Goal: Task Accomplishment & Management: Complete application form

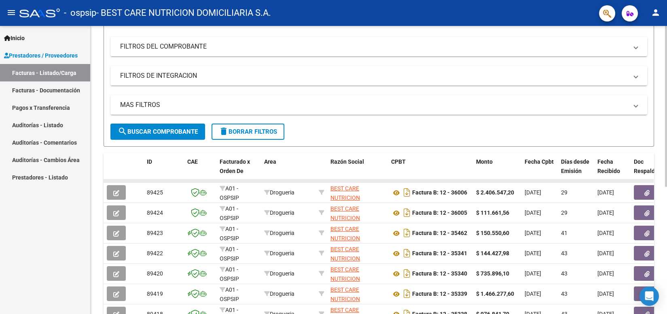
scroll to position [151, 0]
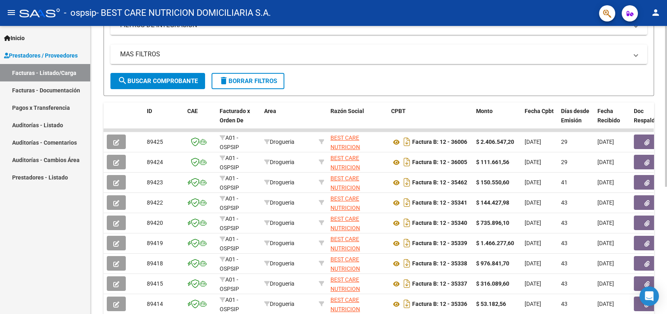
click at [190, 80] on span "search Buscar Comprobante" at bounding box center [158, 80] width 80 height 7
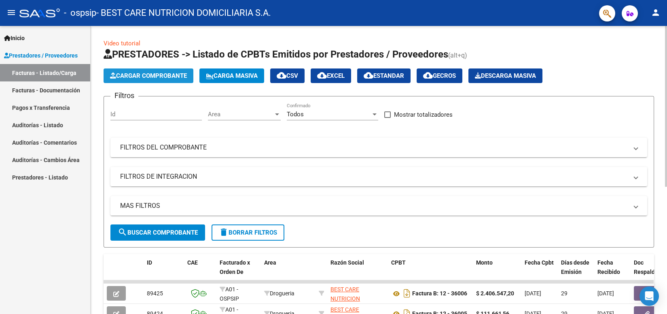
click at [169, 81] on button "Cargar Comprobante" at bounding box center [149, 75] width 90 height 15
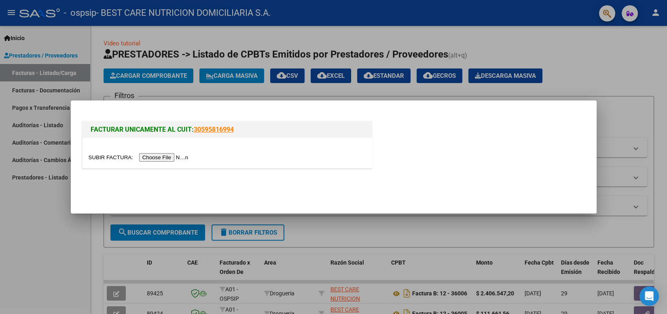
click at [171, 160] on input "file" at bounding box center [140, 157] width 102 height 8
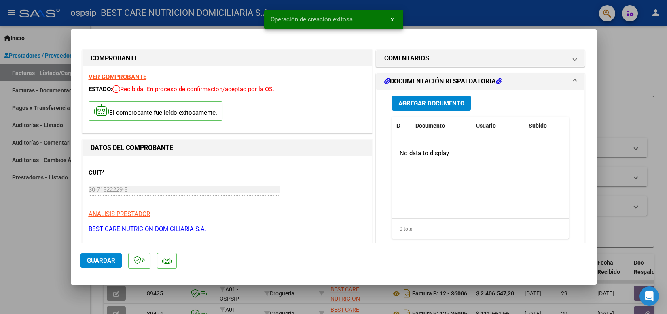
click at [417, 108] on button "Agregar Documento" at bounding box center [431, 102] width 79 height 15
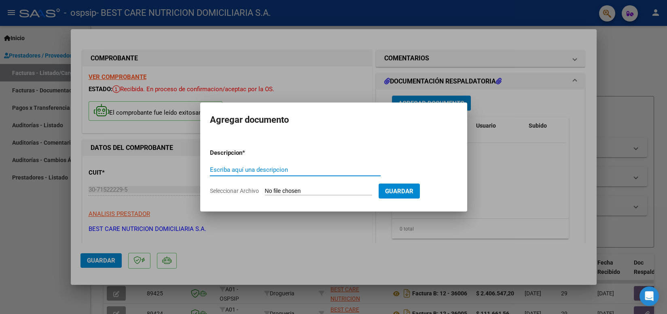
click at [286, 169] on input "Escriba aquí una descripcion" at bounding box center [295, 169] width 171 height 7
type input "AUT"
click at [335, 189] on input "Seleccionar Archivo" at bounding box center [318, 191] width 107 height 8
type input "C:\fakepath\P-AUT.pdf"
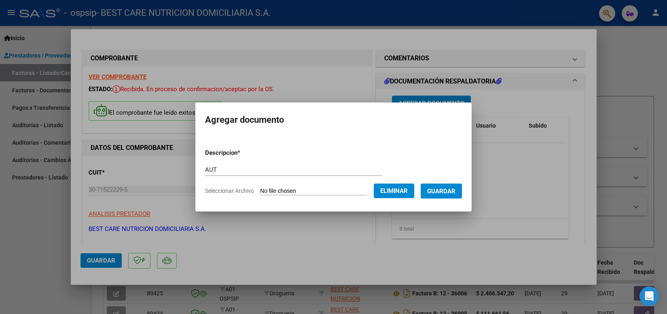
click at [441, 189] on span "Guardar" at bounding box center [441, 190] width 28 height 7
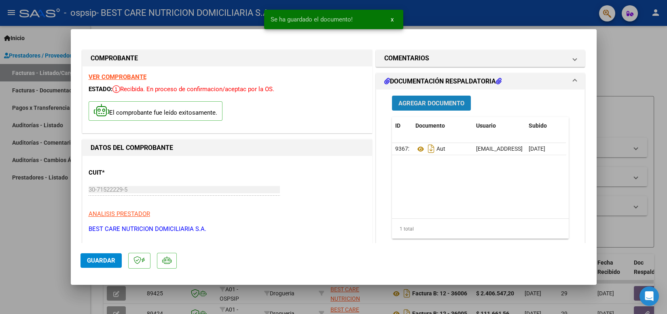
click at [434, 105] on span "Agregar Documento" at bounding box center [431, 103] width 66 height 7
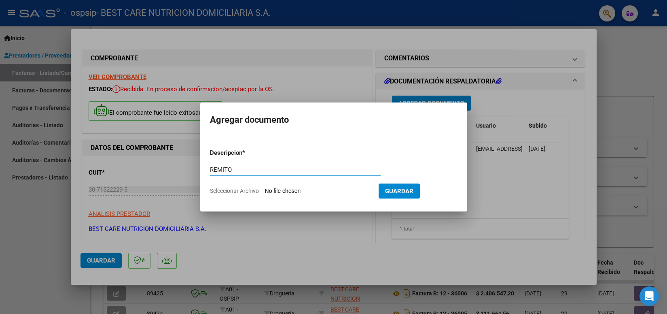
type input "REMITO"
click at [292, 189] on input "Seleccionar Archivo" at bounding box center [318, 191] width 107 height 8
type input "C:\fakepath\P-066769 [PERSON_NAME].pdf"
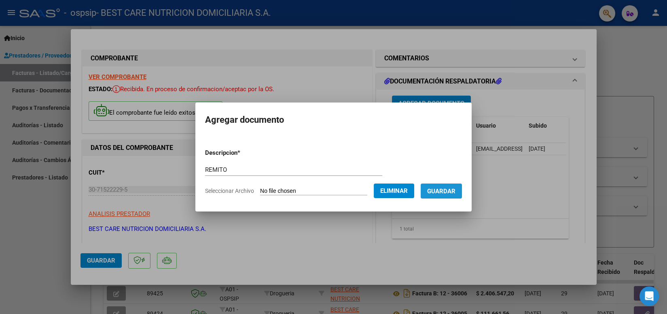
click at [447, 189] on span "Guardar" at bounding box center [441, 190] width 28 height 7
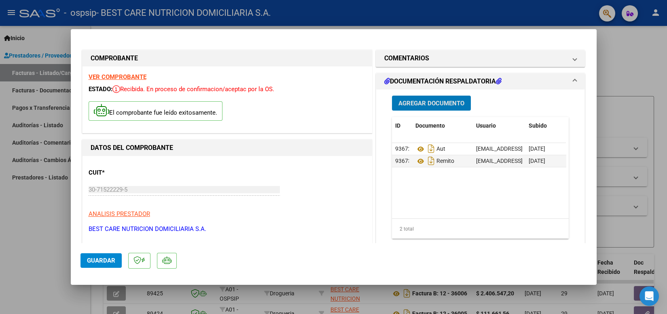
click at [104, 259] on span "Guardar" at bounding box center [101, 259] width 28 height 7
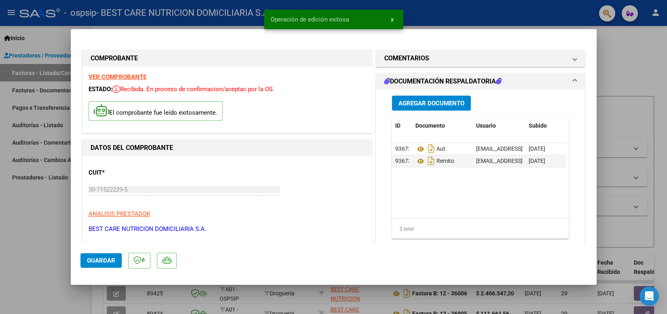
click at [420, 21] on div at bounding box center [333, 157] width 667 height 314
type input "$ 0,00"
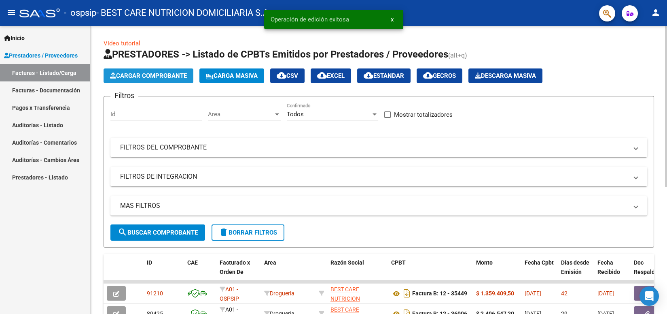
click at [148, 74] on span "Cargar Comprobante" at bounding box center [148, 75] width 77 height 7
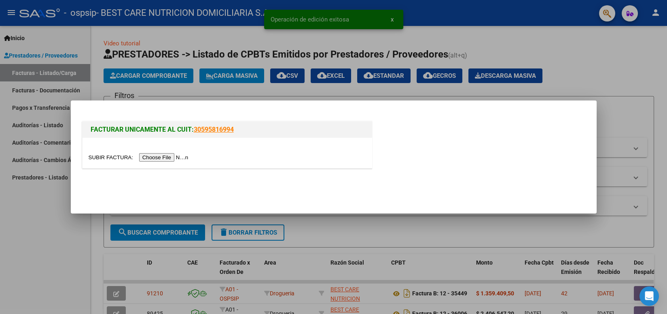
click at [160, 158] on input "file" at bounding box center [140, 157] width 102 height 8
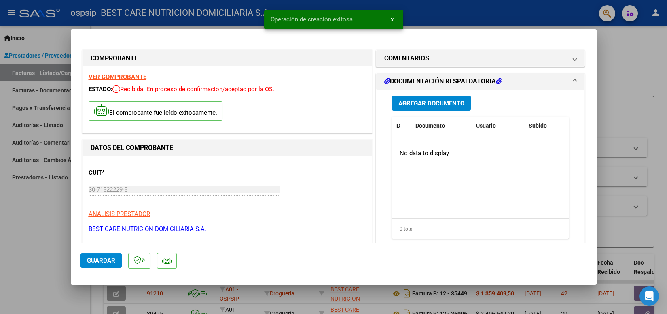
click at [435, 102] on span "Agregar Documento" at bounding box center [431, 103] width 66 height 7
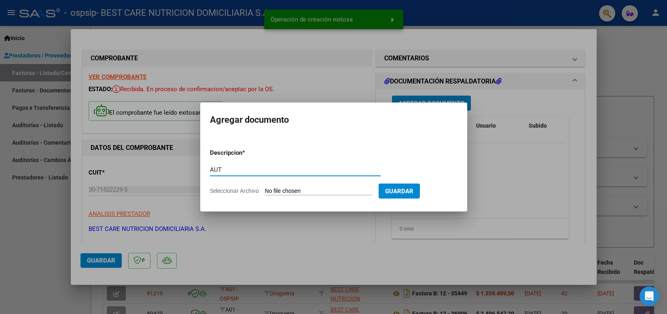
type input "AUT"
click at [312, 189] on input "Seleccionar Archivo" at bounding box center [318, 191] width 107 height 8
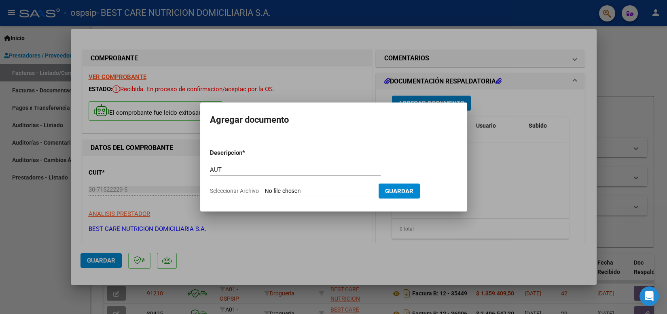
type input "C:\fakepath\P-114897 [PERSON_NAME] AUT 2.pdf"
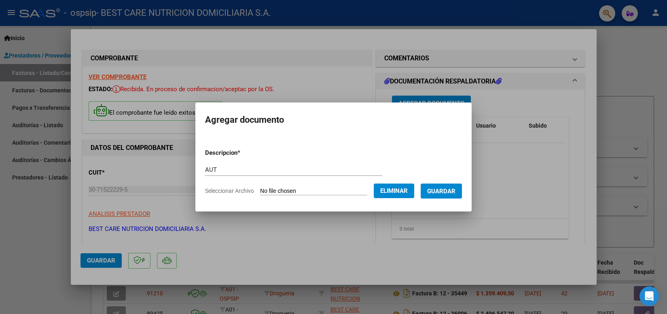
click at [433, 189] on span "Guardar" at bounding box center [441, 190] width 28 height 7
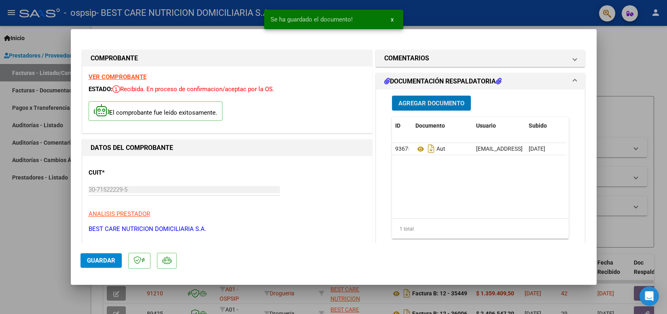
click at [438, 106] on span "Agregar Documento" at bounding box center [431, 103] width 66 height 7
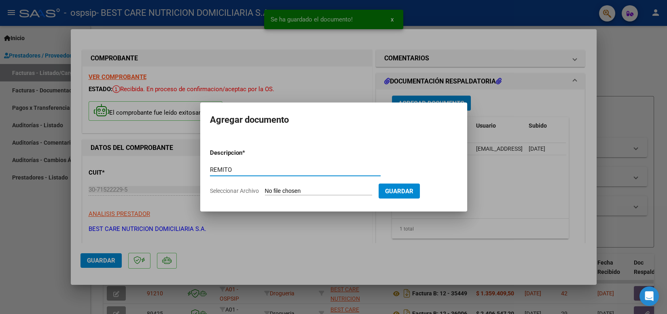
type input "REMITO"
click at [307, 189] on input "Seleccionar Archivo" at bounding box center [318, 191] width 107 height 8
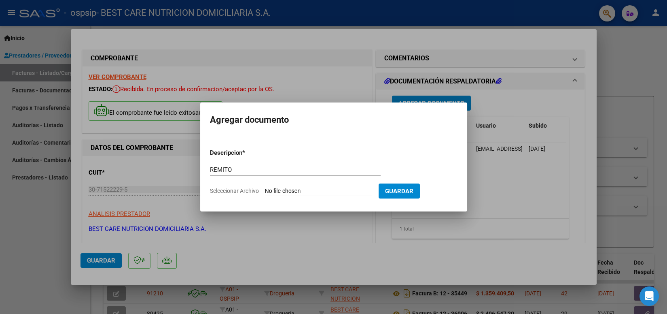
type input "C:\fakepath\P-114897 [PERSON_NAME].pdf"
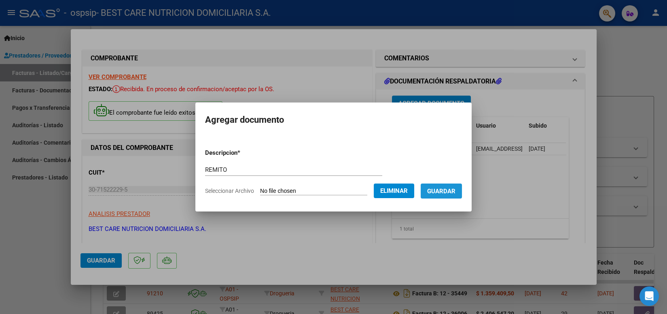
click at [447, 191] on span "Guardar" at bounding box center [441, 190] width 28 height 7
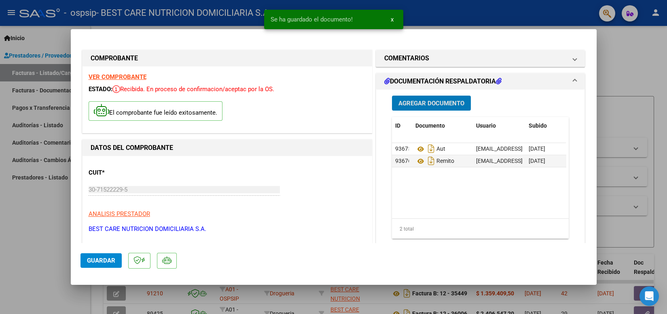
click at [105, 265] on button "Guardar" at bounding box center [101, 260] width 41 height 15
click at [457, 19] on div at bounding box center [333, 157] width 667 height 314
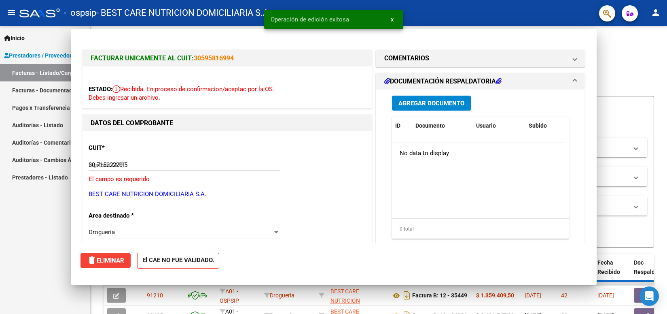
type input "$ 0,00"
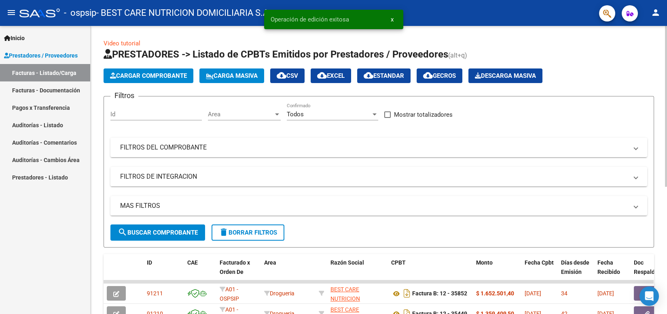
click at [163, 71] on button "Cargar Comprobante" at bounding box center [149, 75] width 90 height 15
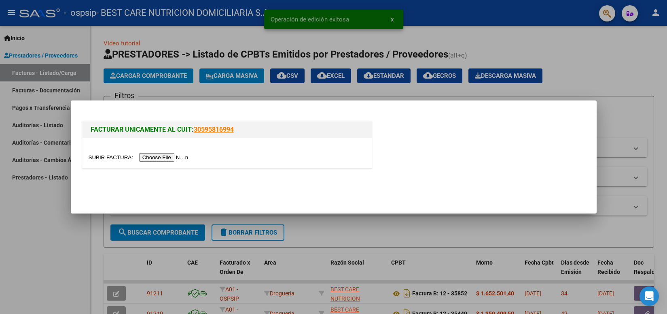
click at [167, 155] on input "file" at bounding box center [140, 157] width 102 height 8
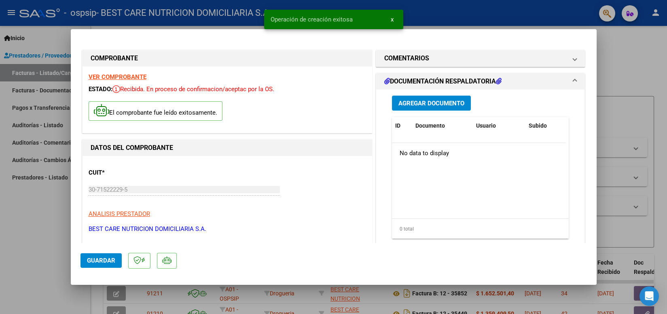
click at [439, 104] on span "Agregar Documento" at bounding box center [431, 103] width 66 height 7
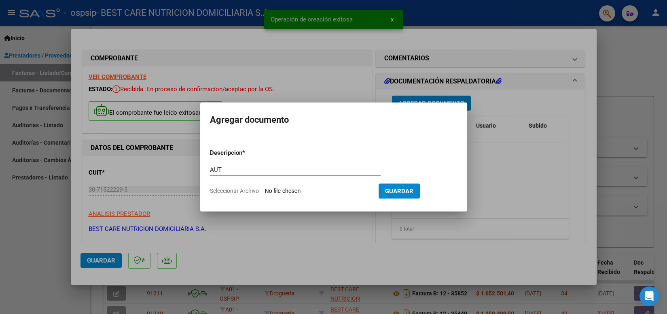
type input "AUT"
click at [325, 188] on input "Seleccionar Archivo" at bounding box center [318, 191] width 107 height 8
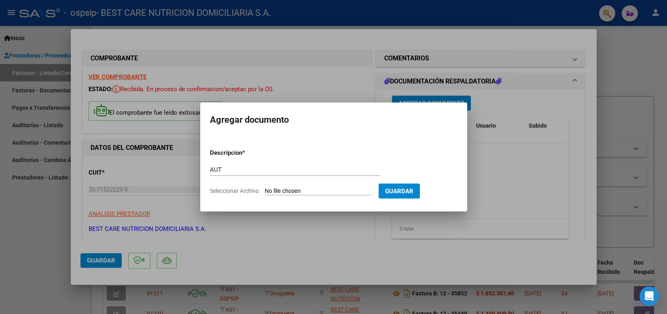
type input "C:\fakepath\P-090090 [PERSON_NAME] AUT 11.pdf"
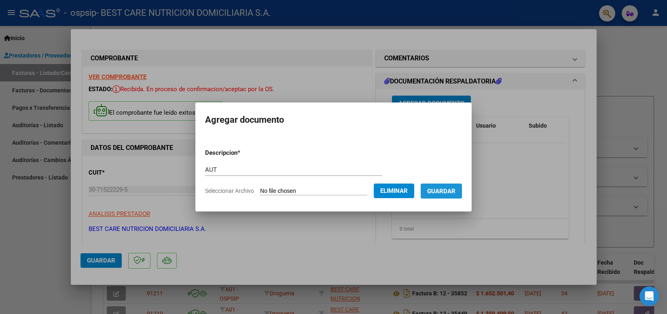
click at [440, 189] on span "Guardar" at bounding box center [441, 190] width 28 height 7
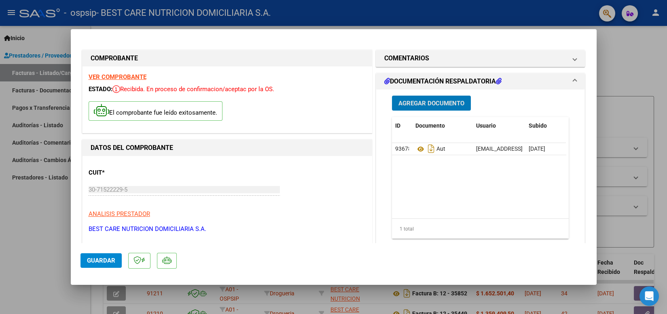
click at [446, 104] on span "Agregar Documento" at bounding box center [431, 103] width 66 height 7
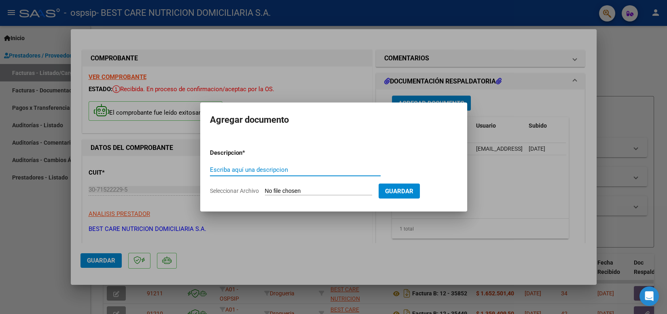
click at [287, 165] on div "Escriba aquí una descripcion" at bounding box center [295, 169] width 171 height 12
type input "REMITO"
click at [289, 189] on input "Seleccionar Archivo" at bounding box center [318, 191] width 107 height 8
type input "C:\fakepath\P-090090 [PERSON_NAME] REMITO.pdf"
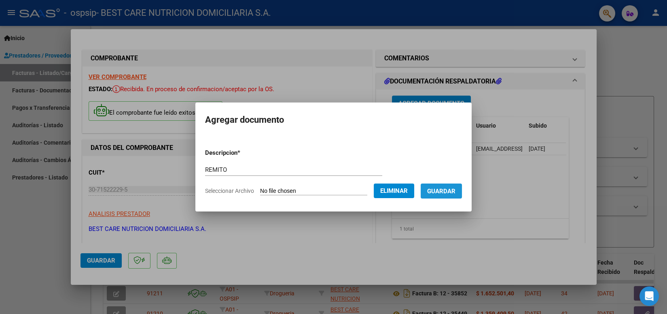
click at [436, 194] on span "Guardar" at bounding box center [441, 190] width 28 height 7
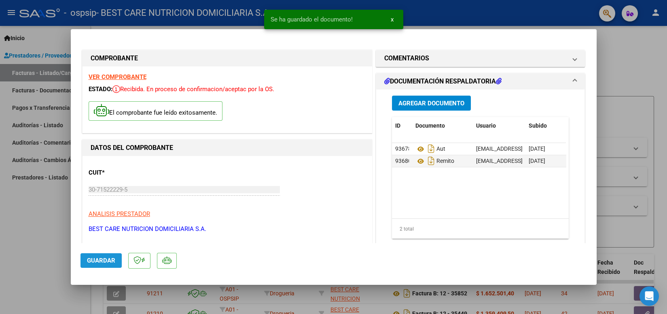
click at [100, 261] on span "Guardar" at bounding box center [101, 259] width 28 height 7
click at [438, 22] on div at bounding box center [333, 157] width 667 height 314
type input "$ 0,00"
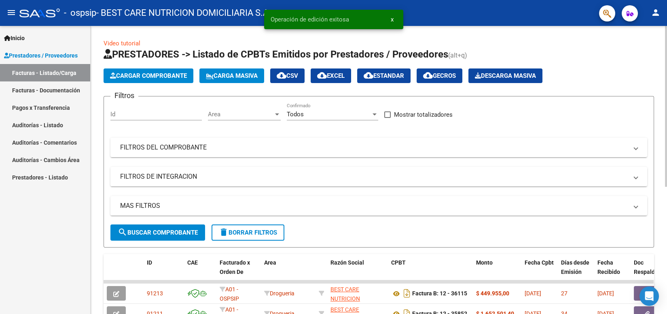
click at [175, 74] on span "Cargar Comprobante" at bounding box center [148, 75] width 77 height 7
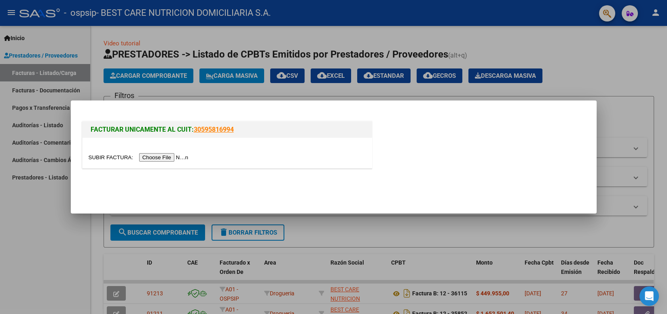
click at [174, 156] on input "file" at bounding box center [140, 157] width 102 height 8
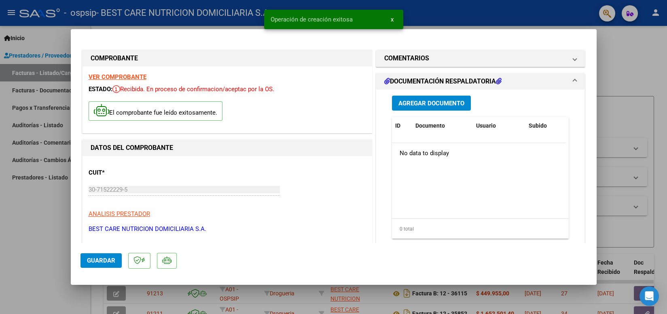
click at [422, 106] on span "Agregar Documento" at bounding box center [431, 103] width 66 height 7
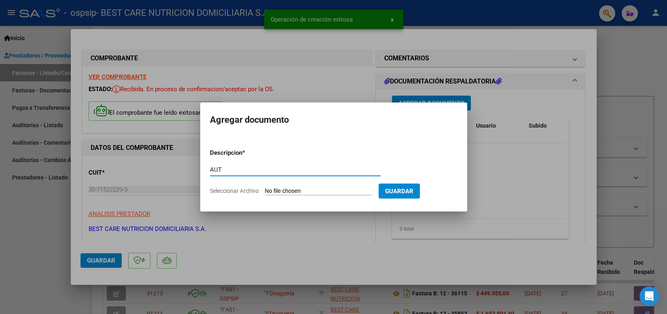
type input "AUT"
click at [288, 191] on input "Seleccionar Archivo" at bounding box center [318, 191] width 107 height 8
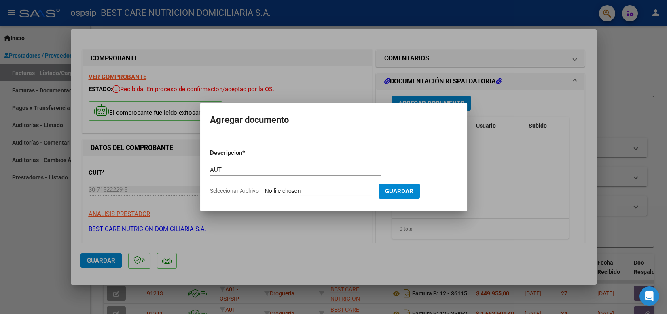
type input "C:\fakepath\P-047003 [PERSON_NAME] AUT 1.pdf"
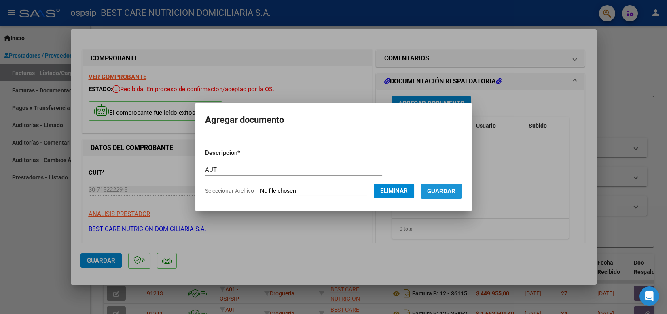
click at [426, 193] on button "Guardar" at bounding box center [441, 190] width 41 height 15
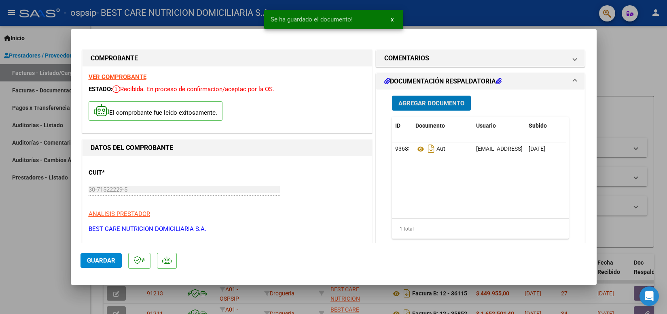
click at [440, 101] on span "Agregar Documento" at bounding box center [431, 103] width 66 height 7
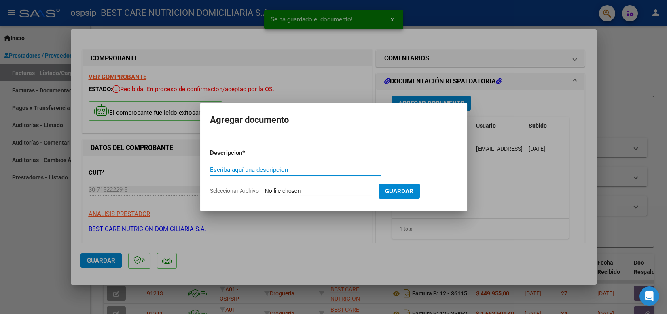
click at [256, 168] on input "Escriba aquí una descripcion" at bounding box center [295, 169] width 171 height 7
type input "REMITO"
click at [278, 189] on input "Seleccionar Archivo" at bounding box center [318, 191] width 107 height 8
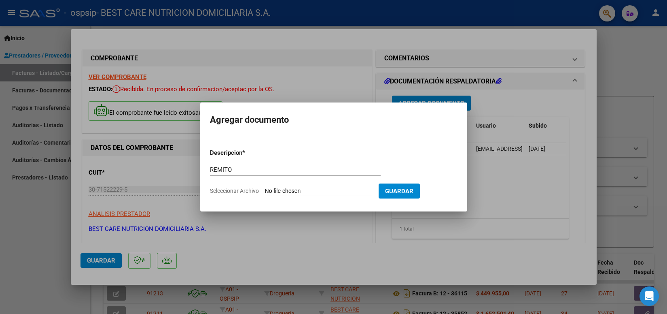
type input "C:\fakepath\P-047003 [PERSON_NAME] REMITO.pdf"
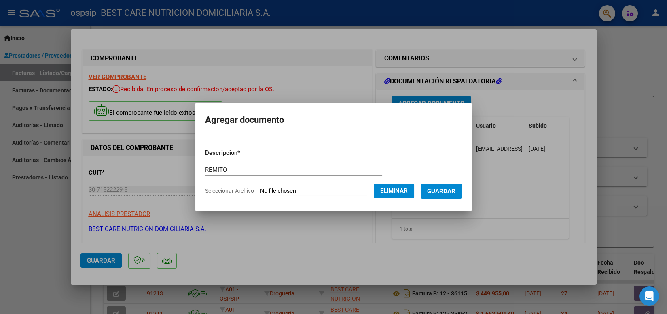
click at [440, 190] on span "Guardar" at bounding box center [441, 190] width 28 height 7
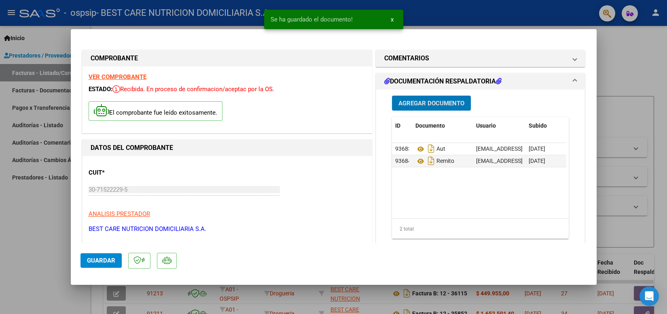
click at [95, 261] on span "Guardar" at bounding box center [101, 259] width 28 height 7
click at [438, 22] on div at bounding box center [333, 157] width 667 height 314
type input "$ 0,00"
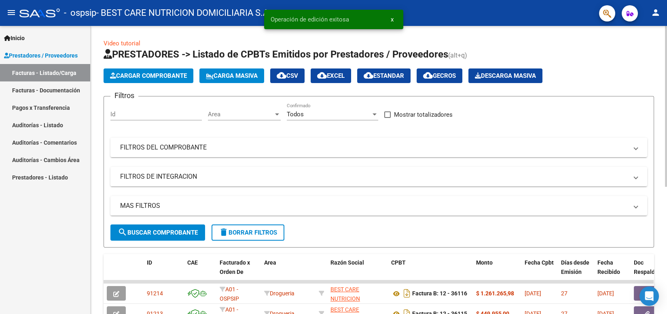
click at [172, 73] on span "Cargar Comprobante" at bounding box center [148, 75] width 77 height 7
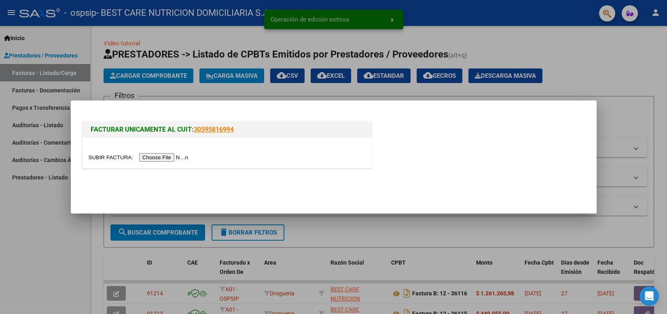
click at [159, 158] on input "file" at bounding box center [140, 157] width 102 height 8
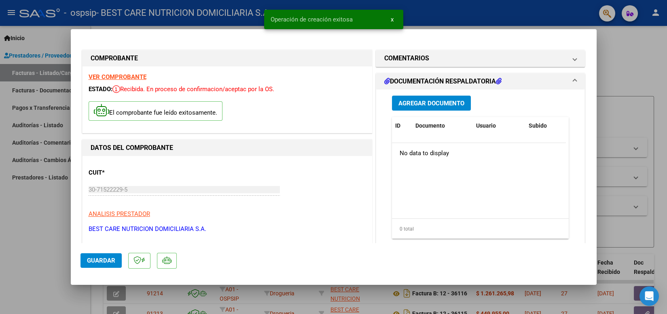
click at [416, 102] on span "Agregar Documento" at bounding box center [431, 103] width 66 height 7
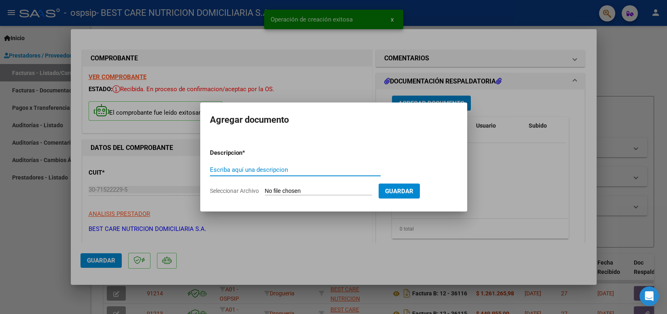
click at [283, 169] on input "Escriba aquí una descripcion" at bounding box center [295, 169] width 171 height 7
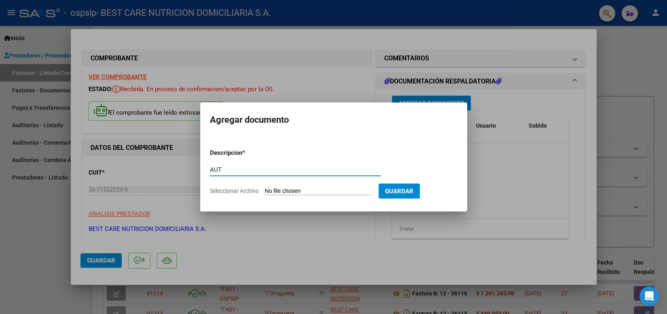
type input "AUT"
click at [297, 192] on input "Seleccionar Archivo" at bounding box center [318, 191] width 107 height 8
type input "C:\fakepath\P-114940 [PERSON_NAME] AUT 1.pdf"
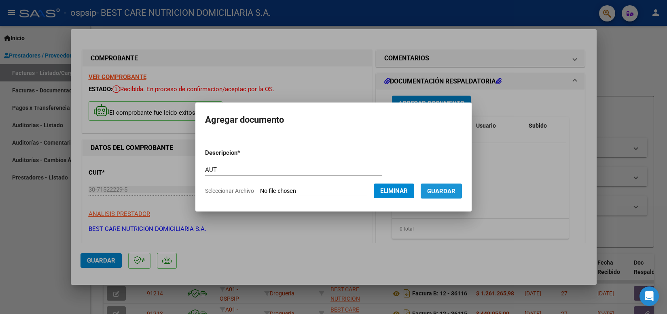
click at [435, 188] on span "Guardar" at bounding box center [441, 190] width 28 height 7
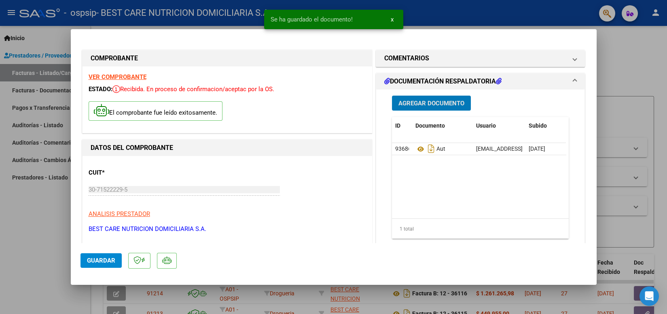
click at [440, 103] on span "Agregar Documento" at bounding box center [431, 103] width 66 height 7
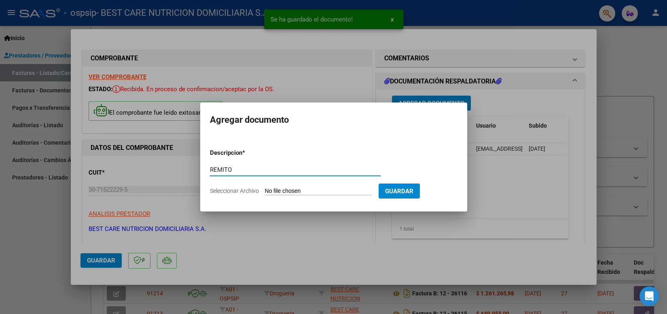
type input "REMITO"
click at [284, 190] on input "Seleccionar Archivo" at bounding box center [318, 191] width 107 height 8
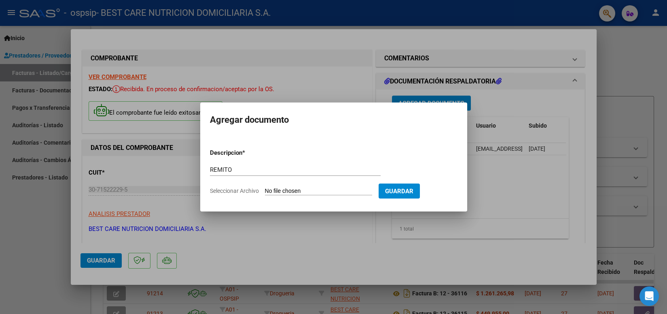
type input "C:\fakepath\P-114940 [PERSON_NAME].pdf"
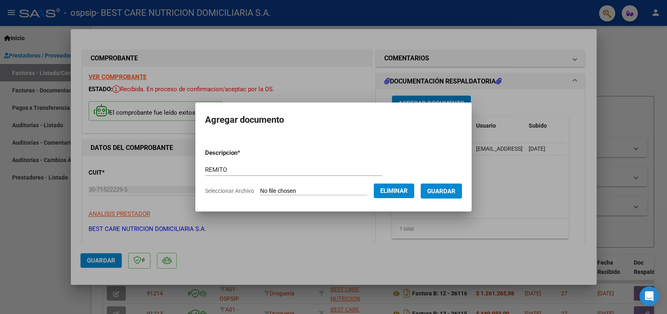
click at [445, 196] on button "Guardar" at bounding box center [441, 190] width 41 height 15
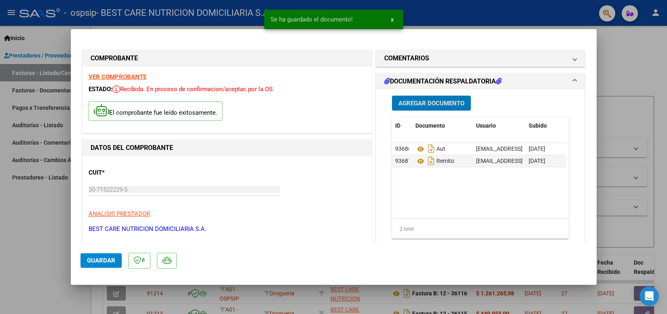
click at [102, 259] on span "Guardar" at bounding box center [101, 259] width 28 height 7
click at [472, 15] on div at bounding box center [333, 157] width 667 height 314
type input "$ 0,00"
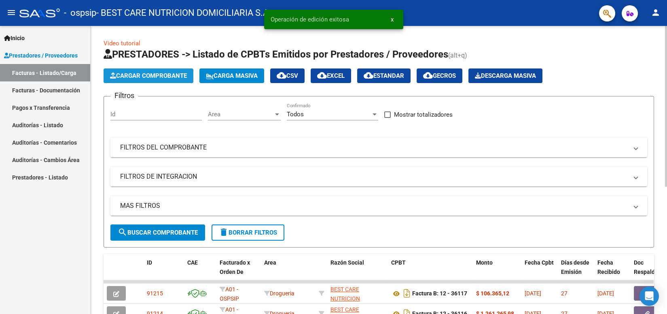
click at [179, 78] on span "Cargar Comprobante" at bounding box center [148, 75] width 77 height 7
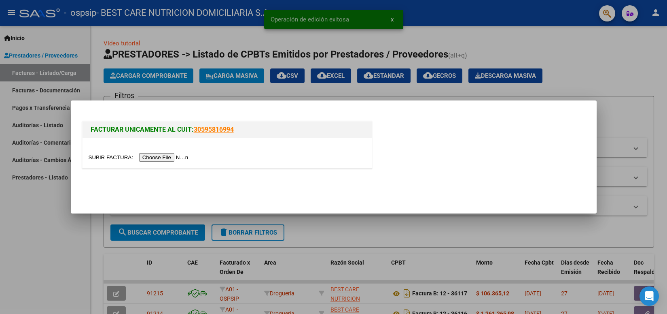
click at [167, 156] on input "file" at bounding box center [140, 157] width 102 height 8
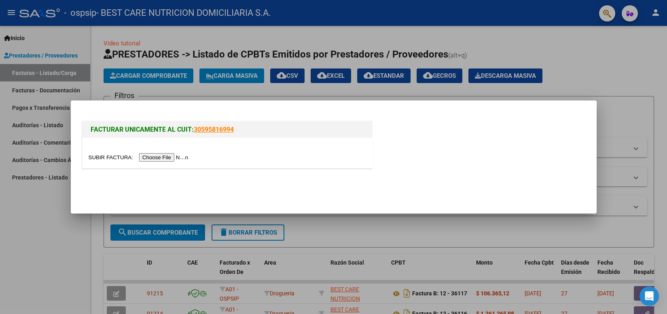
click at [169, 158] on input "file" at bounding box center [140, 157] width 102 height 8
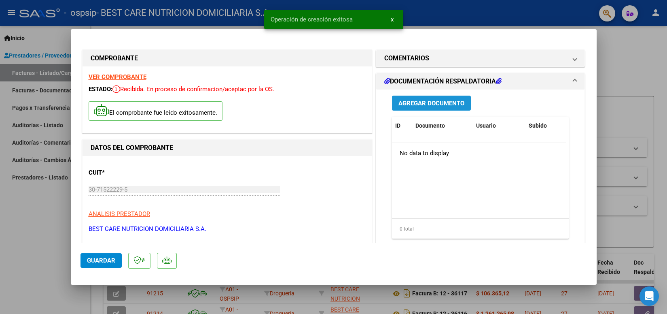
click at [411, 107] on span "Agregar Documento" at bounding box center [431, 103] width 66 height 7
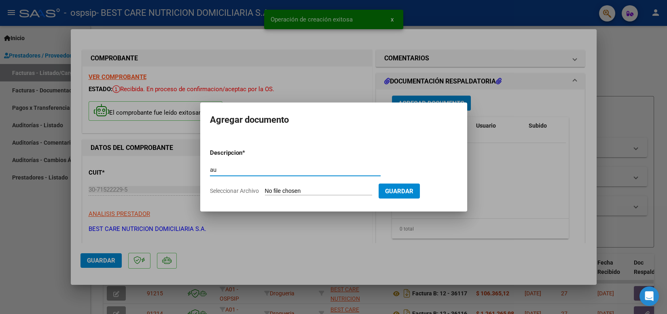
type input "a"
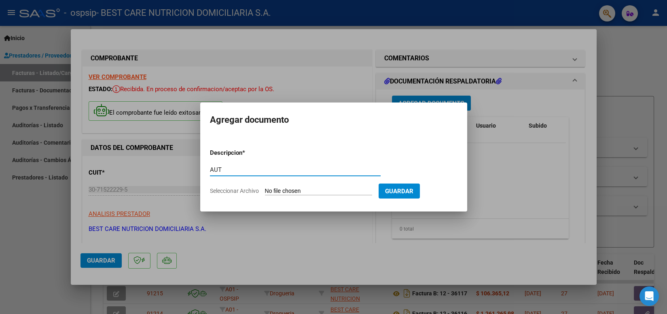
type input "AUT"
click at [310, 186] on form "Descripcion * AUT Escriba aquí una descripcion Seleccionar Archivo Guardar" at bounding box center [334, 171] width 248 height 59
click at [307, 189] on input "Seleccionar Archivo" at bounding box center [318, 191] width 107 height 8
type input "C:\fakepath\P-047377 [PERSON_NAME] [PERSON_NAME].pdf"
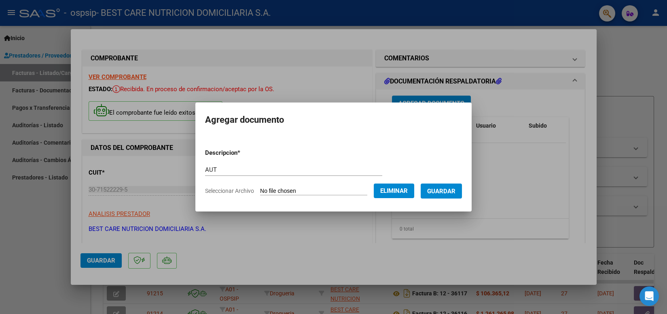
click at [432, 191] on span "Guardar" at bounding box center [441, 190] width 28 height 7
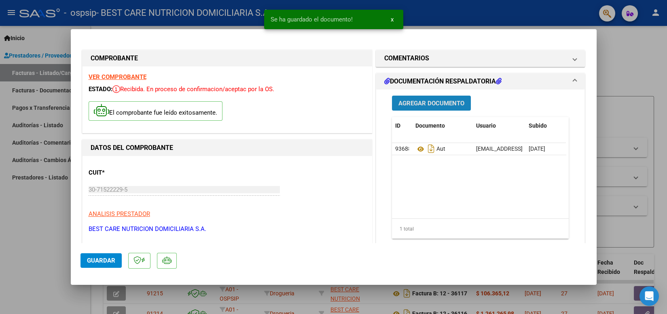
click at [428, 106] on span "Agregar Documento" at bounding box center [431, 103] width 66 height 7
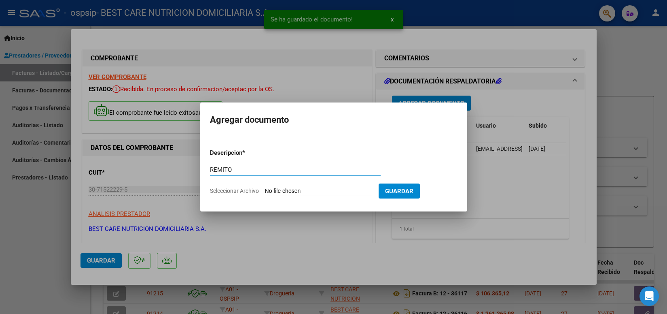
type input "REMITO"
click at [318, 191] on input "Seleccionar Archivo" at bounding box center [318, 191] width 107 height 8
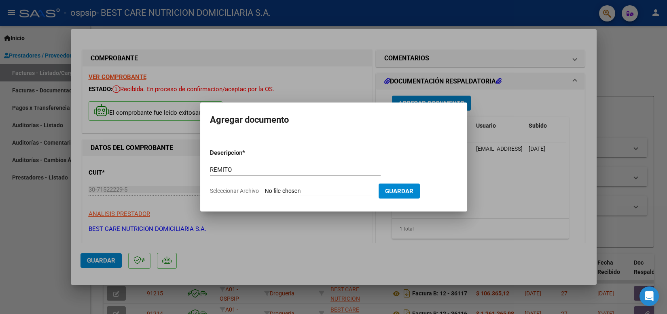
type input "C:\fakepath\P-047377 [PERSON_NAME] [PERSON_NAME].pdf"
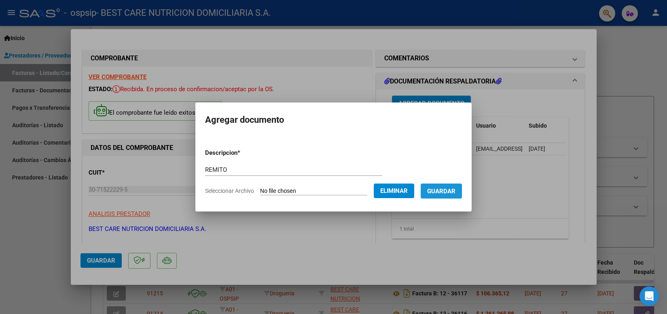
click at [449, 190] on span "Guardar" at bounding box center [441, 190] width 28 height 7
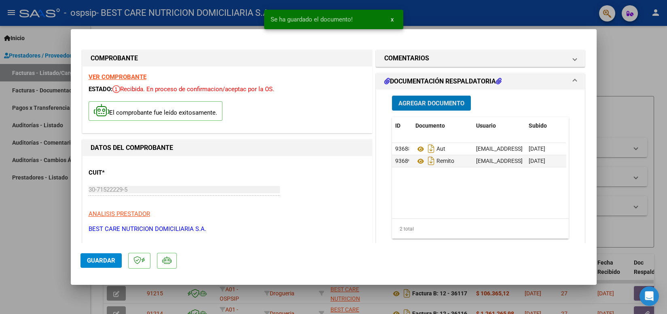
click at [106, 261] on span "Guardar" at bounding box center [101, 259] width 28 height 7
click at [438, 12] on div at bounding box center [333, 157] width 667 height 314
type input "$ 0,00"
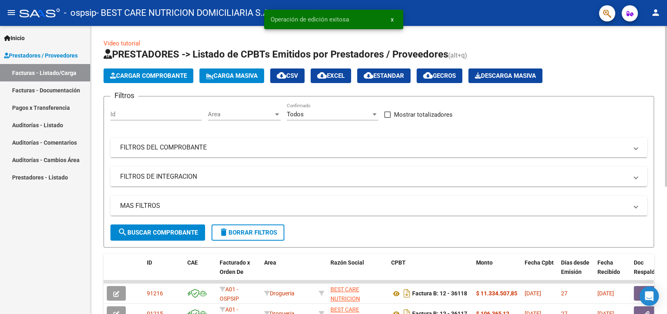
click at [165, 80] on button "Cargar Comprobante" at bounding box center [149, 75] width 90 height 15
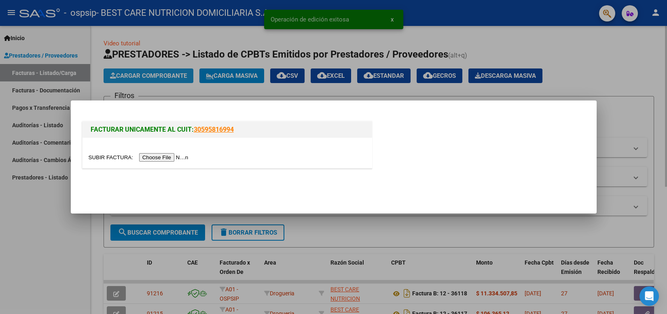
click at [164, 78] on div at bounding box center [333, 157] width 667 height 314
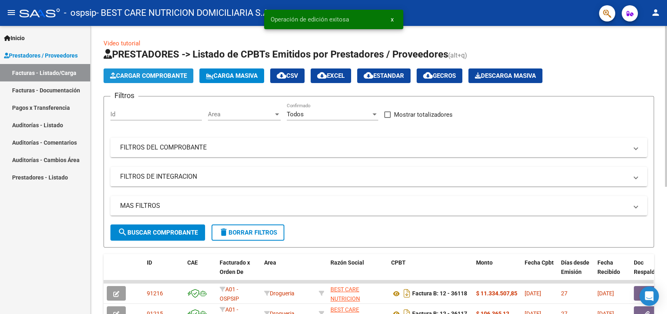
click at [163, 78] on span "Cargar Comprobante" at bounding box center [148, 75] width 77 height 7
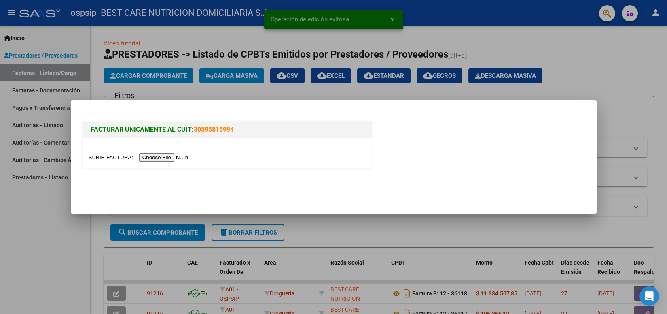
click at [164, 156] on input "file" at bounding box center [140, 157] width 102 height 8
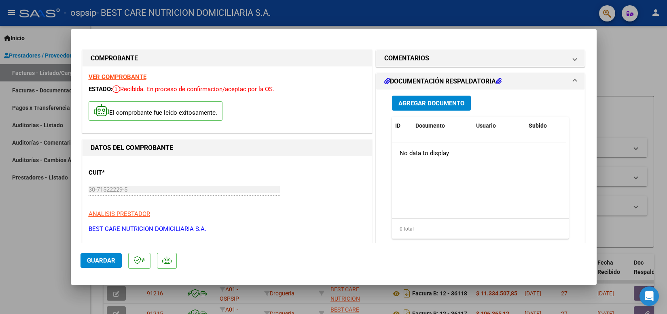
click at [429, 103] on span "Agregar Documento" at bounding box center [431, 103] width 66 height 7
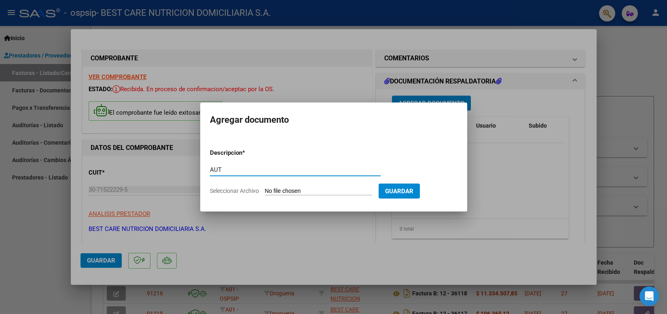
type input "AUT"
click at [312, 191] on input "Seleccionar Archivo" at bounding box center [318, 191] width 107 height 8
type input "C:\fakepath\P-088073 [PERSON_NAME] AUT 1.pdf"
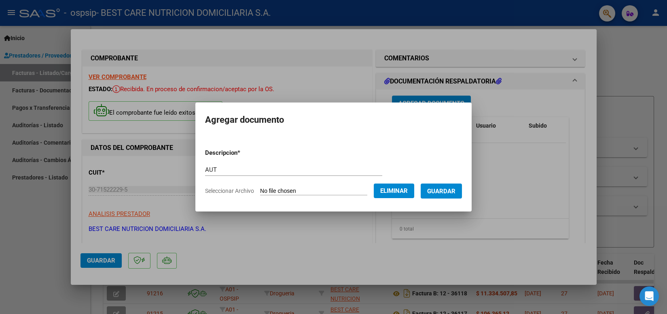
click at [437, 195] on button "Guardar" at bounding box center [441, 190] width 41 height 15
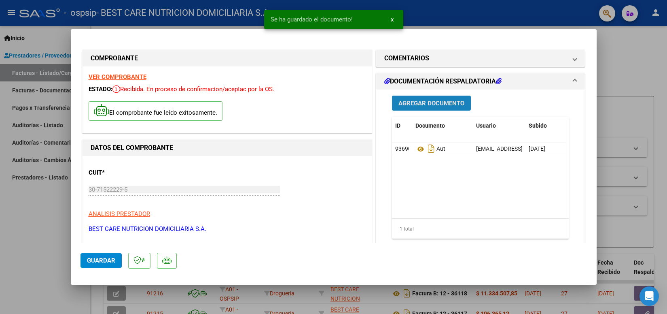
click at [423, 104] on span "Agregar Documento" at bounding box center [431, 103] width 66 height 7
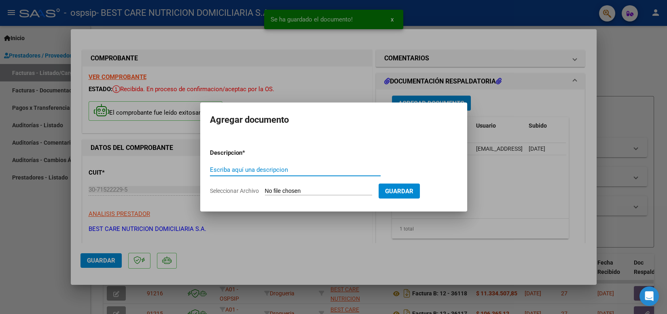
click at [251, 168] on input "Escriba aquí una descripcion" at bounding box center [295, 169] width 171 height 7
type input "REMITO"
drag, startPoint x: 396, startPoint y: 190, endPoint x: 324, endPoint y: 206, distance: 74.2
click at [325, 227] on div "COMPROBANTE VER COMPROBANTE ESTADO: Recibida. En proceso de confirmacion/acepta…" at bounding box center [333, 157] width 667 height 314
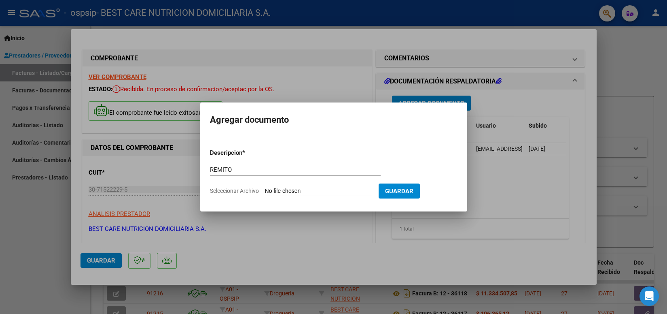
click at [324, 183] on div "REMITO Escriba aquí una descripcion" at bounding box center [295, 173] width 171 height 20
click at [322, 191] on input "Seleccionar Archivo" at bounding box center [318, 191] width 107 height 8
type input "C:\fakepath\P-088073 [PERSON_NAME].pdf"
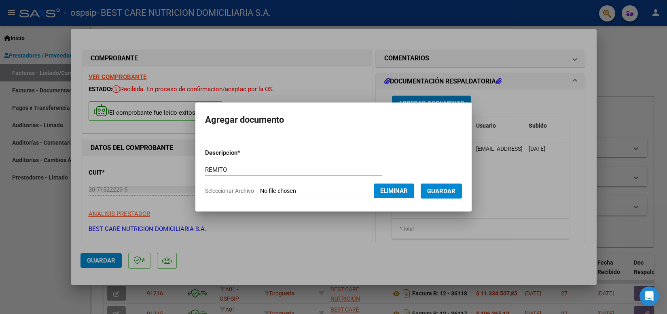
click at [439, 197] on button "Guardar" at bounding box center [441, 190] width 41 height 15
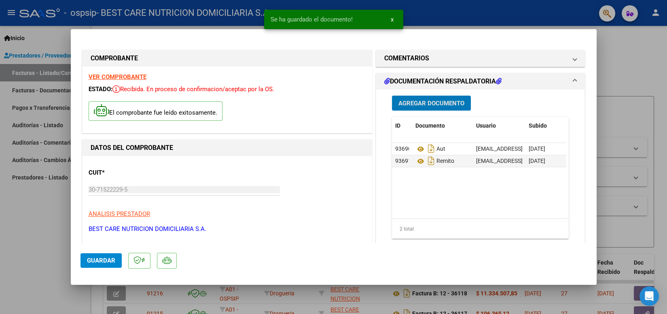
drag, startPoint x: 112, startPoint y: 260, endPoint x: 119, endPoint y: 254, distance: 9.2
click at [112, 260] on span "Guardar" at bounding box center [101, 259] width 28 height 7
click at [445, 18] on div at bounding box center [333, 157] width 667 height 314
type input "$ 0,00"
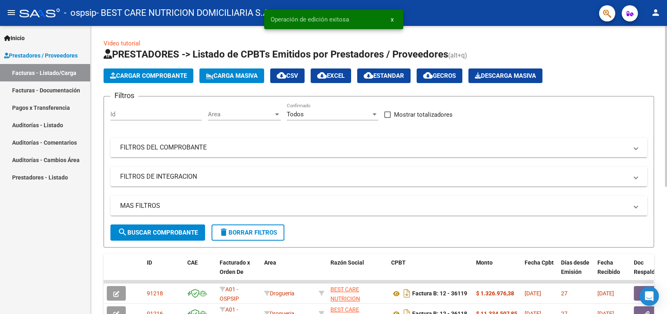
click at [156, 76] on span "Cargar Comprobante" at bounding box center [148, 75] width 77 height 7
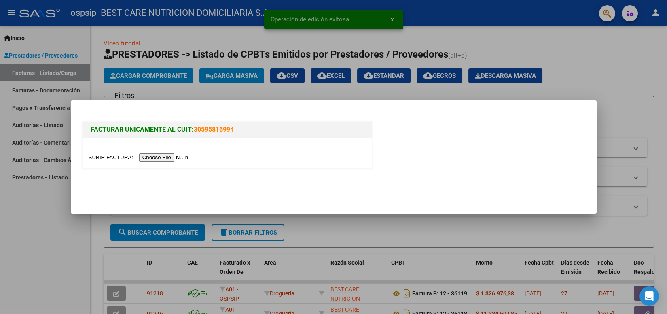
click at [165, 158] on input "file" at bounding box center [140, 157] width 102 height 8
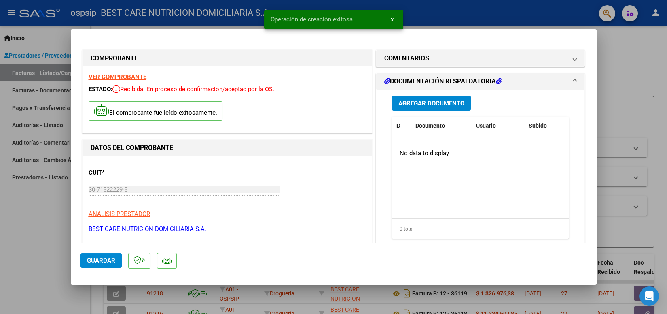
click at [409, 104] on span "Agregar Documento" at bounding box center [431, 103] width 66 height 7
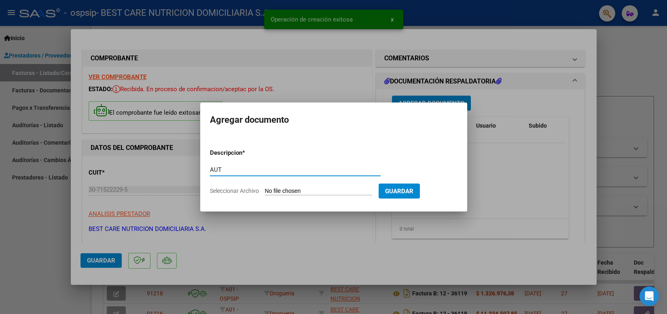
type input "AUT"
click at [291, 191] on input "Seleccionar Archivo" at bounding box center [318, 191] width 107 height 8
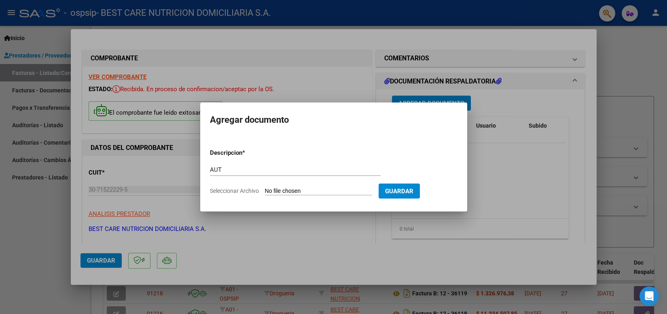
type input "C:\fakepath\P-111356 [PERSON_NAME] AUT 3.pdf"
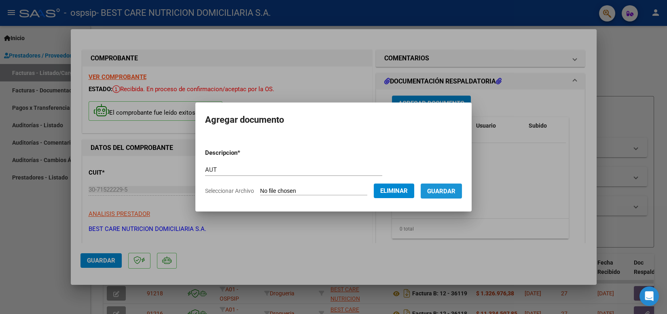
click at [439, 193] on span "Guardar" at bounding box center [441, 190] width 28 height 7
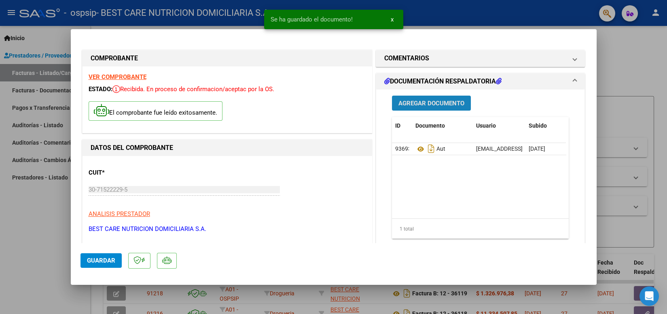
click at [437, 105] on span "Agregar Documento" at bounding box center [431, 103] width 66 height 7
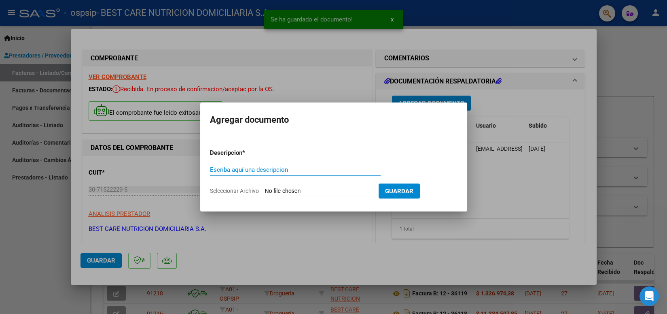
click at [280, 168] on input "Escriba aquí una descripcion" at bounding box center [295, 169] width 171 height 7
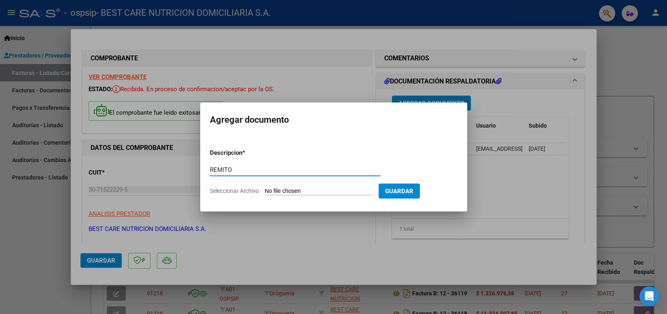
type input "REMITO"
click at [297, 187] on input "Seleccionar Archivo" at bounding box center [318, 191] width 107 height 8
type input "C:\fakepath\P-111356 [PERSON_NAME] REMITO.pdf"
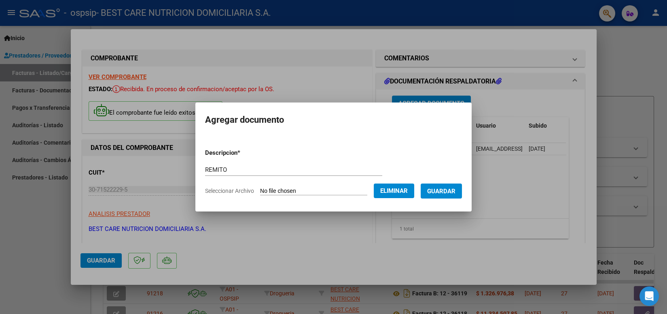
click at [443, 194] on span "Guardar" at bounding box center [441, 190] width 28 height 7
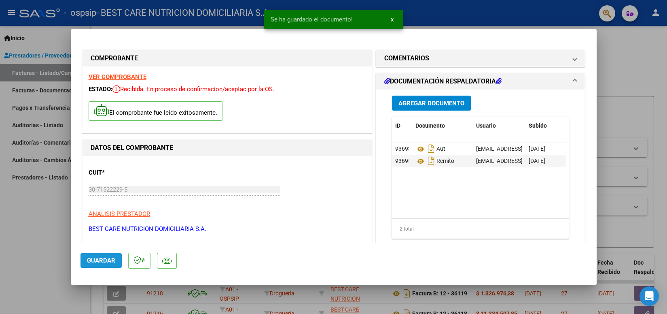
click at [97, 263] on span "Guardar" at bounding box center [101, 259] width 28 height 7
click at [93, 259] on span "Guardar" at bounding box center [101, 259] width 28 height 7
click at [478, 4] on div at bounding box center [333, 157] width 667 height 314
type input "$ 0,00"
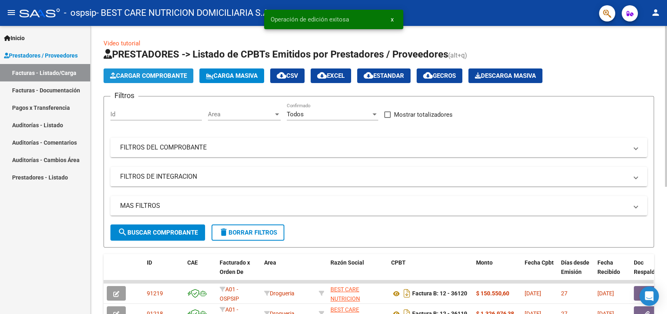
click at [171, 78] on span "Cargar Comprobante" at bounding box center [148, 75] width 77 height 7
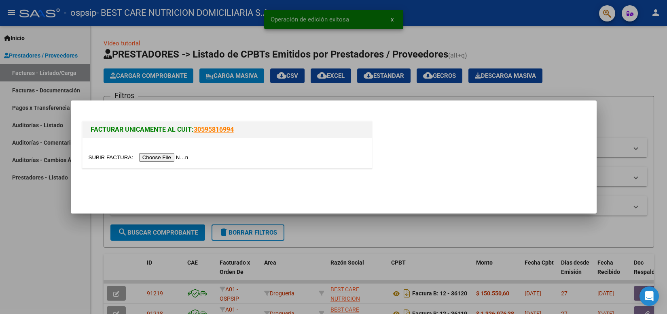
click at [167, 158] on input "file" at bounding box center [140, 157] width 102 height 8
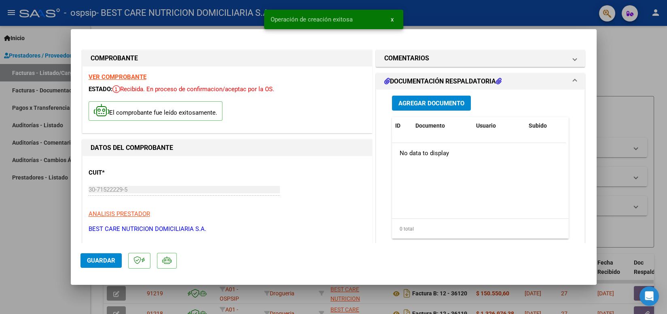
click at [421, 104] on span "Agregar Documento" at bounding box center [431, 103] width 66 height 7
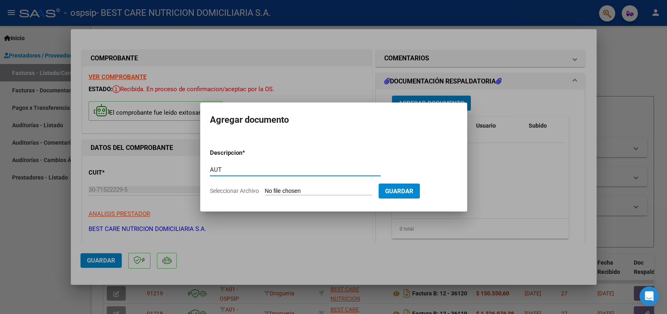
type input "AUT"
click at [283, 193] on input "Seleccionar Archivo" at bounding box center [318, 191] width 107 height 8
type input "C:\fakepath\P-117688 [PERSON_NAME] AUT.pdf"
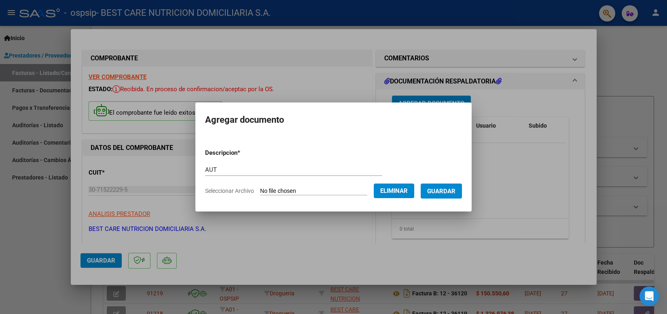
click at [437, 191] on span "Guardar" at bounding box center [441, 190] width 28 height 7
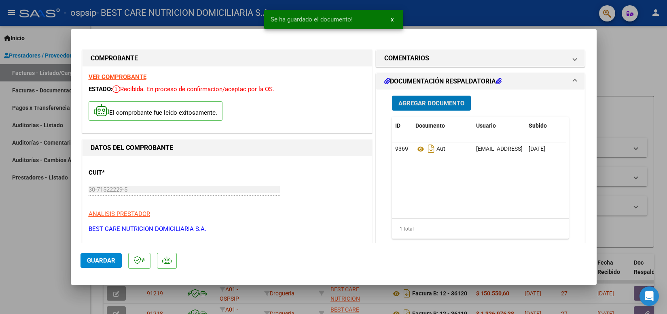
click at [434, 98] on button "Agregar Documento" at bounding box center [431, 102] width 79 height 15
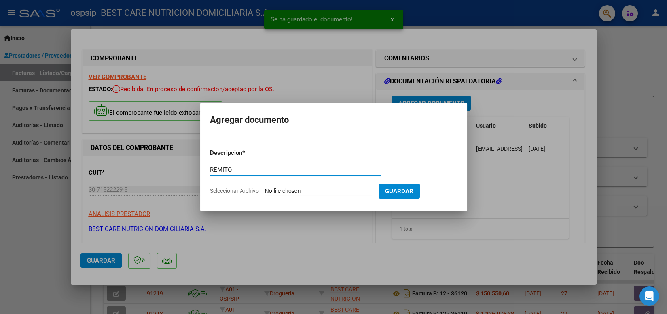
type input "REMITO"
click at [308, 190] on input "Seleccionar Archivo" at bounding box center [318, 191] width 107 height 8
type input "C:\fakepath\P-117688 [PERSON_NAME].pdf"
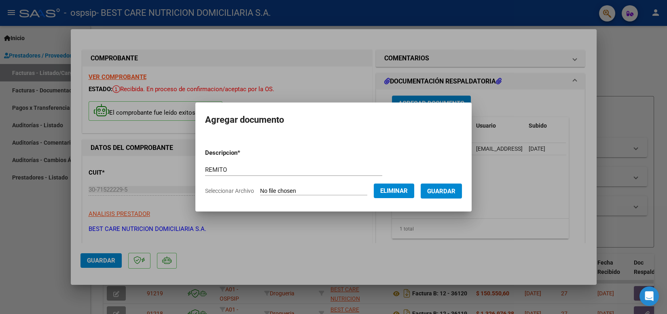
click at [434, 193] on span "Guardar" at bounding box center [441, 190] width 28 height 7
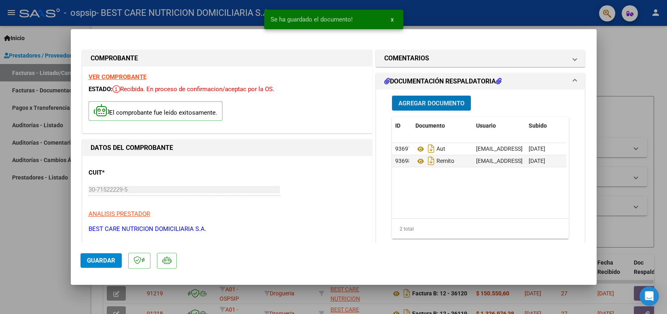
click at [96, 259] on span "Guardar" at bounding box center [101, 259] width 28 height 7
click at [445, 21] on div at bounding box center [333, 157] width 667 height 314
type input "$ 0,00"
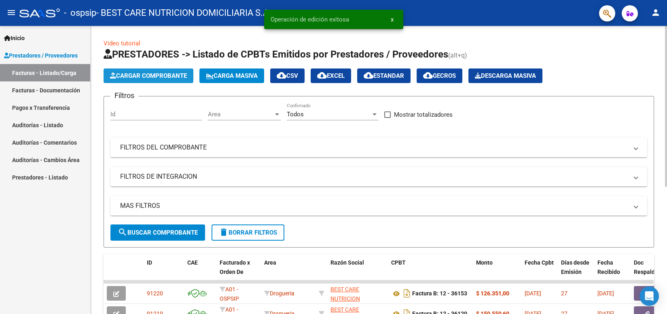
click at [166, 81] on button "Cargar Comprobante" at bounding box center [149, 75] width 90 height 15
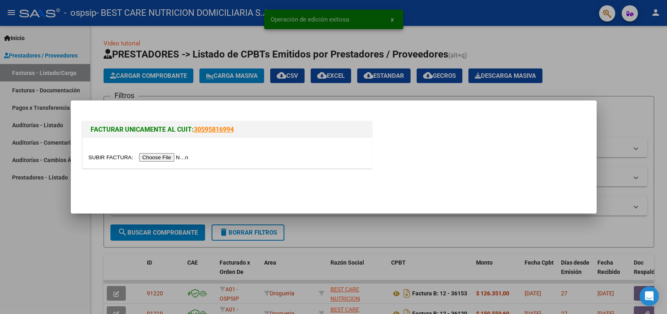
click at [167, 158] on input "file" at bounding box center [140, 157] width 102 height 8
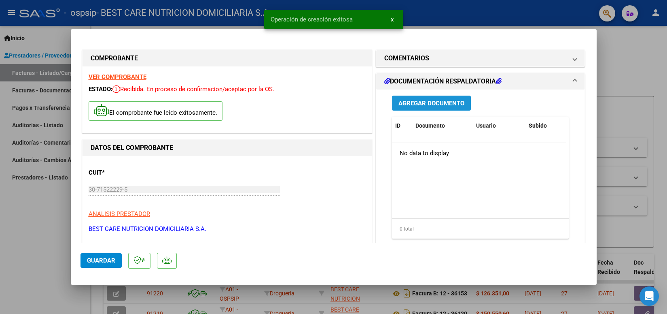
click at [413, 103] on span "Agregar Documento" at bounding box center [431, 103] width 66 height 7
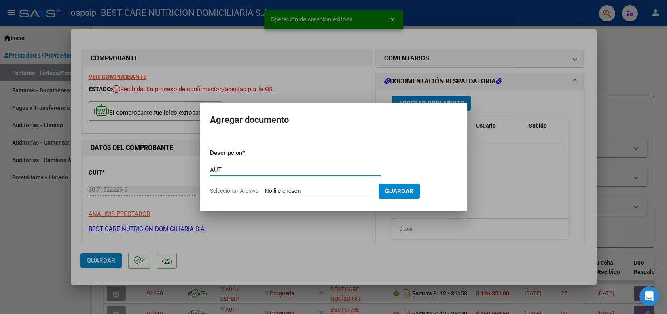
type input "AUT"
click at [307, 191] on input "Seleccionar Archivo" at bounding box center [318, 191] width 107 height 8
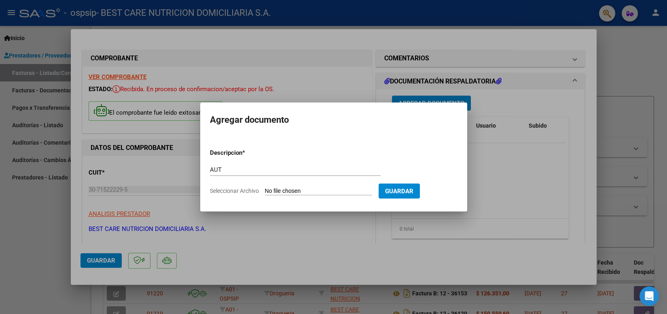
type input "C:\fakepath\P-117692 [PERSON_NAME] AUT 2.pdf"
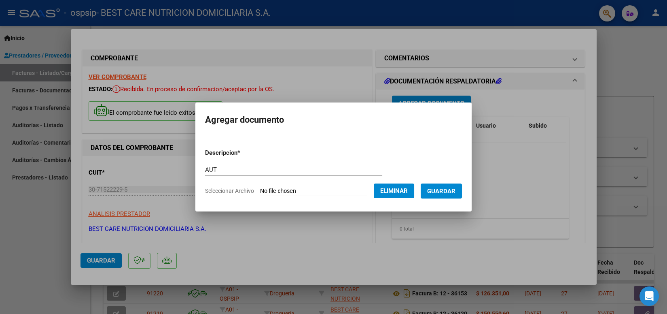
click at [437, 193] on span "Guardar" at bounding box center [441, 190] width 28 height 7
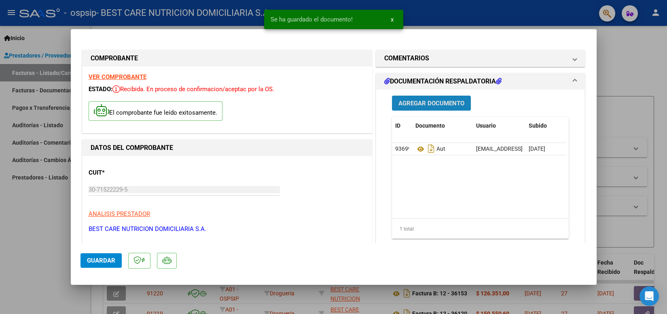
click at [439, 106] on span "Agregar Documento" at bounding box center [431, 103] width 66 height 7
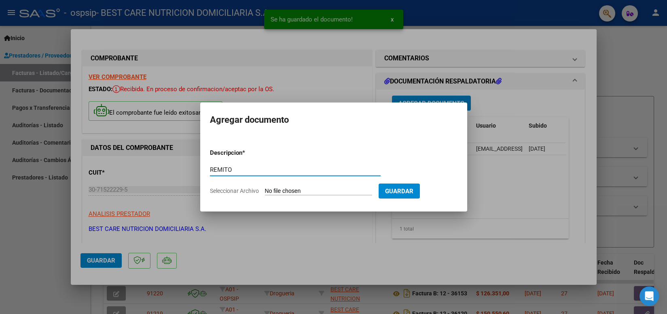
type input "REMITO"
click at [299, 194] on input "Seleccionar Archivo" at bounding box center [318, 191] width 107 height 8
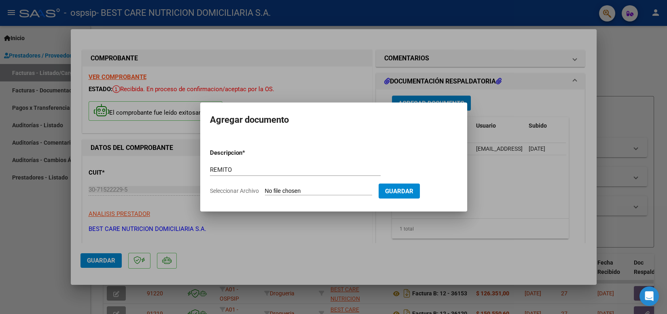
type input "C:\fakepath\P-117692 [PERSON_NAME].pdf"
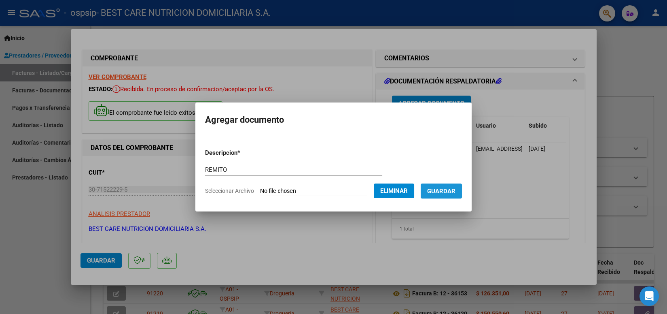
click at [439, 189] on span "Guardar" at bounding box center [441, 190] width 28 height 7
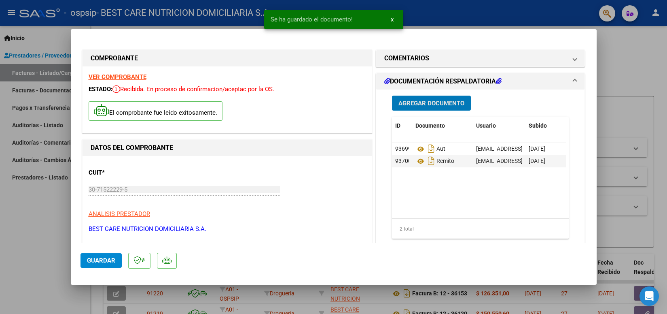
click at [102, 264] on button "Guardar" at bounding box center [101, 260] width 41 height 15
click at [458, 16] on div at bounding box center [333, 157] width 667 height 314
type input "$ 0,00"
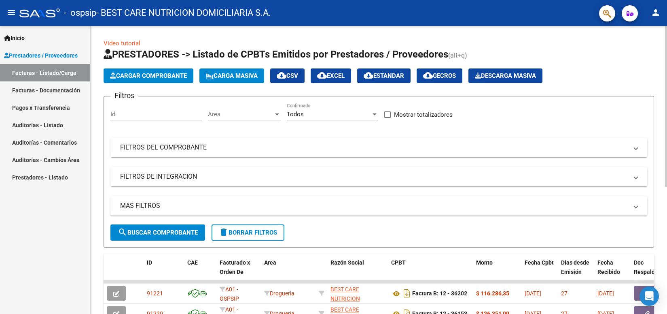
click at [157, 75] on span "Cargar Comprobante" at bounding box center [148, 75] width 77 height 7
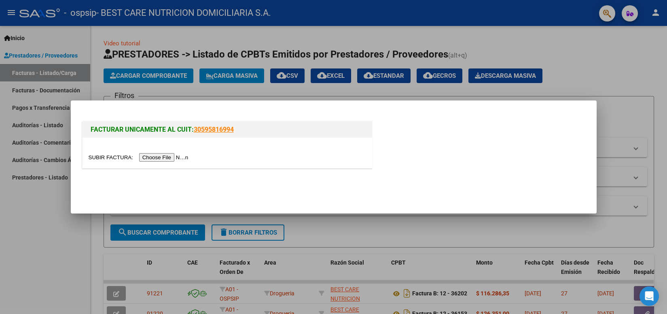
click at [160, 157] on input "file" at bounding box center [140, 157] width 102 height 8
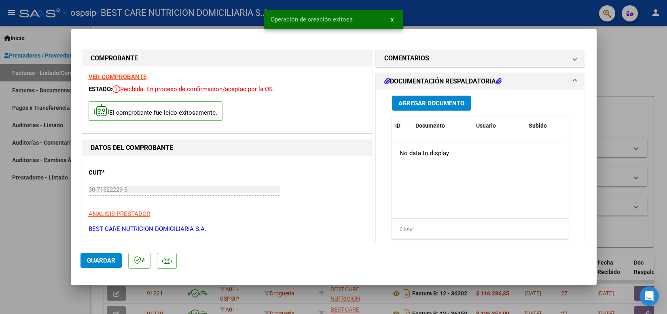
click at [424, 104] on span "Agregar Documento" at bounding box center [431, 103] width 66 height 7
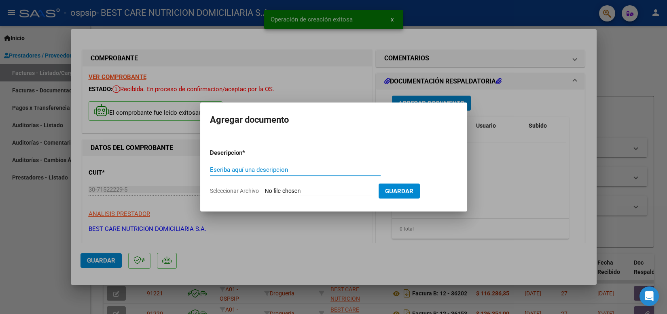
click at [315, 171] on input "Escriba aquí una descripcion" at bounding box center [295, 169] width 171 height 7
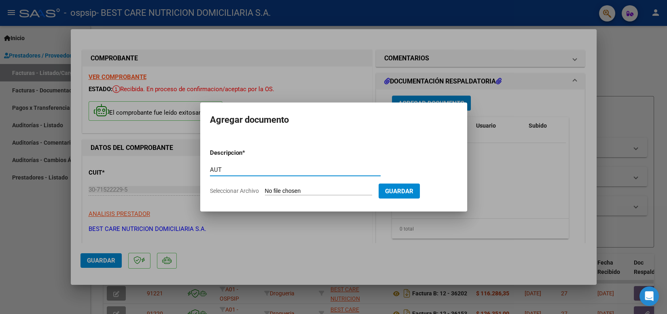
type input "AUT"
click at [314, 189] on input "Seleccionar Archivo" at bounding box center [318, 191] width 107 height 8
type input "C:\fakepath\P-107421 [PERSON_NAME] ROL AUT 3.pdf"
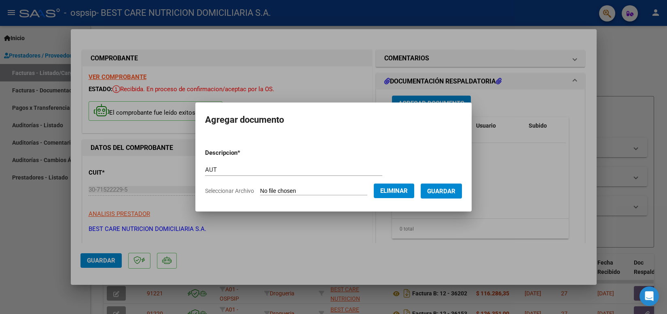
click at [438, 189] on span "Guardar" at bounding box center [441, 190] width 28 height 7
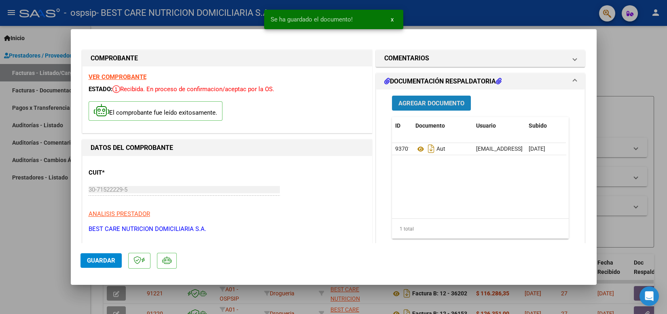
click at [437, 100] on span "Agregar Documento" at bounding box center [431, 103] width 66 height 7
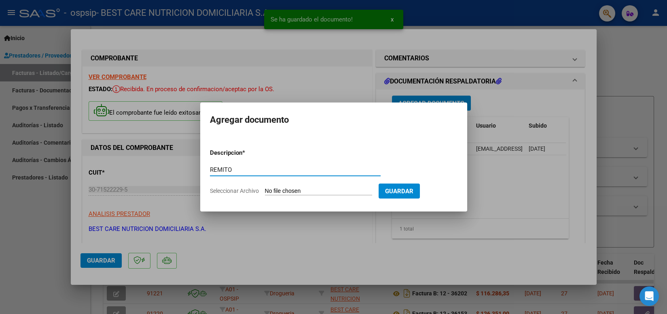
type input "REMITO"
click at [302, 189] on input "Seleccionar Archivo" at bounding box center [318, 191] width 107 height 8
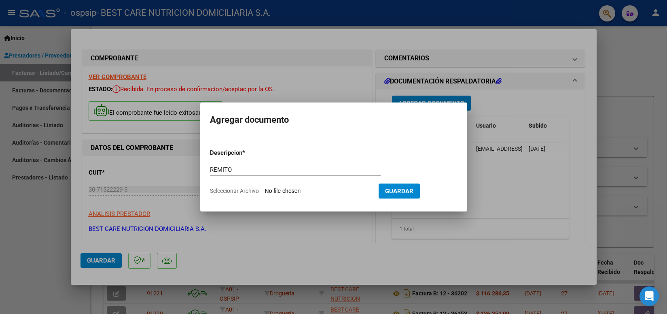
type input "C:\fakepath\P-107421 [PERSON_NAME] ROL REMITO.pdf"
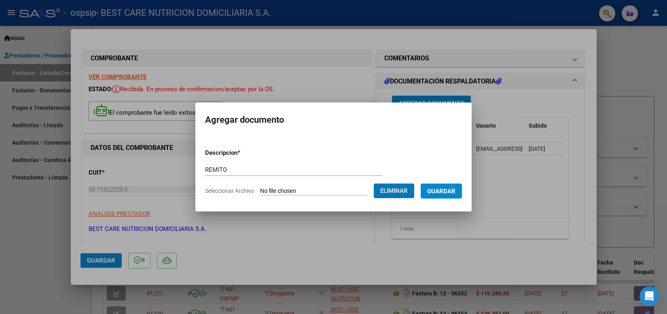
click at [427, 186] on button "Guardar" at bounding box center [441, 190] width 41 height 15
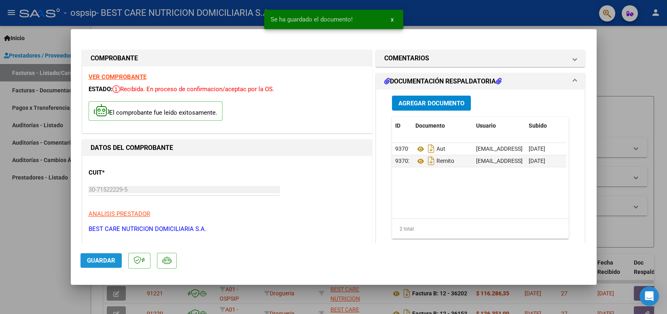
click at [99, 261] on span "Guardar" at bounding box center [101, 259] width 28 height 7
click at [462, 13] on div at bounding box center [333, 157] width 667 height 314
type input "$ 0,00"
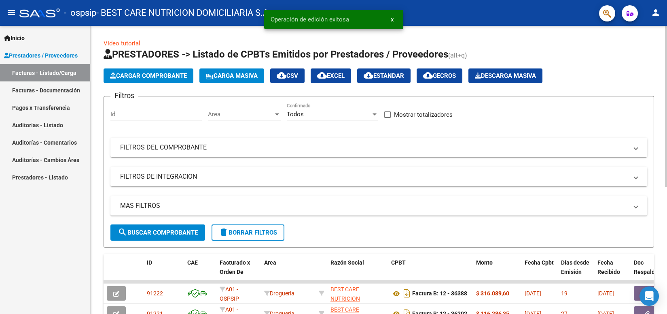
click at [159, 79] on button "Cargar Comprobante" at bounding box center [149, 75] width 90 height 15
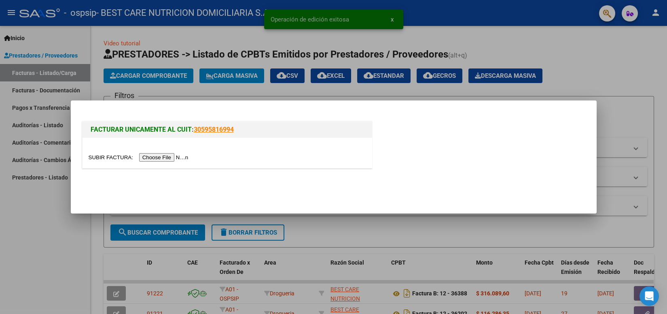
click at [161, 157] on input "file" at bounding box center [140, 157] width 102 height 8
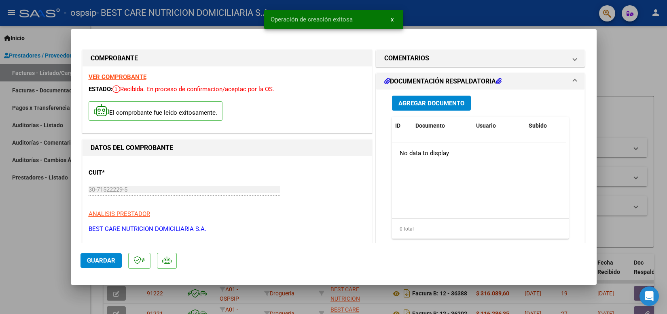
click at [424, 109] on button "Agregar Documento" at bounding box center [431, 102] width 79 height 15
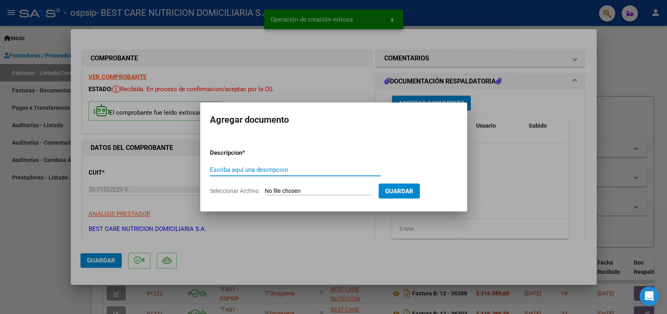
click at [309, 167] on input "Escriba aquí una descripcion" at bounding box center [295, 169] width 171 height 7
type input "AUT"
click at [342, 190] on input "Seleccionar Archivo" at bounding box center [318, 191] width 107 height 8
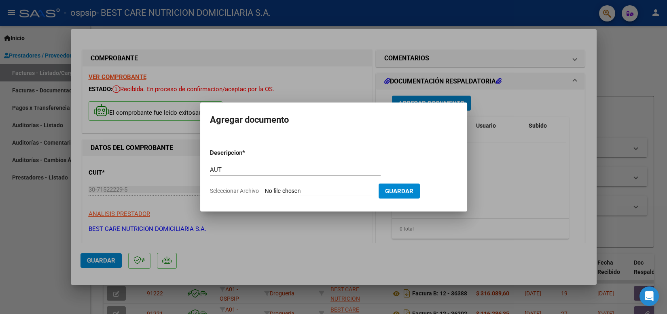
type input "C:\fakepath\P-088124 [GEOGRAPHIC_DATA] [PERSON_NAME] AUT 4.pdf"
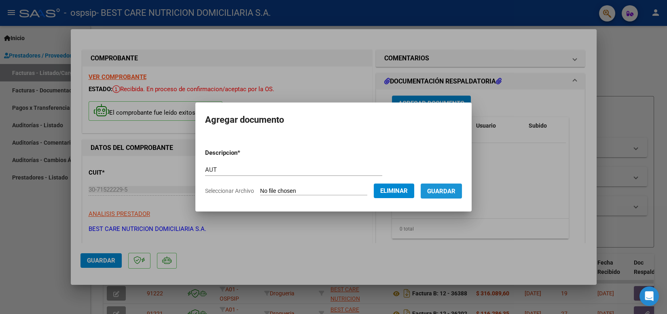
click at [427, 191] on button "Guardar" at bounding box center [441, 190] width 41 height 15
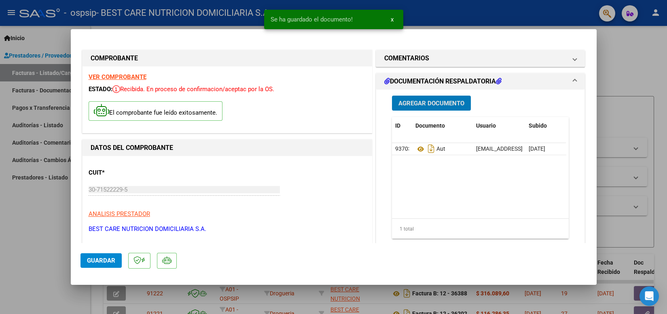
click at [411, 105] on span "Agregar Documento" at bounding box center [431, 103] width 66 height 7
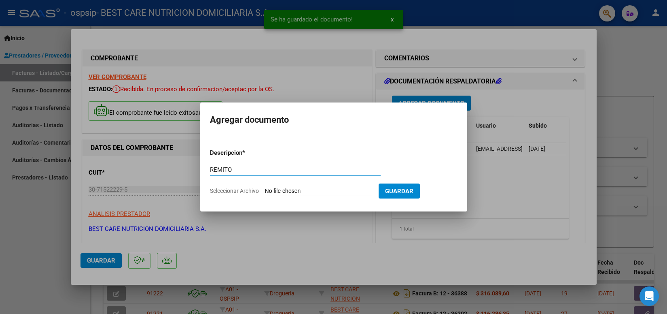
type input "REMITO"
click at [298, 189] on input "Seleccionar Archivo" at bounding box center [318, 191] width 107 height 8
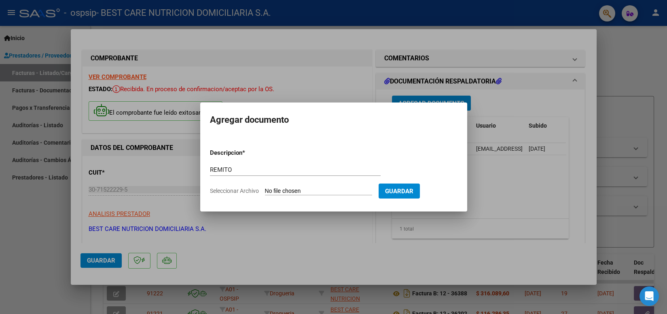
type input "C:\fakepath\P-088124 [GEOGRAPHIC_DATA] [PERSON_NAME] REMITO.pdf"
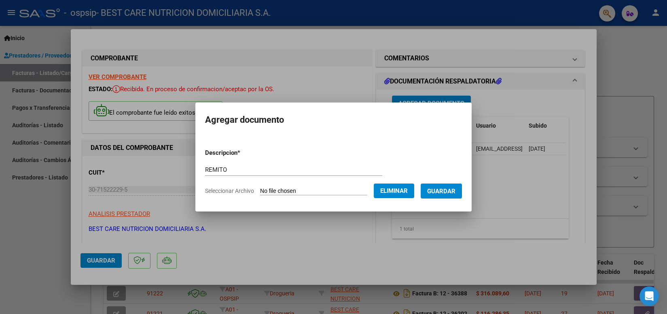
click at [437, 189] on span "Guardar" at bounding box center [441, 190] width 28 height 7
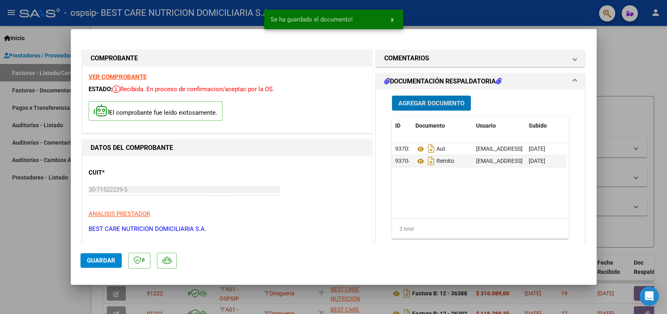
click at [433, 103] on span "Agregar Documento" at bounding box center [431, 103] width 66 height 7
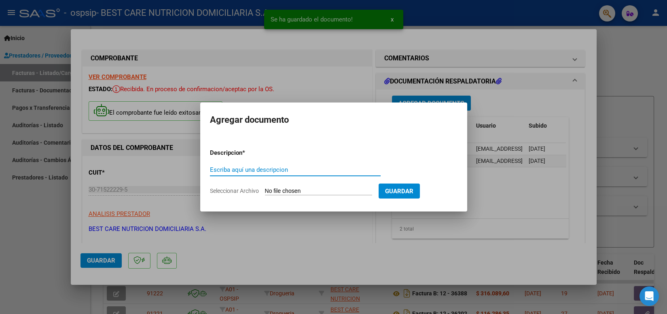
click at [492, 190] on div at bounding box center [333, 157] width 667 height 314
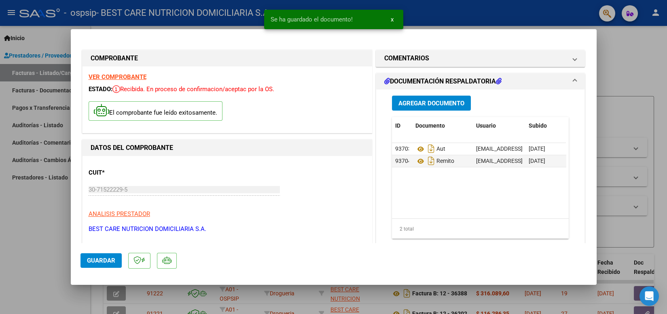
click at [106, 261] on span "Guardar" at bounding box center [101, 259] width 28 height 7
click at [504, 19] on div at bounding box center [333, 157] width 667 height 314
type input "$ 0,00"
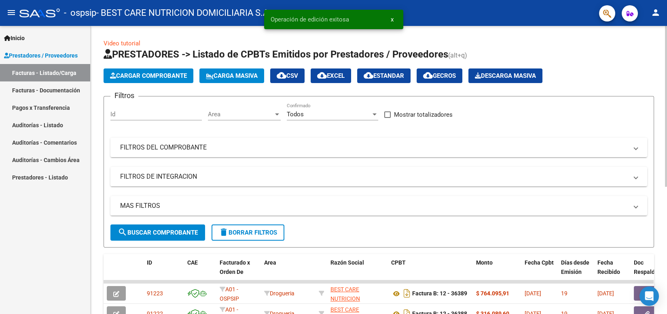
click at [151, 76] on span "Cargar Comprobante" at bounding box center [148, 75] width 77 height 7
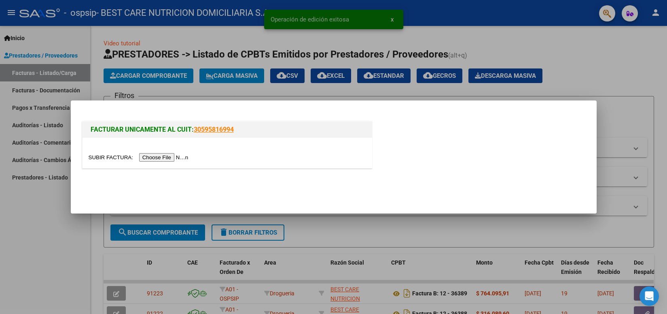
click at [167, 157] on input "file" at bounding box center [140, 157] width 102 height 8
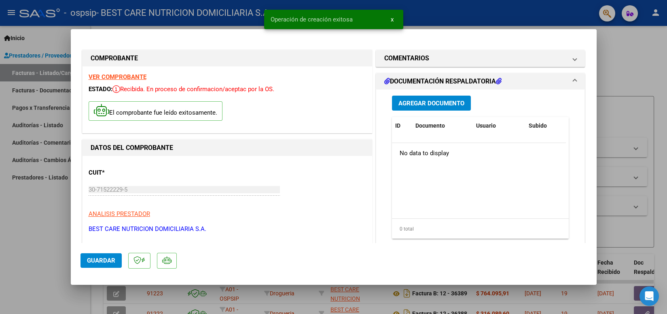
click at [417, 106] on span "Agregar Documento" at bounding box center [431, 103] width 66 height 7
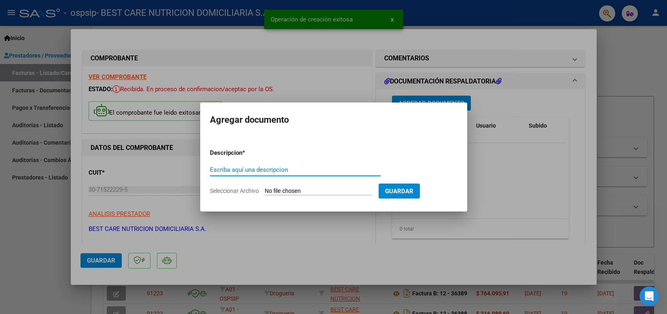
click at [253, 165] on div "Escriba aquí una descripcion" at bounding box center [295, 169] width 171 height 12
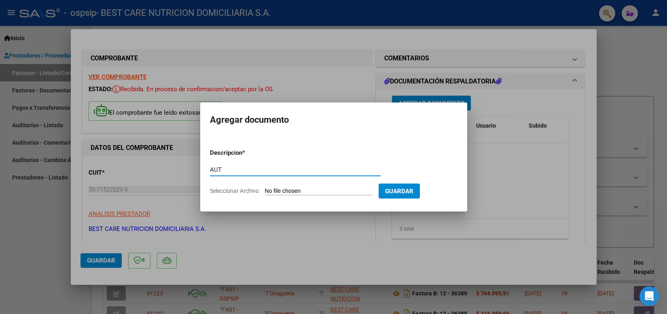
type input "AUT"
click at [288, 190] on input "Seleccionar Archivo" at bounding box center [318, 191] width 107 height 8
type input "C:\fakepath\P-104930 [PERSON_NAME] AUT 2.pdf"
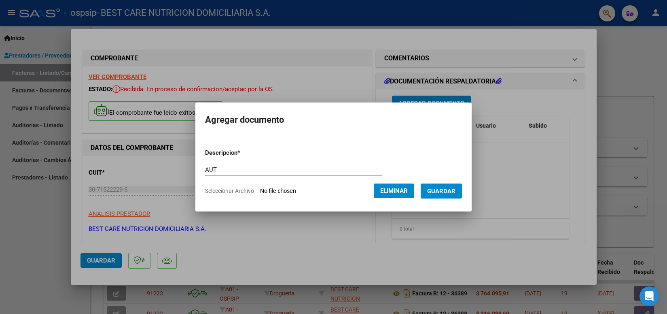
click at [457, 187] on button "Guardar" at bounding box center [441, 190] width 41 height 15
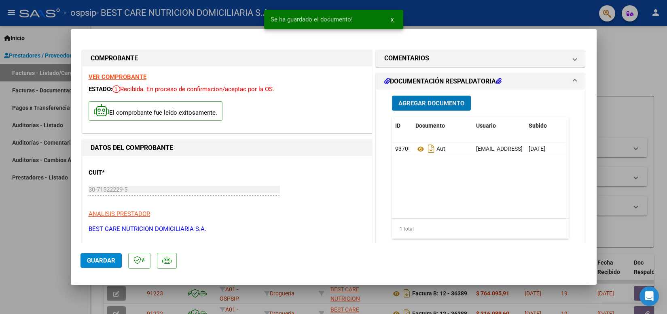
click at [440, 102] on span "Agregar Documento" at bounding box center [431, 103] width 66 height 7
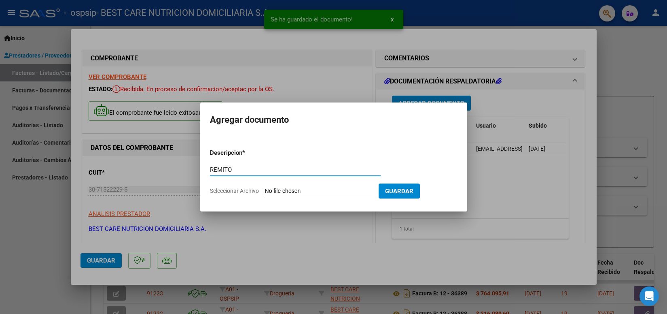
type input "REMITO"
click at [320, 193] on input "Seleccionar Archivo" at bounding box center [318, 191] width 107 height 8
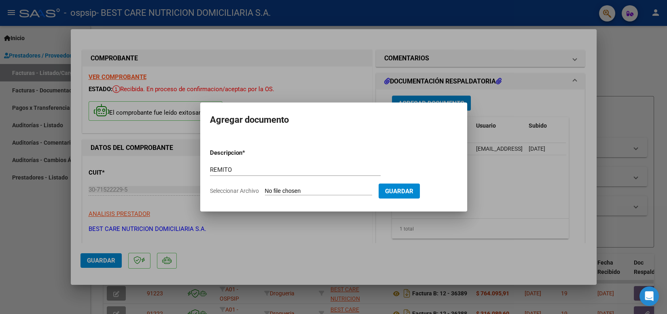
type input "C:\fakepath\P-104930 [PERSON_NAME].pdf"
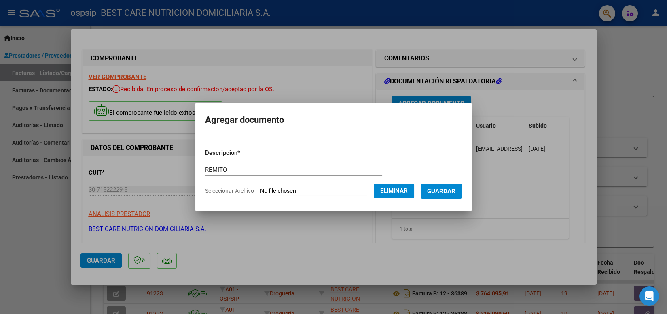
click at [446, 195] on button "Guardar" at bounding box center [441, 190] width 41 height 15
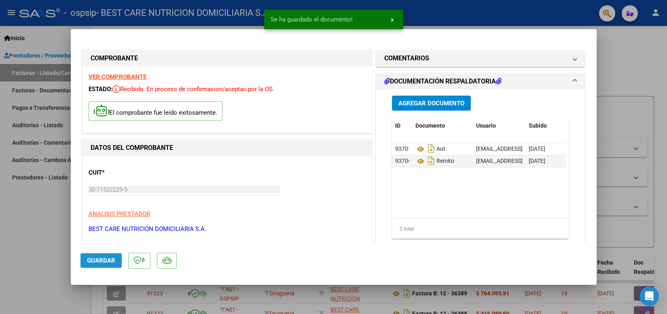
click at [104, 261] on span "Guardar" at bounding box center [101, 259] width 28 height 7
click at [618, 45] on div at bounding box center [333, 157] width 667 height 314
type input "$ 0,00"
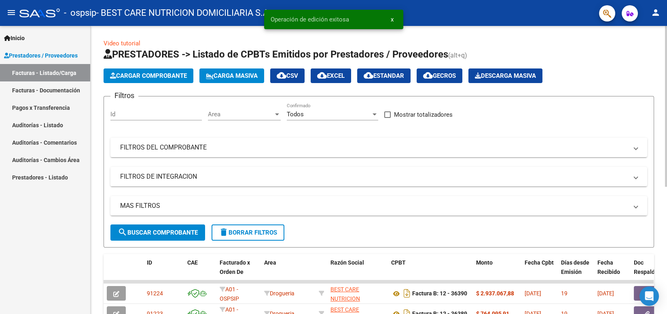
click at [169, 74] on span "Cargar Comprobante" at bounding box center [148, 75] width 77 height 7
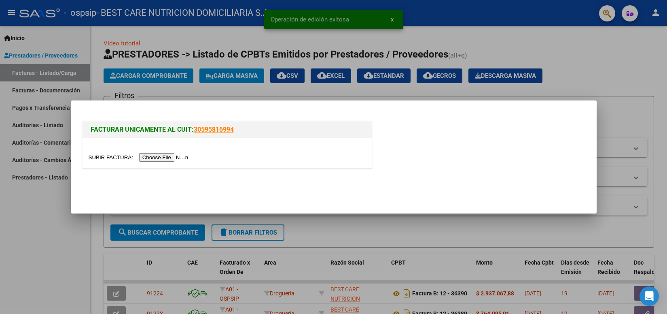
click at [174, 157] on input "file" at bounding box center [140, 157] width 102 height 8
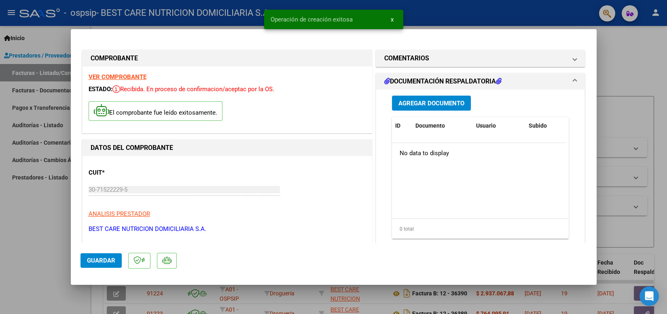
click at [438, 103] on span "Agregar Documento" at bounding box center [431, 103] width 66 height 7
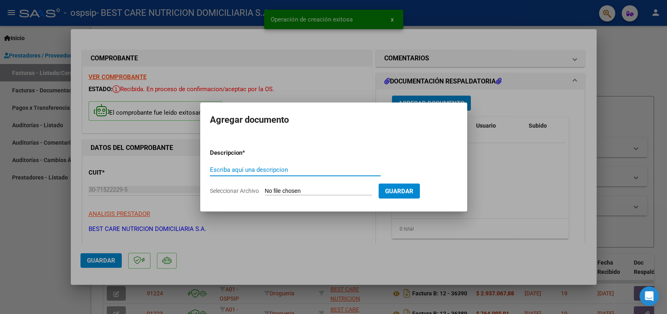
click at [280, 167] on input "Escriba aquí una descripcion" at bounding box center [295, 169] width 171 height 7
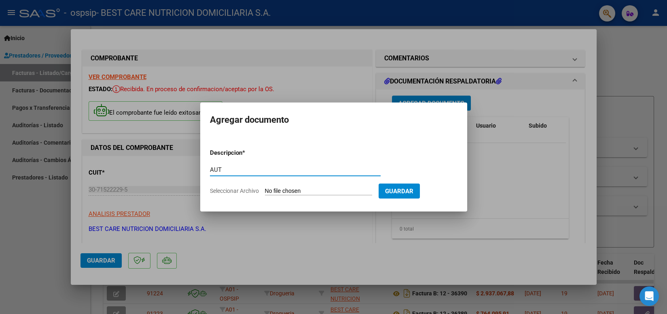
type input "AUT"
click at [290, 189] on input "Seleccionar Archivo" at bounding box center [318, 191] width 107 height 8
type input "C:\fakepath\P-066820 [PERSON_NAME] AUT 2.pdf"
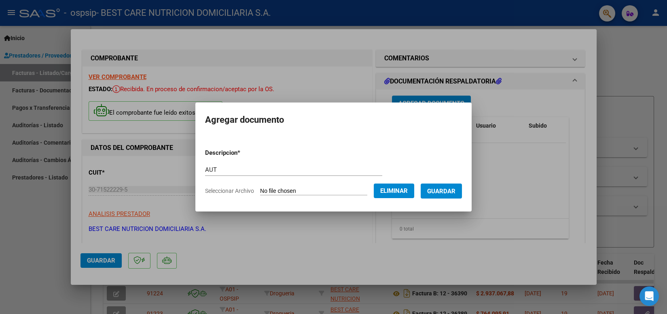
click at [443, 193] on span "Guardar" at bounding box center [441, 190] width 28 height 7
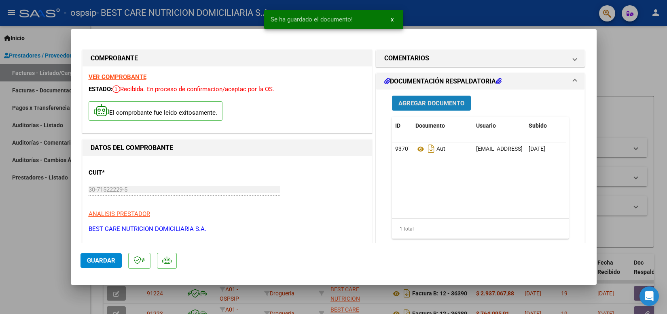
click at [427, 102] on span "Agregar Documento" at bounding box center [431, 103] width 66 height 7
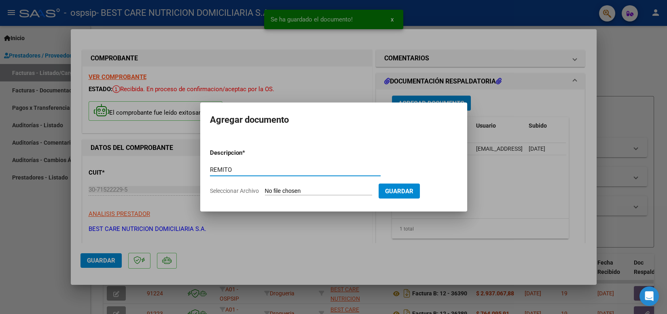
type input "REMITO"
click at [310, 191] on input "Seleccionar Archivo" at bounding box center [318, 191] width 107 height 8
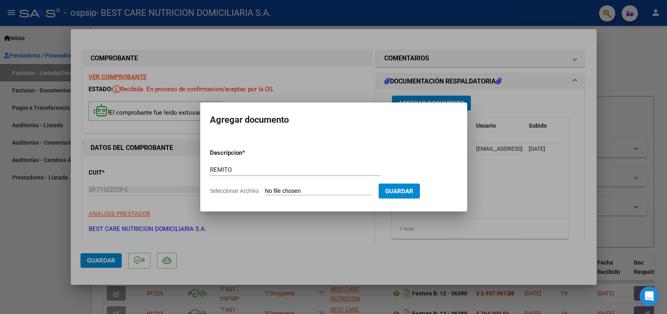
type input "C:\fakepath\P-066820 [PERSON_NAME].pdf"
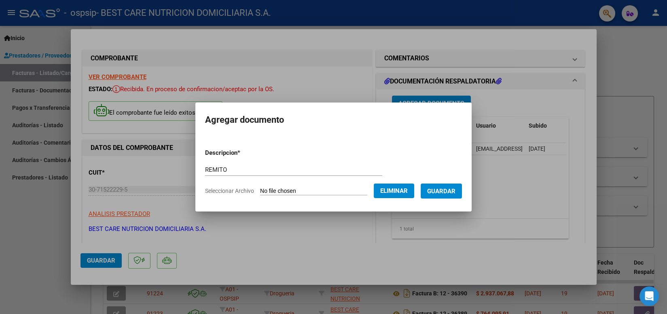
click at [430, 196] on button "Guardar" at bounding box center [441, 190] width 41 height 15
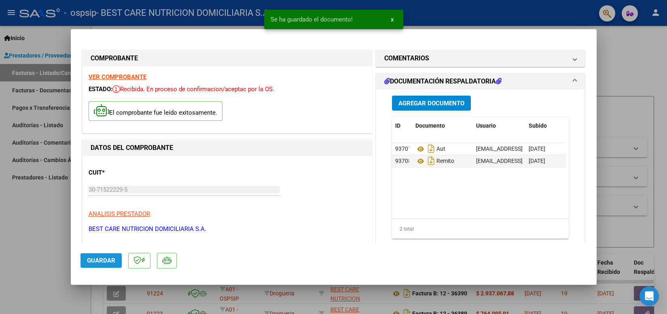
click at [110, 257] on span "Guardar" at bounding box center [101, 259] width 28 height 7
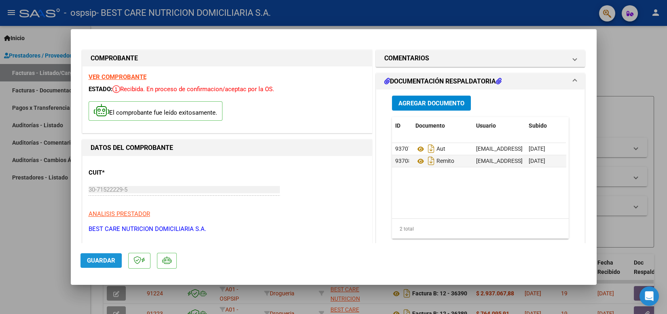
click at [90, 262] on span "Guardar" at bounding box center [101, 259] width 28 height 7
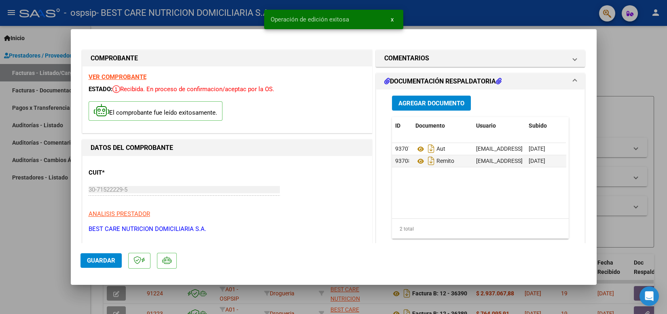
click at [437, 21] on div at bounding box center [333, 157] width 667 height 314
type input "$ 0,00"
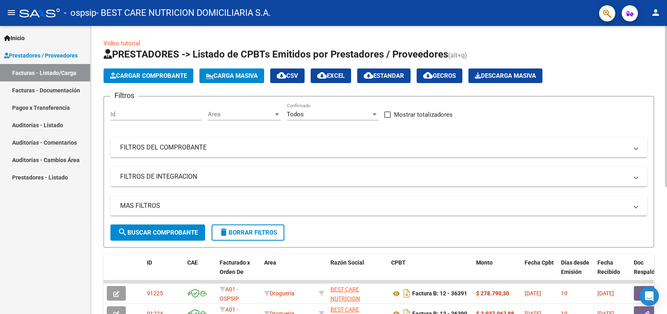
click at [166, 79] on button "Cargar Comprobante" at bounding box center [149, 75] width 90 height 15
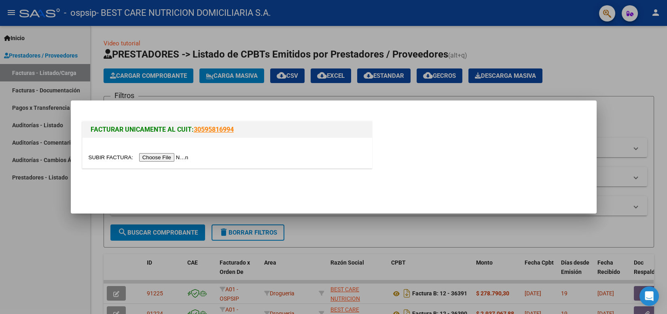
click at [248, 153] on div at bounding box center [228, 157] width 278 height 9
click at [157, 159] on input "file" at bounding box center [140, 157] width 102 height 8
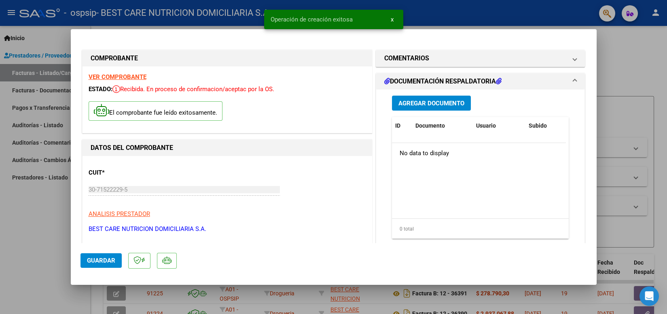
click at [443, 103] on span "Agregar Documento" at bounding box center [431, 103] width 66 height 7
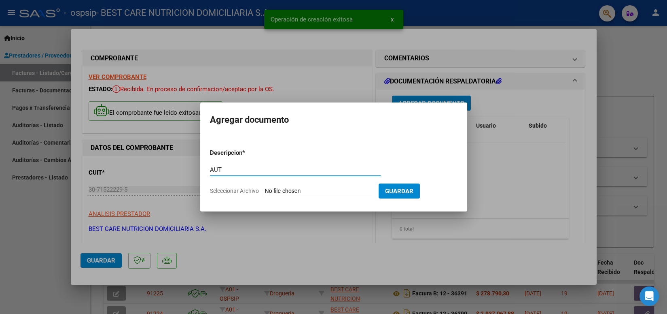
type input "AUT"
click at [319, 191] on input "Seleccionar Archivo" at bounding box center [318, 191] width 107 height 8
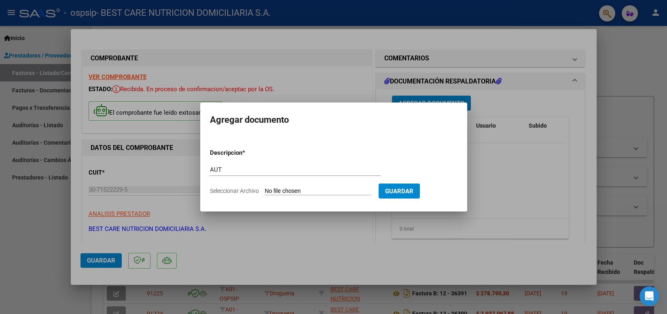
type input "C:\fakepath\P-066967 [PERSON_NAME] AUT 6.pdf"
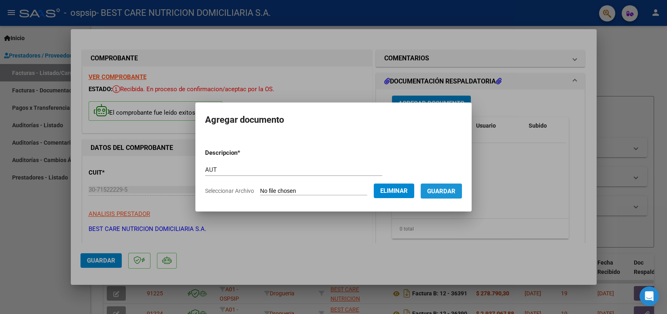
click at [436, 191] on span "Guardar" at bounding box center [441, 190] width 28 height 7
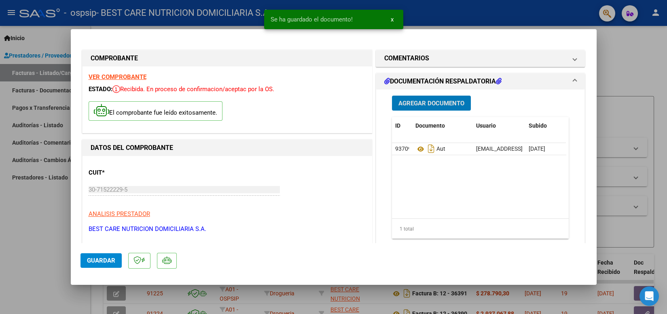
click at [420, 108] on button "Agregar Documento" at bounding box center [431, 102] width 79 height 15
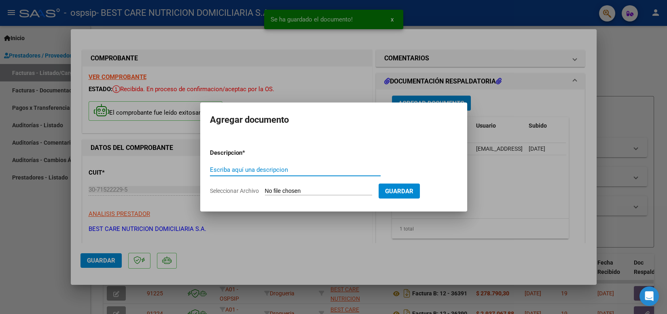
click at [267, 169] on input "Escriba aquí una descripcion" at bounding box center [295, 169] width 171 height 7
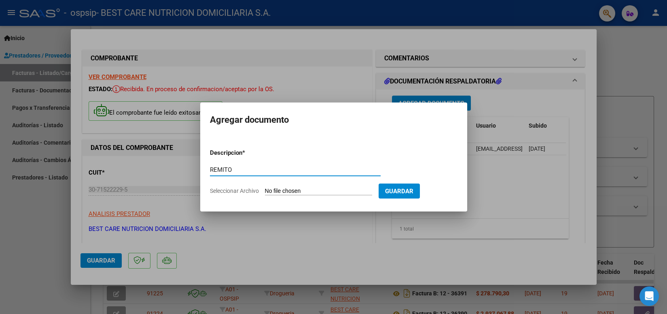
type input "REMITO"
click at [299, 190] on input "Seleccionar Archivo" at bounding box center [318, 191] width 107 height 8
type input "C:\fakepath\P-066967 [PERSON_NAME].pdf"
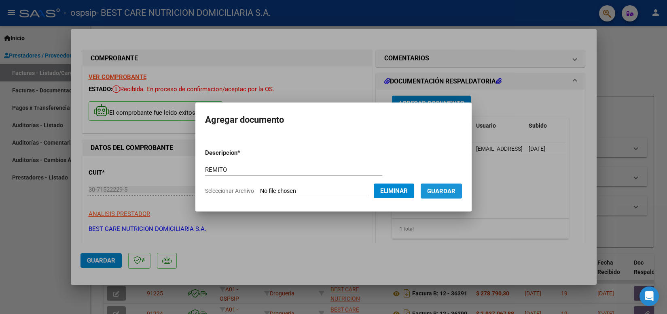
click at [446, 192] on span "Guardar" at bounding box center [441, 190] width 28 height 7
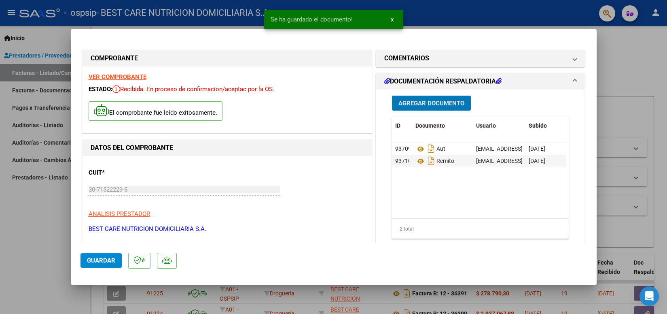
click at [102, 268] on mat-dialog-actions "Guardar" at bounding box center [334, 259] width 507 height 32
click at [100, 264] on button "Guardar" at bounding box center [101, 260] width 41 height 15
click at [492, 17] on div at bounding box center [333, 157] width 667 height 314
type input "$ 0,00"
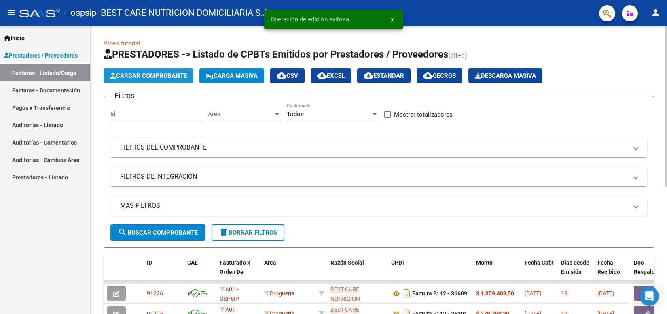
click at [162, 71] on button "Cargar Comprobante" at bounding box center [149, 75] width 90 height 15
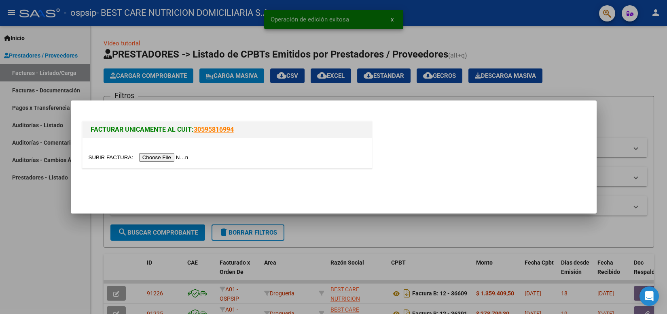
click at [171, 158] on input "file" at bounding box center [140, 157] width 102 height 8
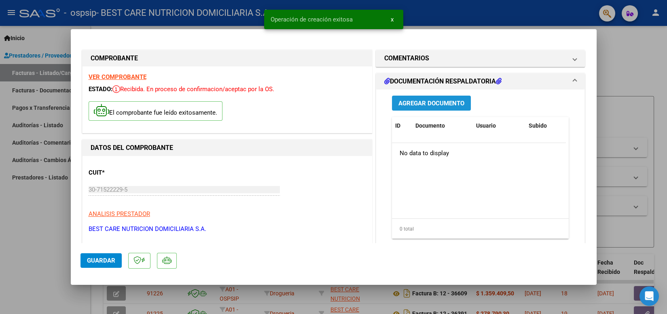
click at [409, 108] on button "Agregar Documento" at bounding box center [431, 102] width 79 height 15
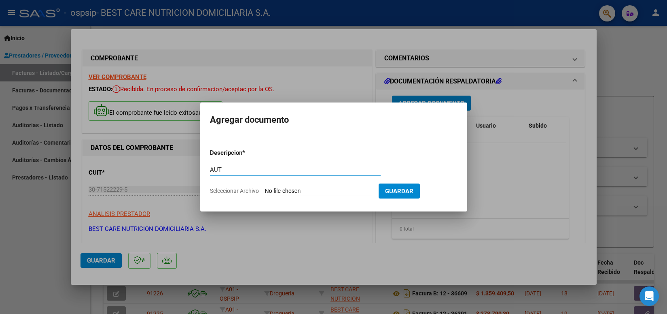
type input "AUT"
click at [297, 191] on input "Seleccionar Archivo" at bounding box center [318, 191] width 107 height 8
type input "C:\fakepath\P-066959 ZURI ARCHIPRETTE AUT 5.pdf"
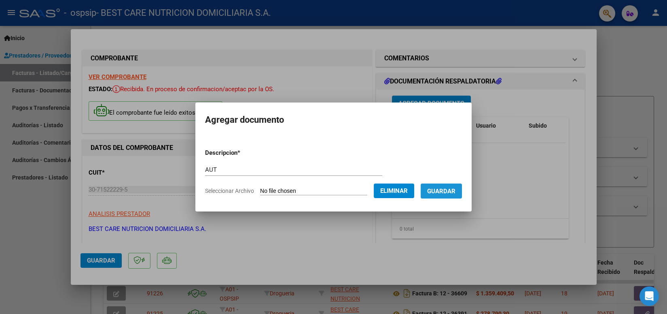
click at [433, 195] on button "Guardar" at bounding box center [441, 190] width 41 height 15
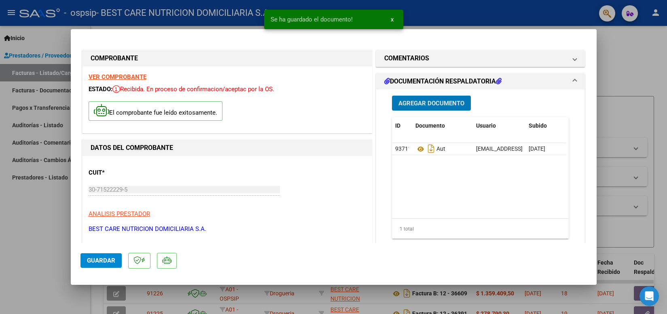
click at [422, 104] on span "Agregar Documento" at bounding box center [431, 103] width 66 height 7
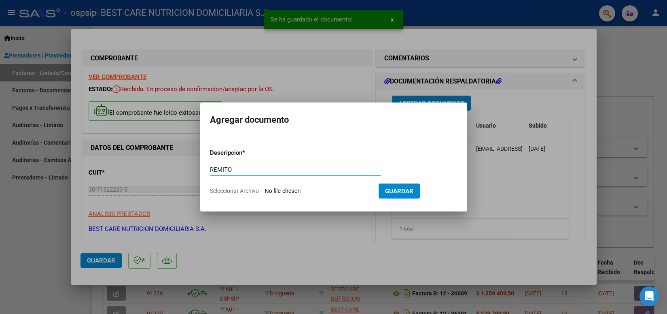
type input "REMITO"
click at [305, 189] on input "Seleccionar Archivo" at bounding box center [318, 191] width 107 height 8
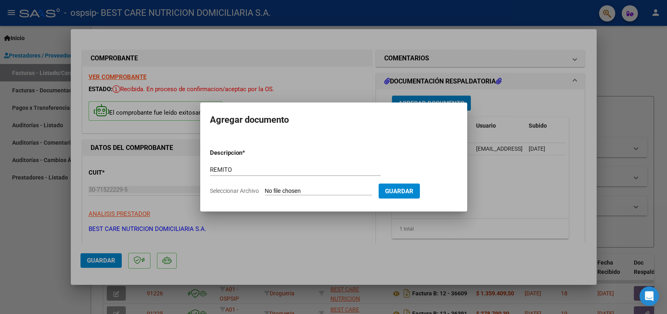
type input "C:\fakepath\P-066959 ZURI ARCHIPRETTE REMITO.pdf"
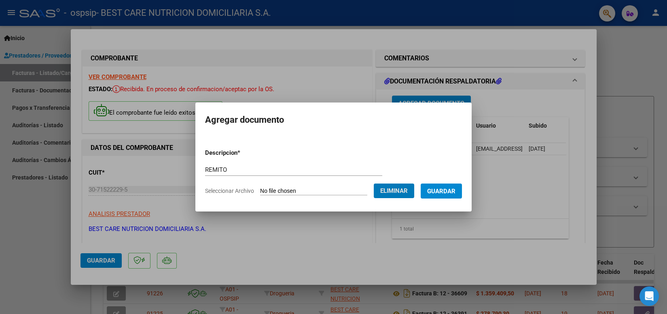
click at [454, 189] on span "Guardar" at bounding box center [441, 190] width 28 height 7
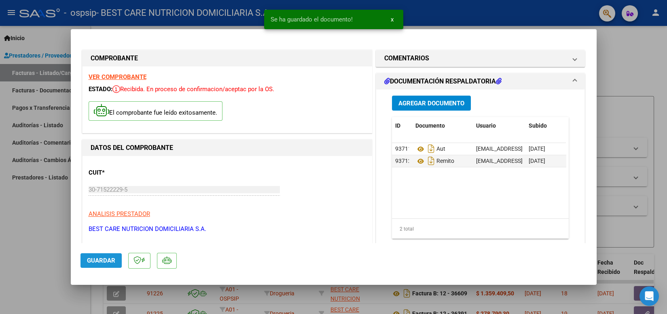
click at [107, 263] on span "Guardar" at bounding box center [101, 259] width 28 height 7
click at [458, 19] on div at bounding box center [333, 157] width 667 height 314
type input "$ 0,00"
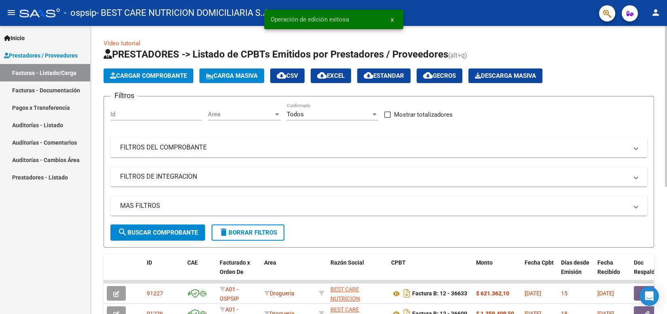
click at [187, 81] on button "Cargar Comprobante" at bounding box center [149, 75] width 90 height 15
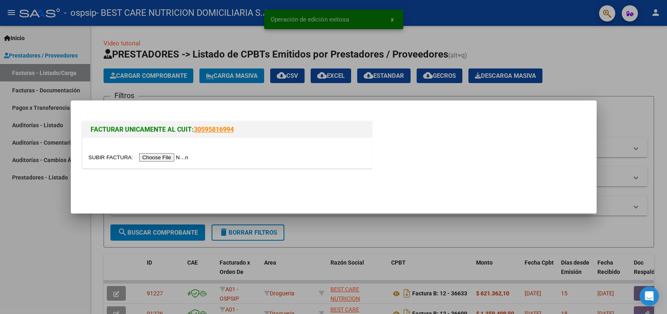
click at [167, 157] on input "file" at bounding box center [140, 157] width 102 height 8
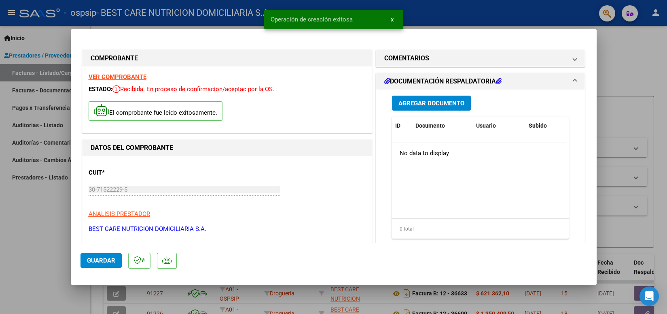
click at [422, 102] on span "Agregar Documento" at bounding box center [431, 103] width 66 height 7
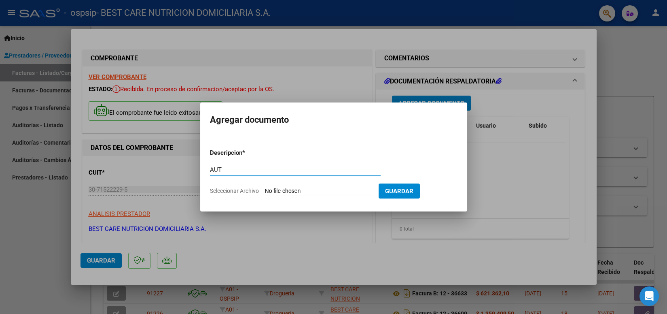
type input "AUT"
click at [290, 188] on input "Seleccionar Archivo" at bounding box center [318, 191] width 107 height 8
type input "C:\fakepath\P-088643 [PERSON_NAME] AUT 10.pdf"
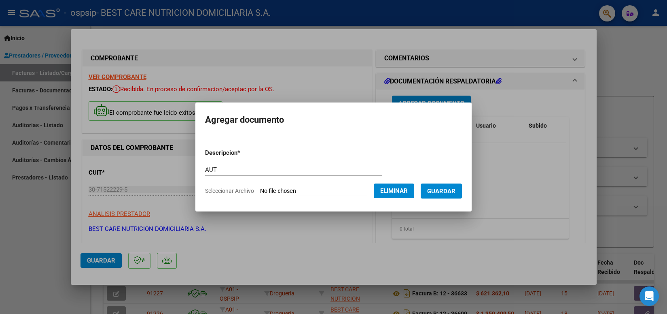
click at [440, 195] on button "Guardar" at bounding box center [441, 190] width 41 height 15
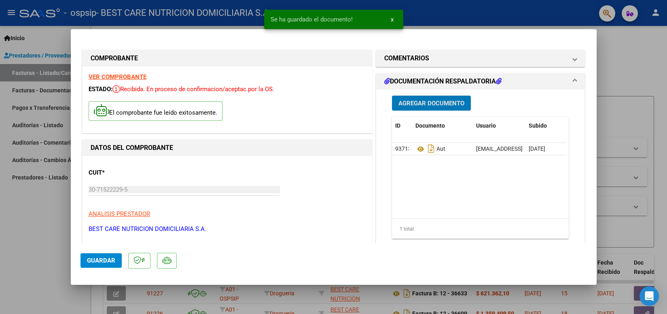
click at [424, 105] on span "Agregar Documento" at bounding box center [431, 103] width 66 height 7
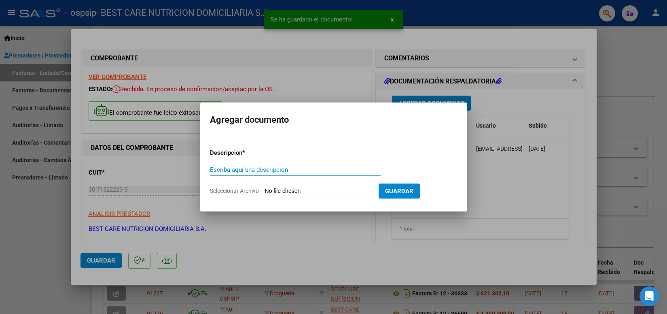
click at [284, 167] on input "Escriba aquí una descripcion" at bounding box center [295, 169] width 171 height 7
type input "REMITO"
click at [289, 194] on input "Seleccionar Archivo" at bounding box center [318, 191] width 107 height 8
type input "C:\fakepath\P-088643 [PERSON_NAME].pdf"
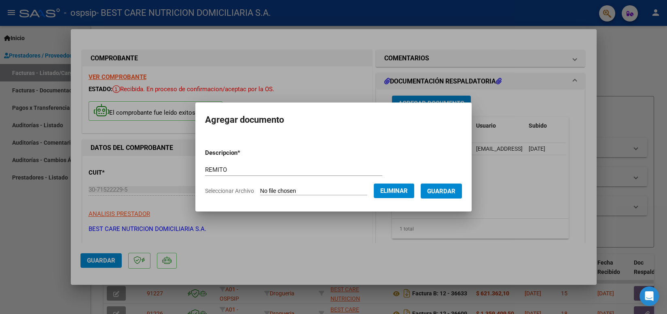
click at [445, 194] on span "Guardar" at bounding box center [441, 190] width 28 height 7
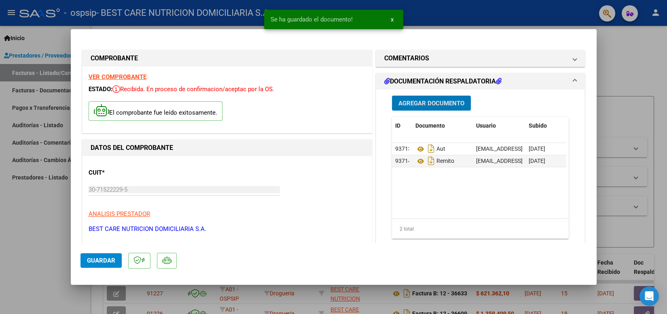
click at [97, 260] on span "Guardar" at bounding box center [101, 259] width 28 height 7
click at [438, 15] on div at bounding box center [333, 157] width 667 height 314
type input "$ 0,00"
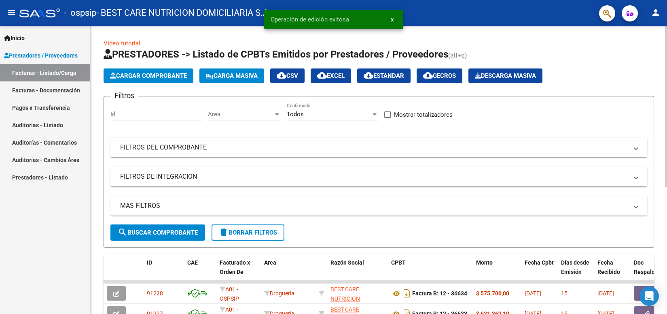
click at [135, 74] on span "Cargar Comprobante" at bounding box center [148, 75] width 77 height 7
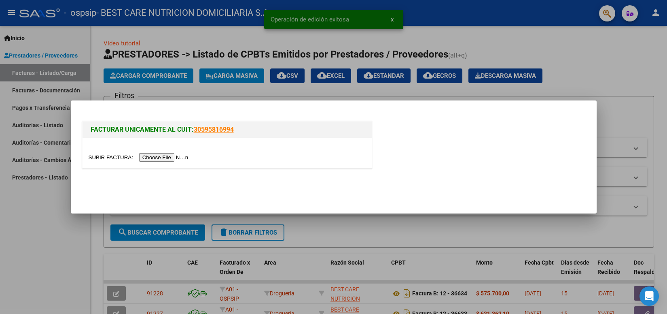
click at [165, 159] on input "file" at bounding box center [140, 157] width 102 height 8
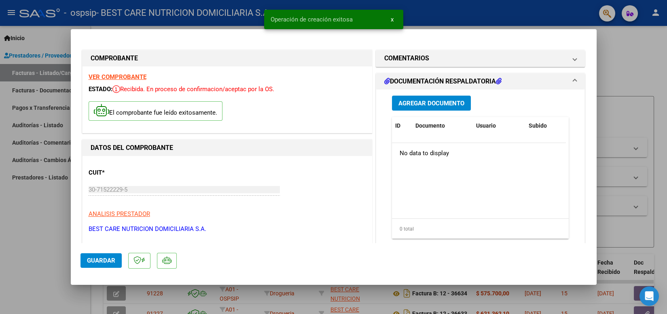
click at [415, 101] on span "Agregar Documento" at bounding box center [431, 103] width 66 height 7
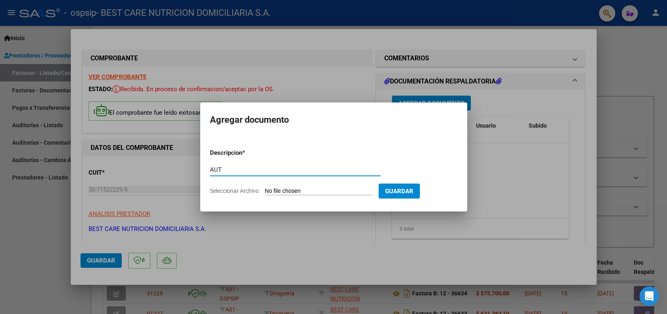
type input "AUT"
click at [292, 188] on input "Seleccionar Archivo" at bounding box center [318, 191] width 107 height 8
type input "C:\fakepath\P-066325 [PERSON_NAME] AUT 1.pdf"
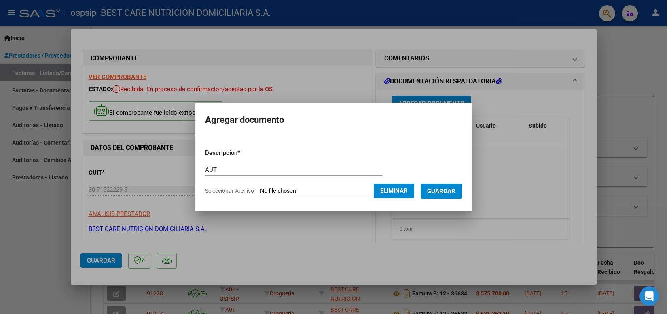
click at [435, 193] on span "Guardar" at bounding box center [441, 190] width 28 height 7
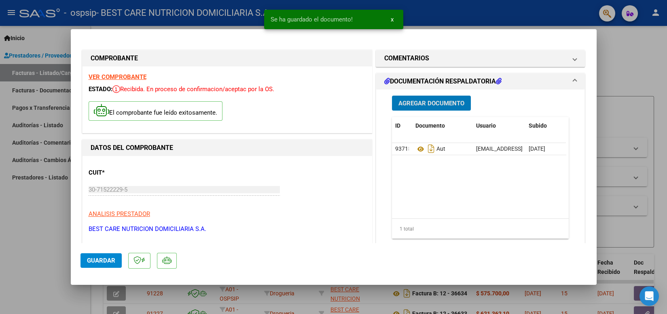
click at [434, 107] on span "Agregar Documento" at bounding box center [431, 103] width 66 height 7
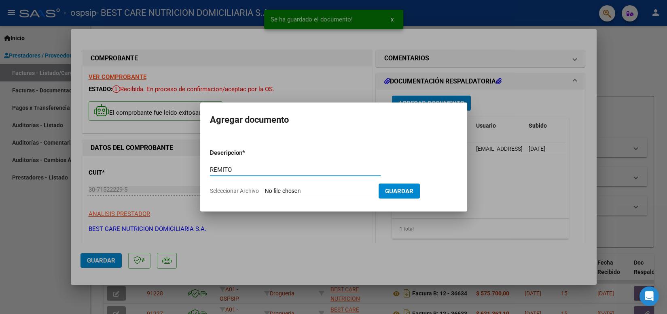
type input "REMITO"
click at [313, 190] on input "Seleccionar Archivo" at bounding box center [318, 191] width 107 height 8
type input "C:\fakepath\P-066325 [PERSON_NAME].pdf"
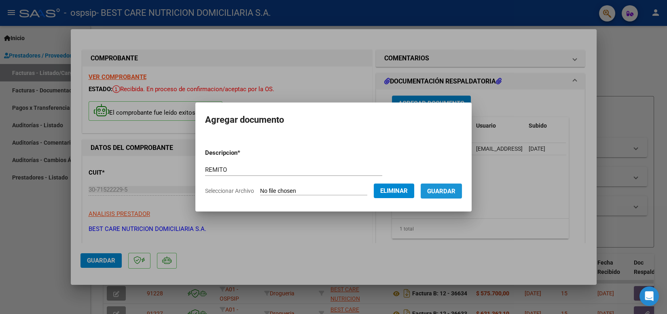
click at [450, 192] on span "Guardar" at bounding box center [441, 190] width 28 height 7
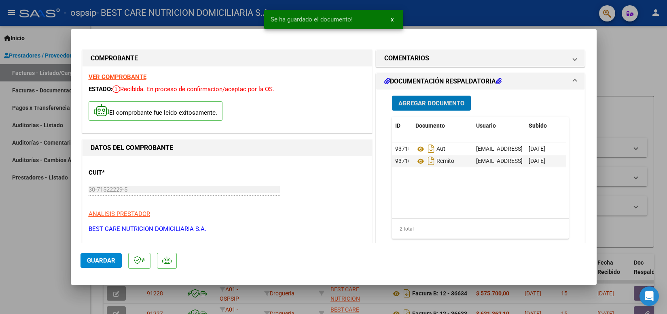
drag, startPoint x: 114, startPoint y: 261, endPoint x: 122, endPoint y: 254, distance: 10.6
click at [114, 261] on span "Guardar" at bounding box center [101, 259] width 28 height 7
click at [465, 15] on div at bounding box center [333, 157] width 667 height 314
type input "$ 0,00"
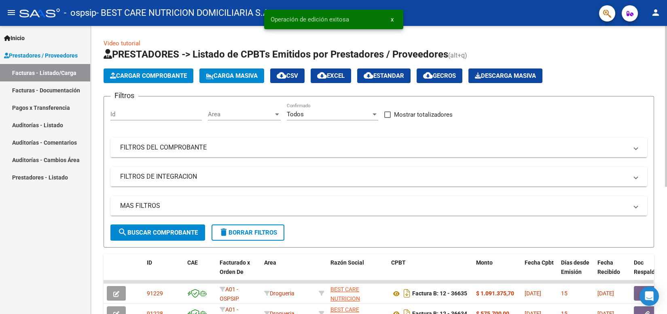
click at [140, 76] on span "Cargar Comprobante" at bounding box center [148, 75] width 77 height 7
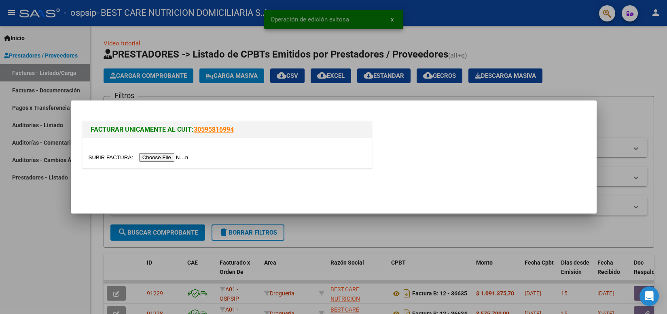
click at [157, 159] on input "file" at bounding box center [140, 157] width 102 height 8
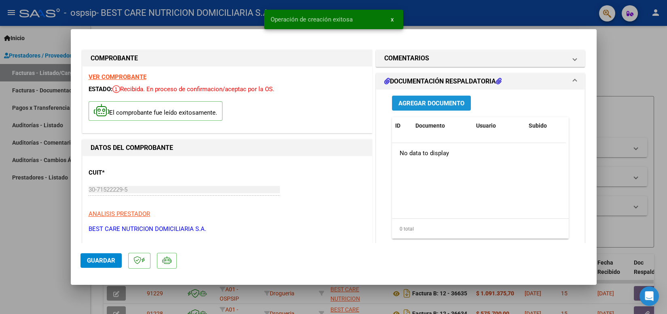
click at [422, 100] on span "Agregar Documento" at bounding box center [431, 103] width 66 height 7
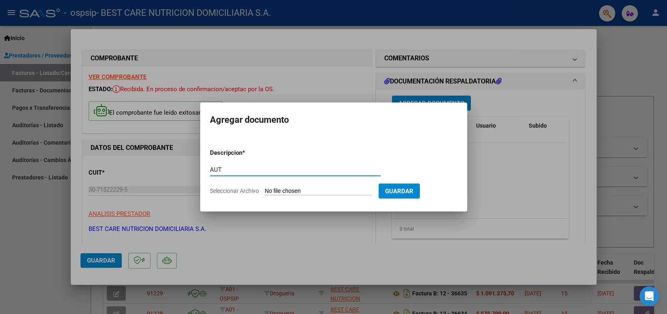
type input "AUT"
click at [307, 191] on input "Seleccionar Archivo" at bounding box center [318, 191] width 107 height 8
type input "C:\fakepath\P-086369 [PERSON_NAME] AUT 4.pdf"
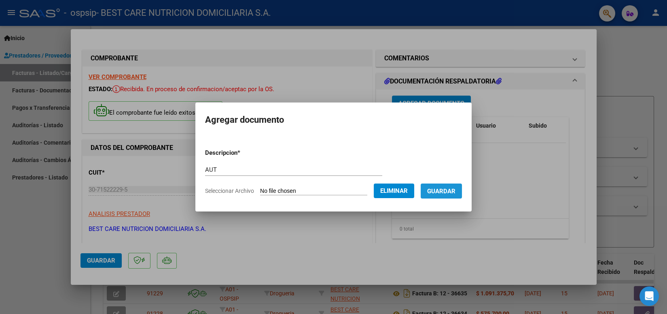
click at [432, 185] on button "Guardar" at bounding box center [441, 190] width 41 height 15
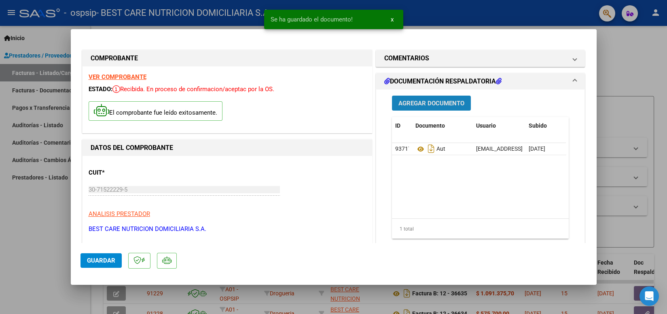
click at [431, 104] on span "Agregar Documento" at bounding box center [431, 103] width 66 height 7
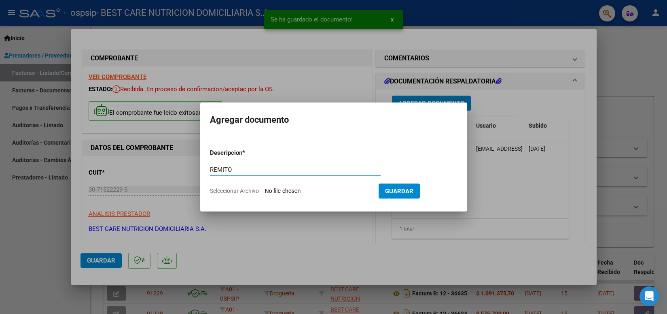
type input "REMITO"
click at [281, 189] on input "Seleccionar Archivo" at bounding box center [318, 191] width 107 height 8
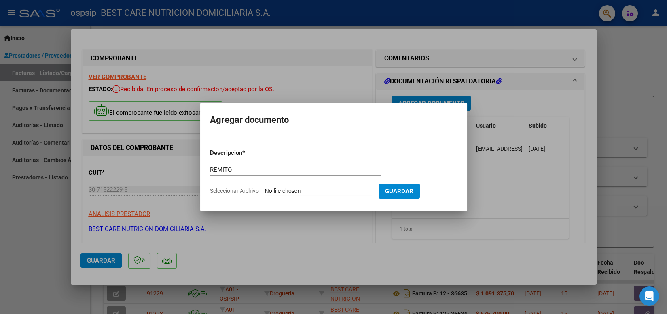
type input "C:\fakepath\P-086369 [PERSON_NAME].pdf"
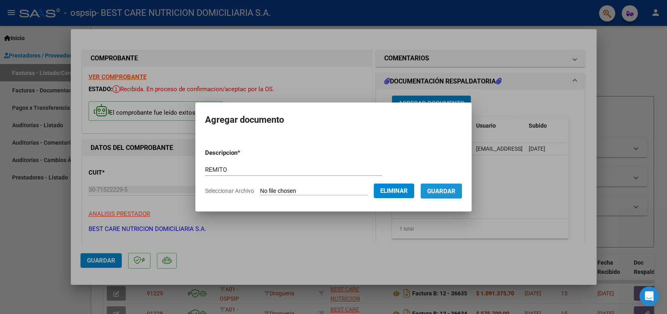
click at [434, 187] on span "Guardar" at bounding box center [441, 190] width 28 height 7
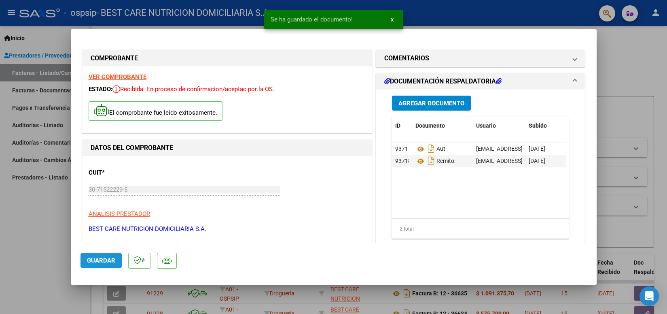
click at [102, 265] on button "Guardar" at bounding box center [101, 260] width 41 height 15
click at [482, 19] on div at bounding box center [333, 157] width 667 height 314
type input "$ 0,00"
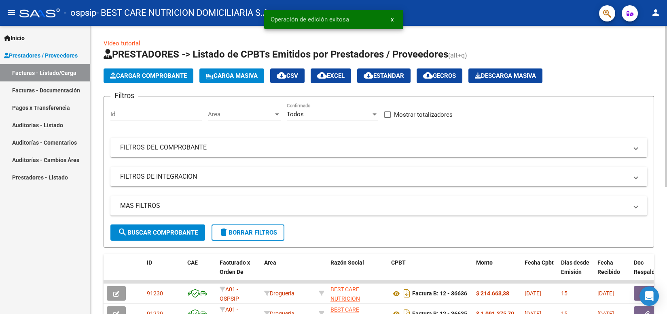
click at [162, 76] on span "Cargar Comprobante" at bounding box center [148, 75] width 77 height 7
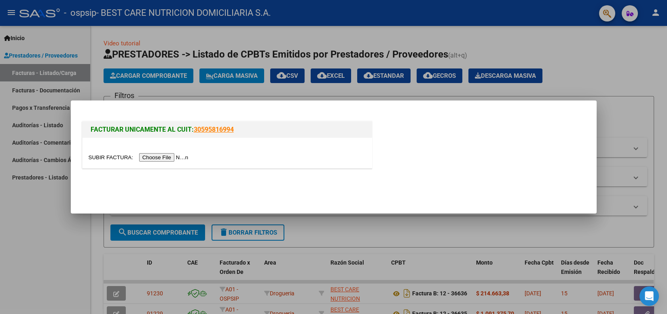
click at [155, 160] on input "file" at bounding box center [140, 157] width 102 height 8
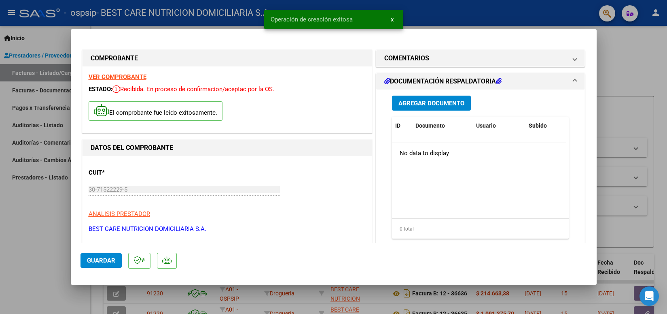
click at [430, 104] on span "Agregar Documento" at bounding box center [431, 103] width 66 height 7
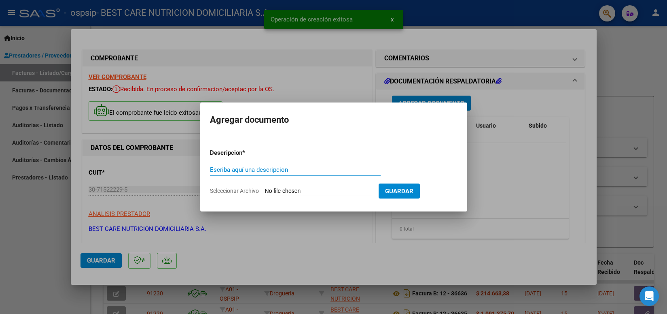
click at [307, 168] on input "Escriba aquí una descripcion" at bounding box center [295, 169] width 171 height 7
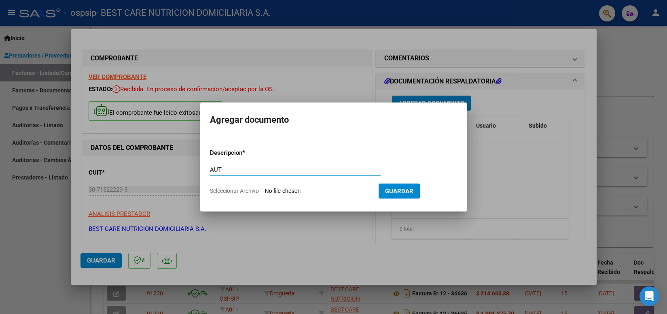
type input "AUT"
click at [312, 192] on input "Seleccionar Archivo" at bounding box center [318, 191] width 107 height 8
type input "C:\fakepath\P-068257 [PERSON_NAME] AUT 9.pdf"
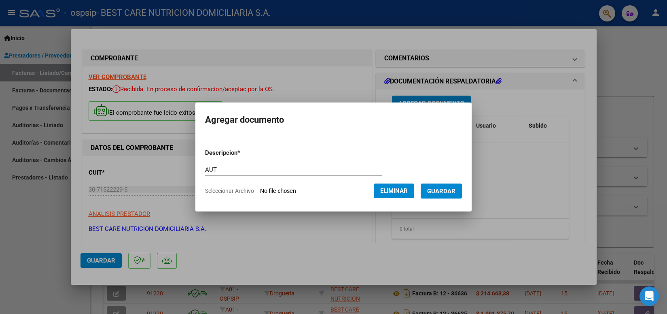
click at [445, 189] on span "Guardar" at bounding box center [441, 190] width 28 height 7
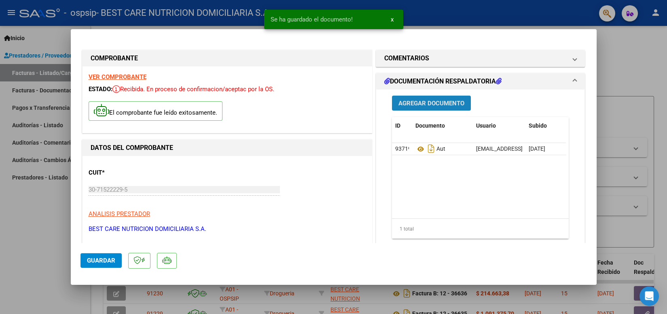
click at [445, 107] on button "Agregar Documento" at bounding box center [431, 102] width 79 height 15
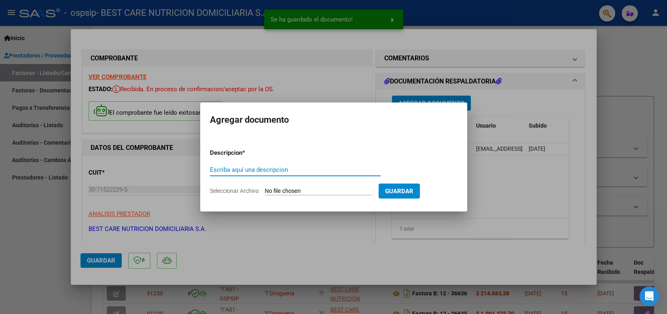
click at [303, 168] on input "Escriba aquí una descripcion" at bounding box center [295, 169] width 171 height 7
type input "REMITO"
click at [314, 191] on input "Seleccionar Archivo" at bounding box center [318, 191] width 107 height 8
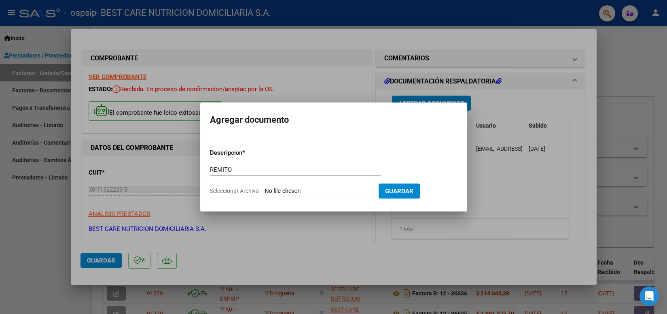
type input "C:\fakepath\P-068257 [PERSON_NAME] REMITO.pdf"
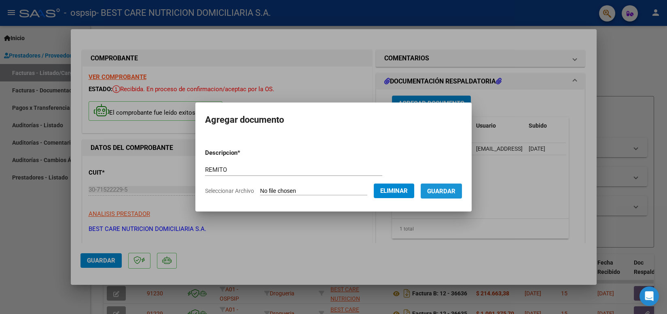
click at [440, 195] on button "Guardar" at bounding box center [441, 190] width 41 height 15
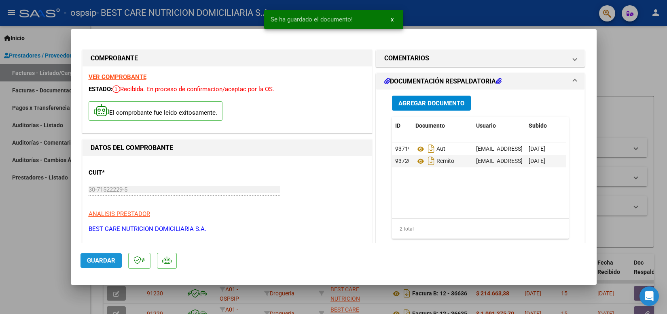
click at [99, 263] on span "Guardar" at bounding box center [101, 259] width 28 height 7
click at [496, 10] on div at bounding box center [333, 157] width 667 height 314
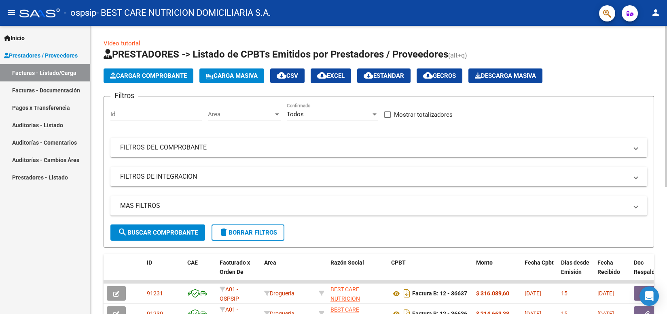
click at [173, 78] on span "Cargar Comprobante" at bounding box center [148, 75] width 77 height 7
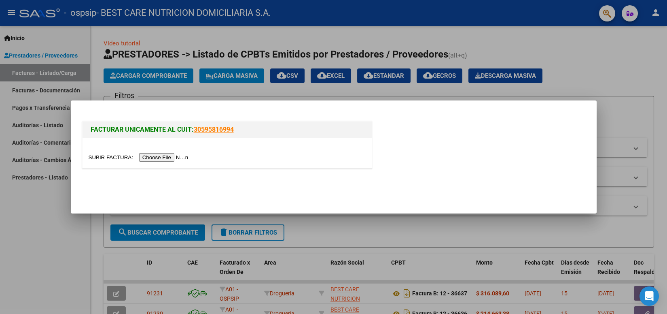
click at [174, 156] on input "file" at bounding box center [140, 157] width 102 height 8
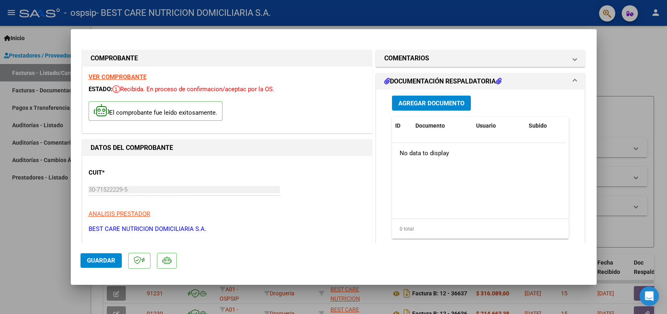
click at [433, 104] on span "Agregar Documento" at bounding box center [431, 103] width 66 height 7
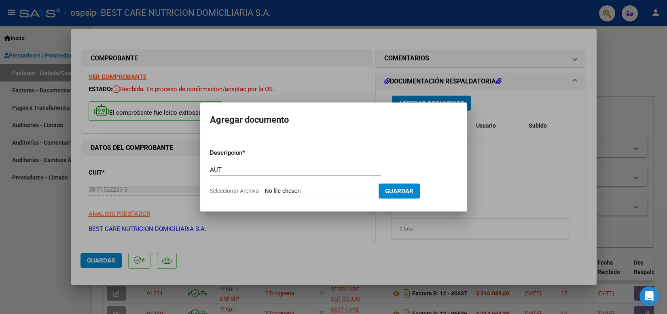
click at [313, 189] on input "Seleccionar Archivo" at bounding box center [318, 191] width 107 height 8
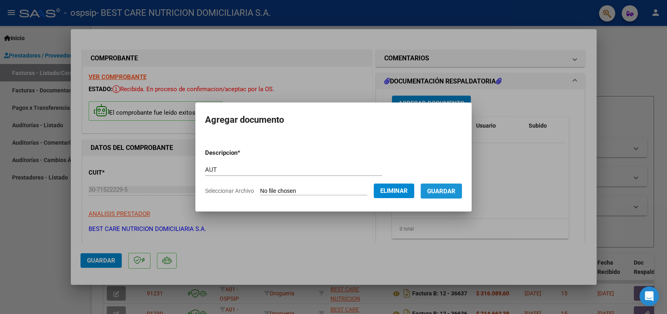
click at [440, 192] on span "Guardar" at bounding box center [441, 190] width 28 height 7
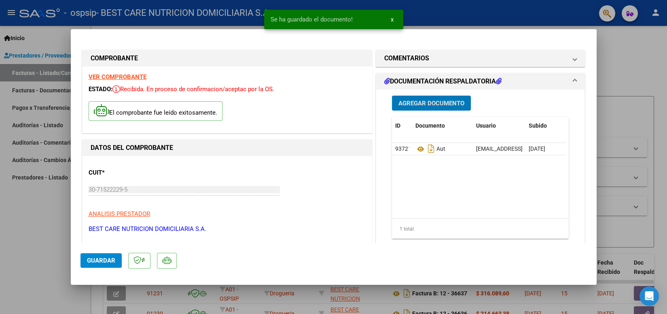
click at [425, 104] on span "Agregar Documento" at bounding box center [431, 103] width 66 height 7
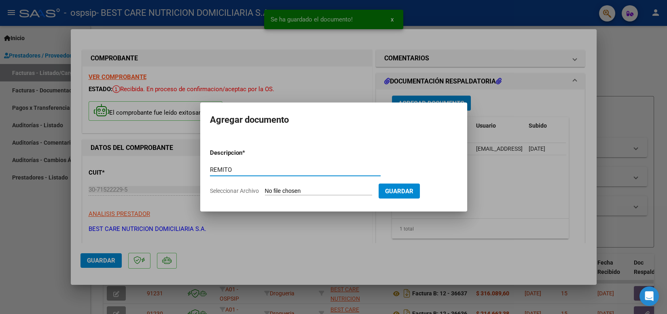
click at [309, 189] on input "Seleccionar Archivo" at bounding box center [318, 191] width 107 height 8
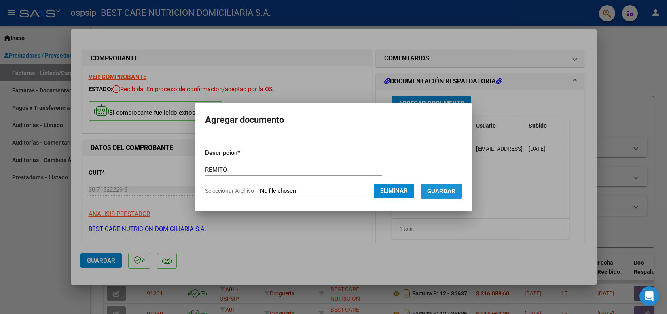
click at [428, 191] on span "Guardar" at bounding box center [441, 190] width 28 height 7
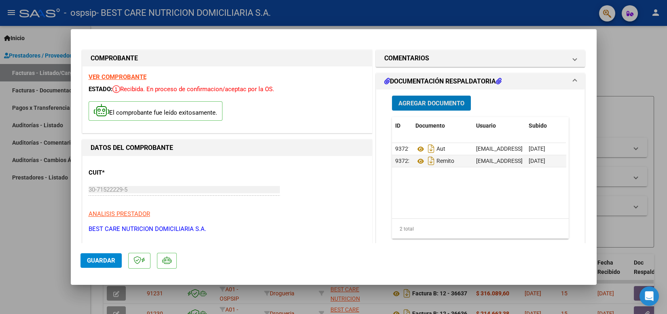
click at [110, 261] on span "Guardar" at bounding box center [101, 259] width 28 height 7
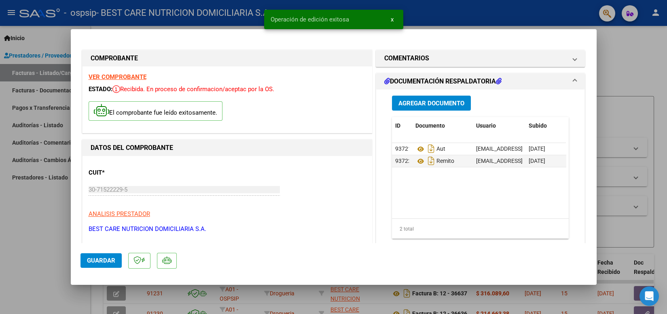
click at [106, 260] on span "Guardar" at bounding box center [101, 259] width 28 height 7
click at [435, 22] on div at bounding box center [333, 157] width 667 height 314
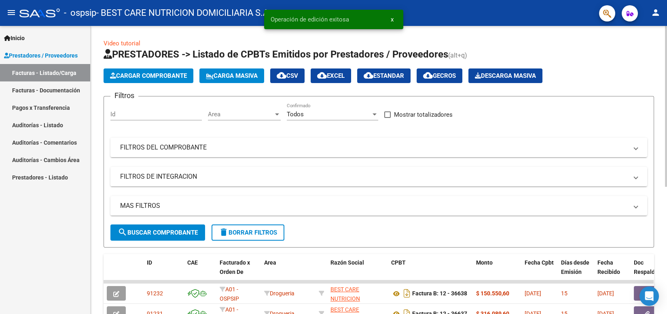
click at [165, 79] on button "Cargar Comprobante" at bounding box center [149, 75] width 90 height 15
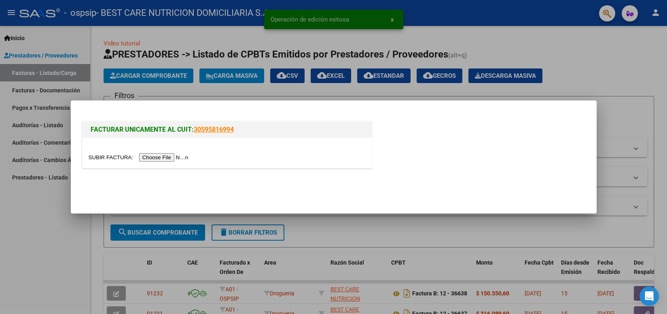
click at [164, 160] on input "file" at bounding box center [140, 157] width 102 height 8
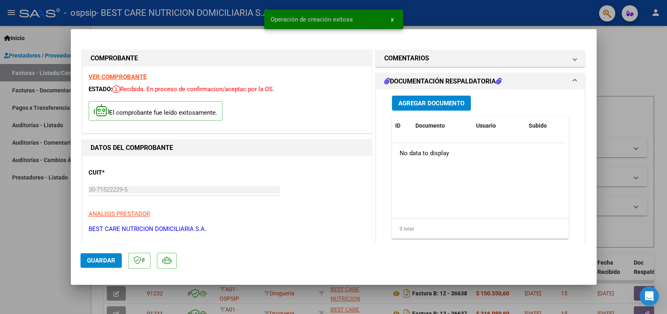
click at [430, 103] on span "Agregar Documento" at bounding box center [431, 103] width 66 height 7
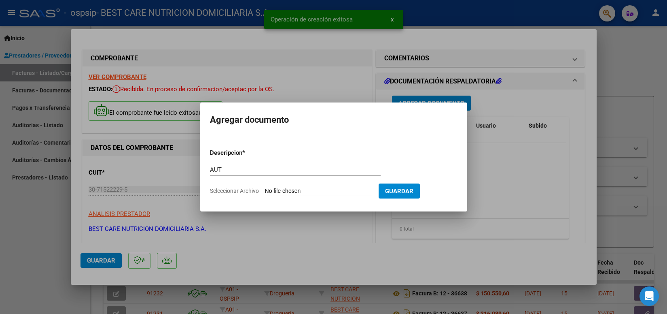
click at [299, 189] on input "Seleccionar Archivo" at bounding box center [318, 191] width 107 height 8
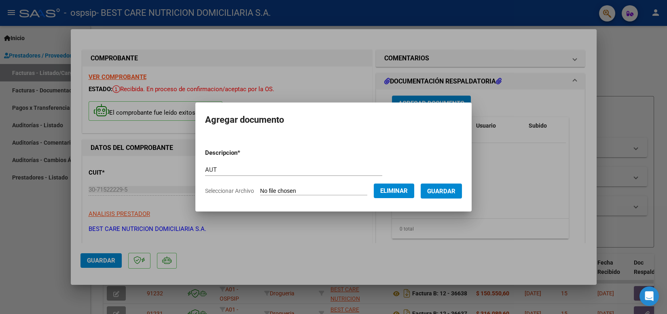
click at [440, 194] on span "Guardar" at bounding box center [441, 190] width 28 height 7
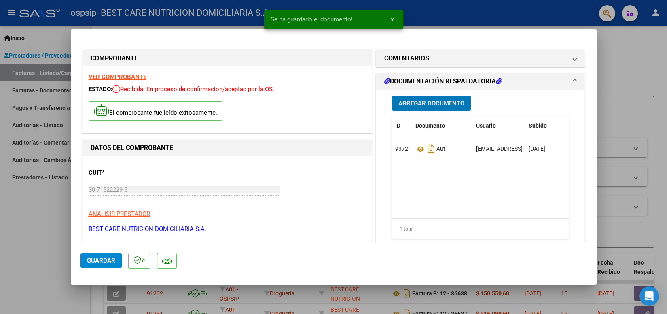
click at [427, 105] on span "Agregar Documento" at bounding box center [431, 103] width 66 height 7
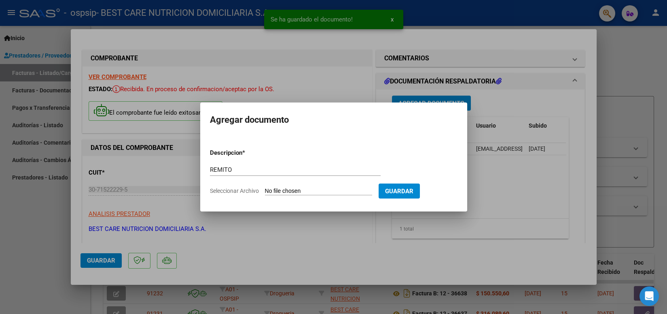
click at [315, 187] on input "Seleccionar Archivo" at bounding box center [318, 191] width 107 height 8
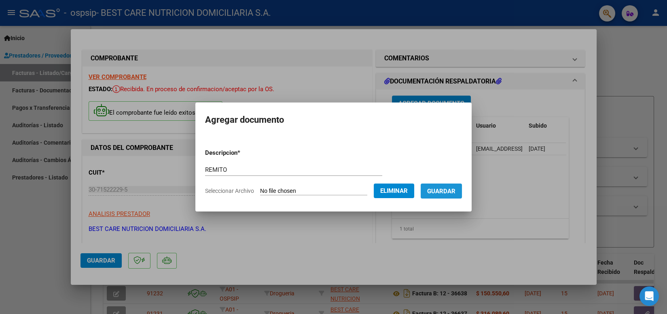
click at [432, 192] on span "Guardar" at bounding box center [441, 190] width 28 height 7
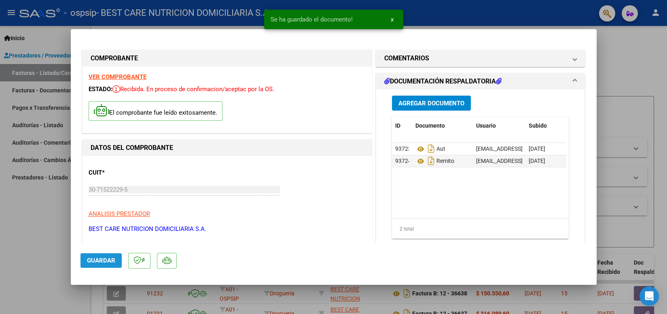
click at [98, 264] on button "Guardar" at bounding box center [101, 260] width 41 height 15
click at [462, 17] on div at bounding box center [333, 157] width 667 height 314
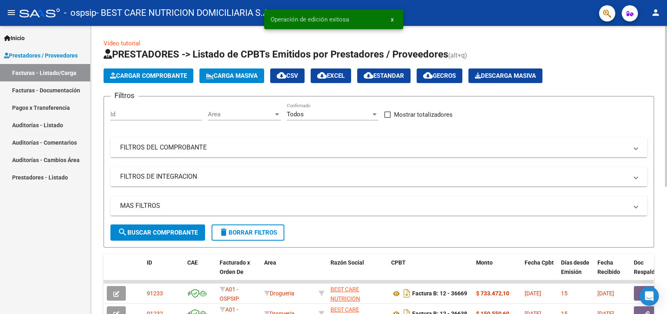
click at [154, 74] on span "Cargar Comprobante" at bounding box center [148, 75] width 77 height 7
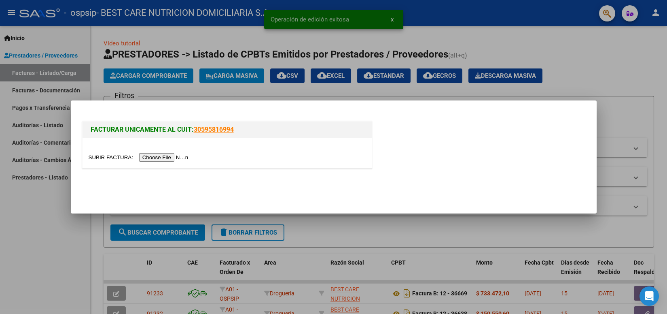
click at [172, 159] on input "file" at bounding box center [140, 157] width 102 height 8
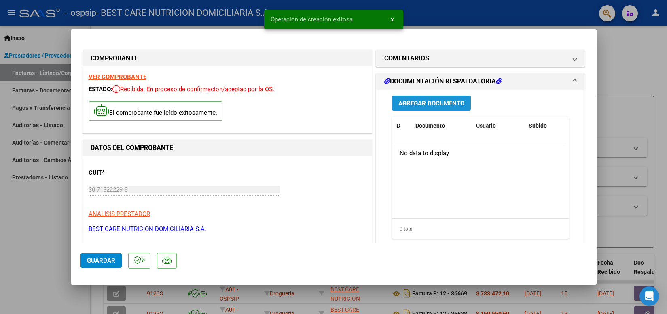
click at [420, 106] on span "Agregar Documento" at bounding box center [431, 103] width 66 height 7
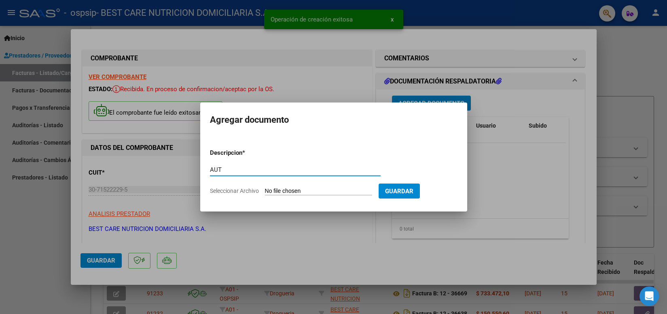
click at [299, 191] on input "Seleccionar Archivo" at bounding box center [318, 191] width 107 height 8
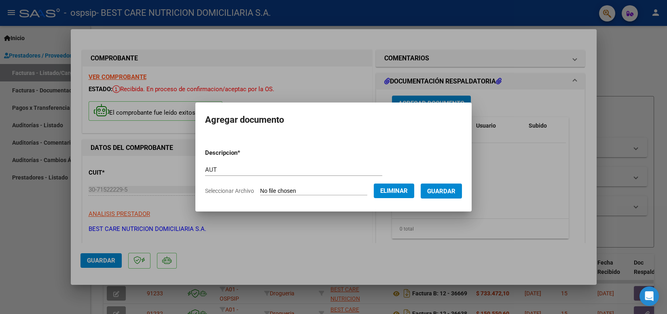
click at [448, 192] on span "Guardar" at bounding box center [441, 190] width 28 height 7
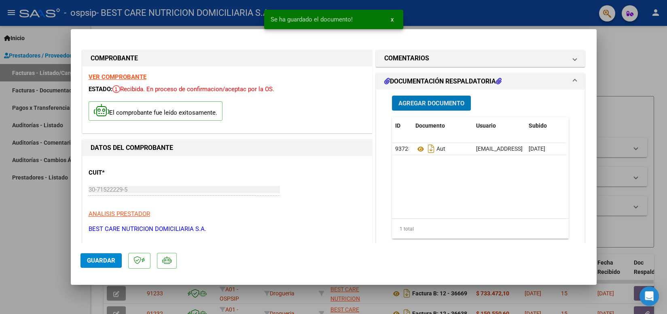
click at [441, 106] on span "Agregar Documento" at bounding box center [431, 103] width 66 height 7
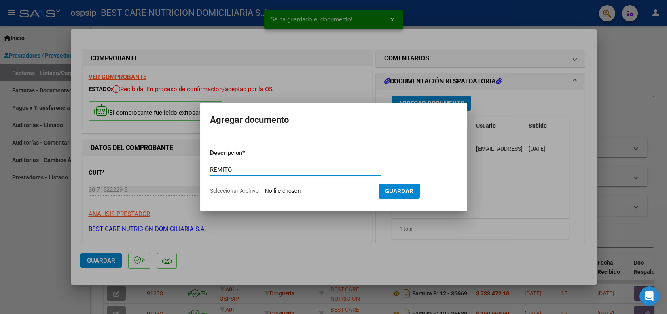
click at [326, 187] on app-file-uploader "Seleccionar Archivo" at bounding box center [294, 190] width 169 height 7
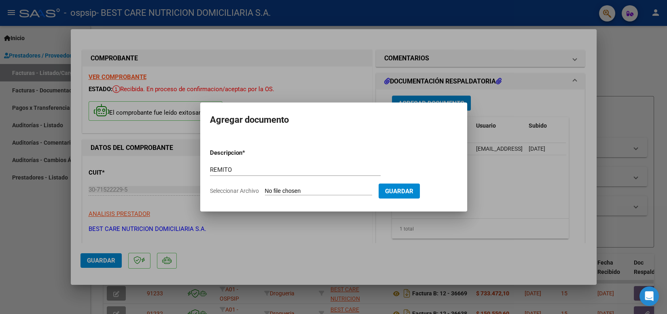
click at [305, 189] on input "Seleccionar Archivo" at bounding box center [318, 191] width 107 height 8
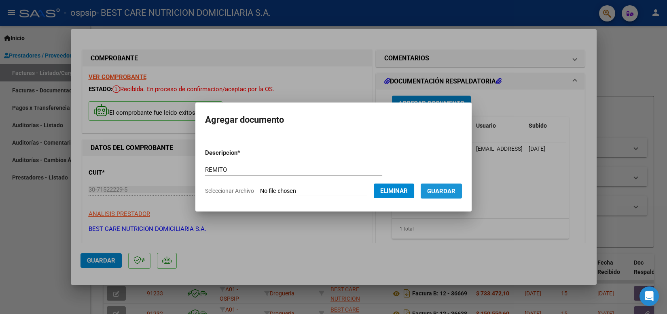
click at [438, 195] on button "Guardar" at bounding box center [441, 190] width 41 height 15
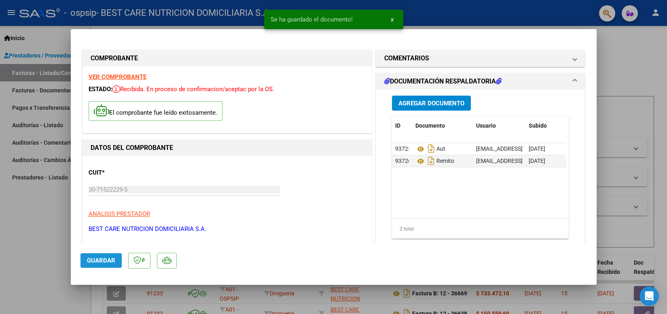
click at [98, 261] on span "Guardar" at bounding box center [101, 259] width 28 height 7
click at [505, 18] on div at bounding box center [333, 157] width 667 height 314
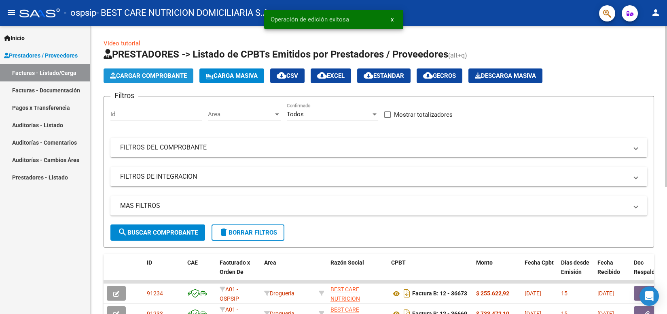
click at [150, 78] on span "Cargar Comprobante" at bounding box center [148, 75] width 77 height 7
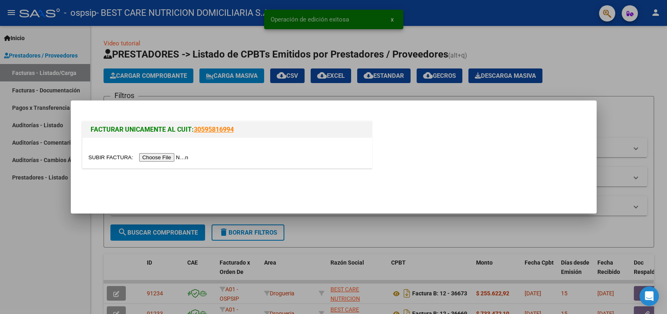
click at [163, 157] on input "file" at bounding box center [140, 157] width 102 height 8
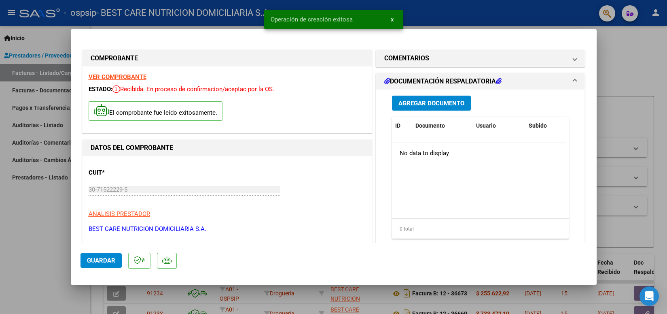
click at [428, 101] on span "Agregar Documento" at bounding box center [431, 103] width 66 height 7
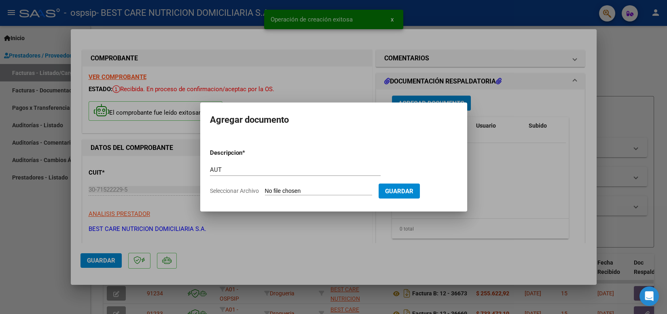
click at [305, 191] on input "Seleccionar Archivo" at bounding box center [318, 191] width 107 height 8
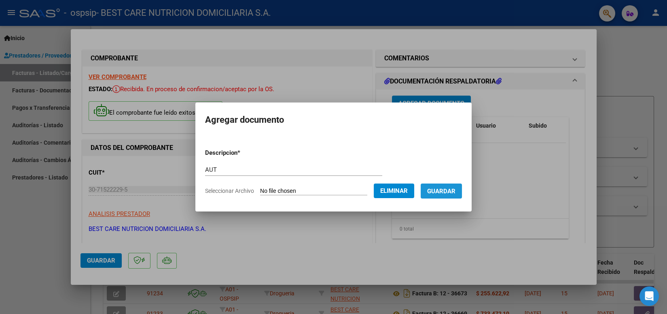
click at [439, 189] on span "Guardar" at bounding box center [441, 190] width 28 height 7
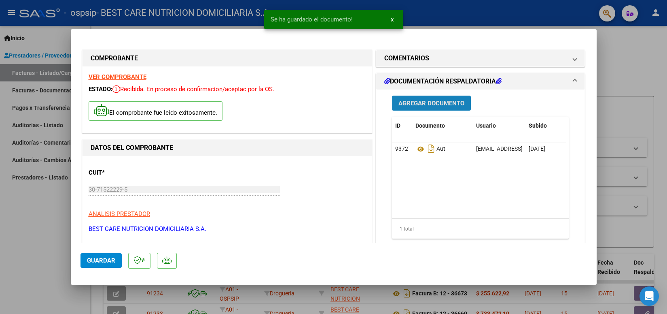
click at [435, 107] on button "Agregar Documento" at bounding box center [431, 102] width 79 height 15
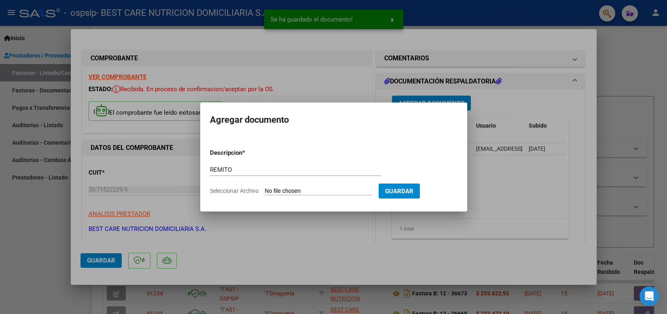
click at [289, 188] on input "Seleccionar Archivo" at bounding box center [318, 191] width 107 height 8
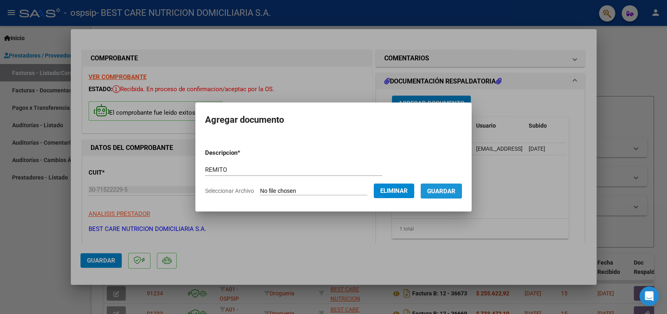
click at [438, 189] on span "Guardar" at bounding box center [441, 190] width 28 height 7
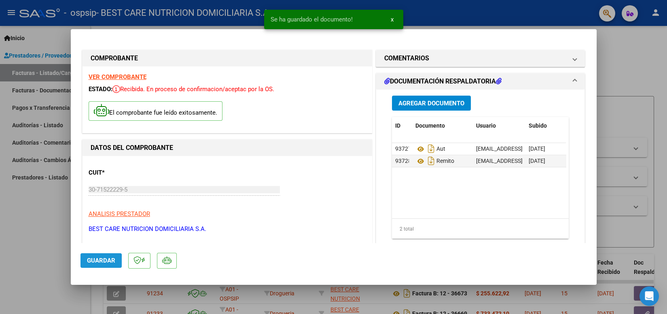
click at [87, 261] on span "Guardar" at bounding box center [101, 259] width 28 height 7
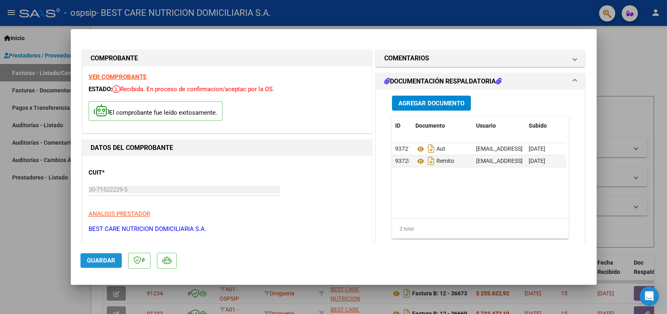
click at [101, 260] on span "Guardar" at bounding box center [101, 259] width 28 height 7
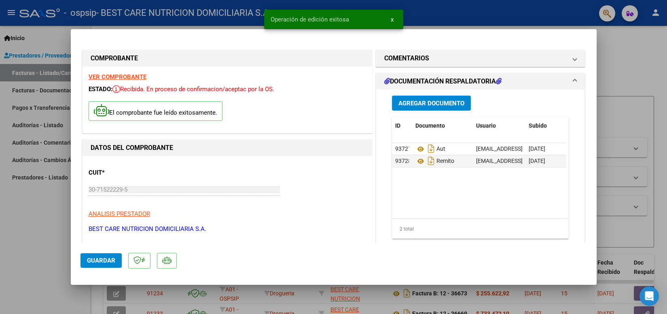
click at [431, 15] on div at bounding box center [333, 157] width 667 height 314
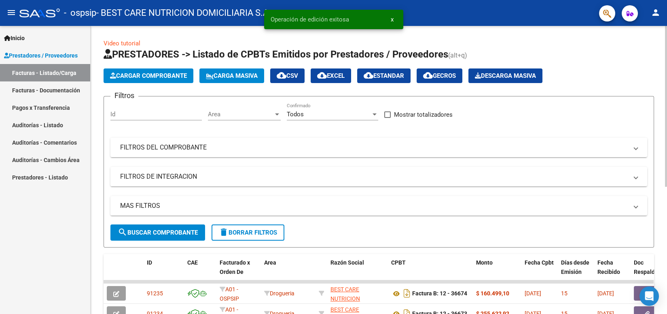
click at [131, 76] on span "Cargar Comprobante" at bounding box center [148, 75] width 77 height 7
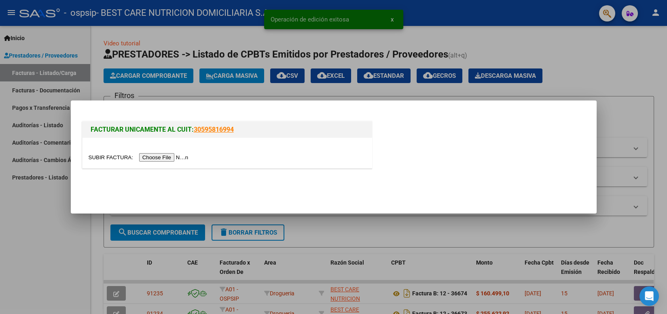
click at [160, 158] on input "file" at bounding box center [140, 157] width 102 height 8
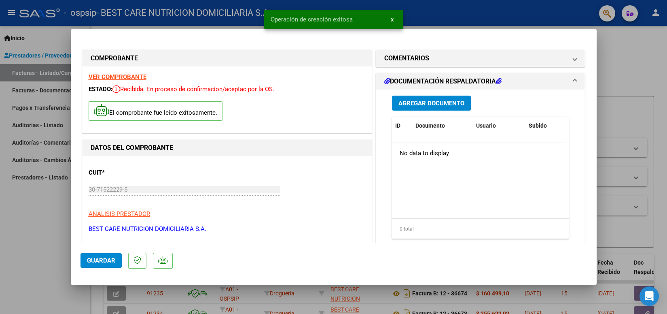
click at [418, 102] on span "Agregar Documento" at bounding box center [431, 103] width 66 height 7
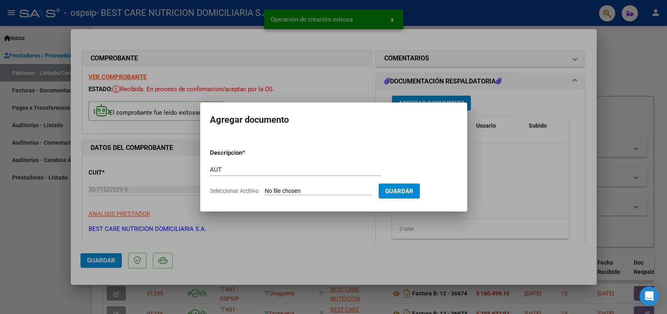
click at [309, 193] on input "Seleccionar Archivo" at bounding box center [318, 191] width 107 height 8
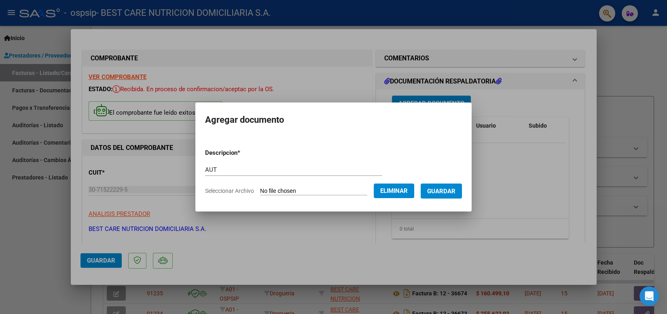
click at [446, 190] on span "Guardar" at bounding box center [441, 190] width 28 height 7
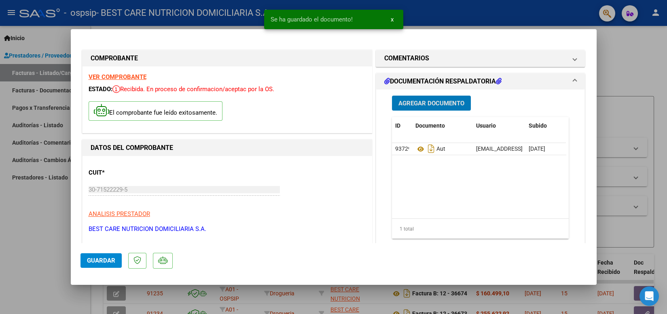
click at [444, 101] on span "Agregar Documento" at bounding box center [431, 103] width 66 height 7
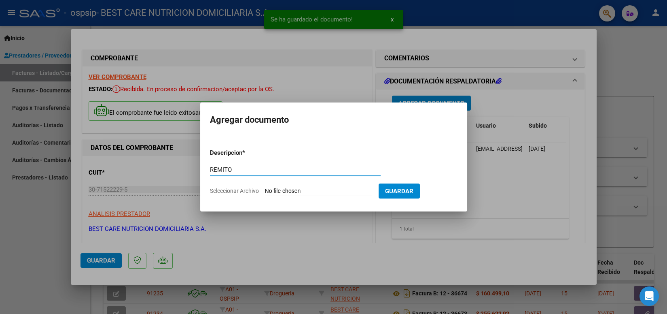
click at [295, 190] on input "Seleccionar Archivo" at bounding box center [318, 191] width 107 height 8
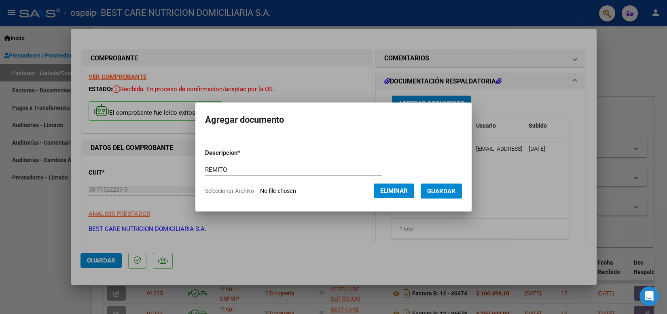
click at [447, 193] on span "Guardar" at bounding box center [441, 190] width 28 height 7
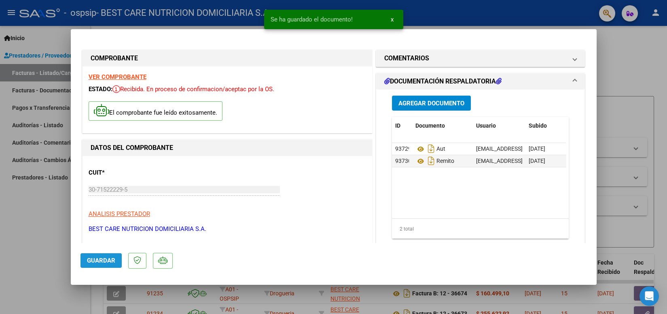
click at [104, 259] on span "Guardar" at bounding box center [101, 259] width 28 height 7
click at [456, 4] on div at bounding box center [333, 157] width 667 height 314
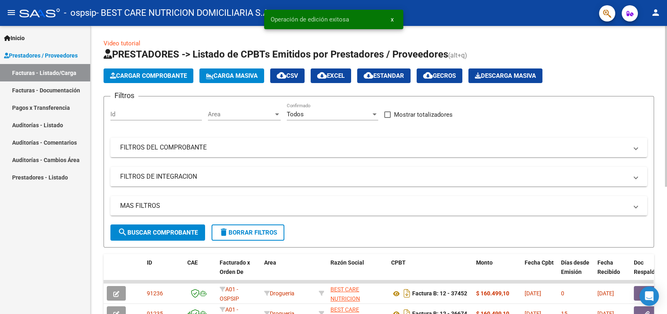
click at [138, 77] on span "Cargar Comprobante" at bounding box center [148, 75] width 77 height 7
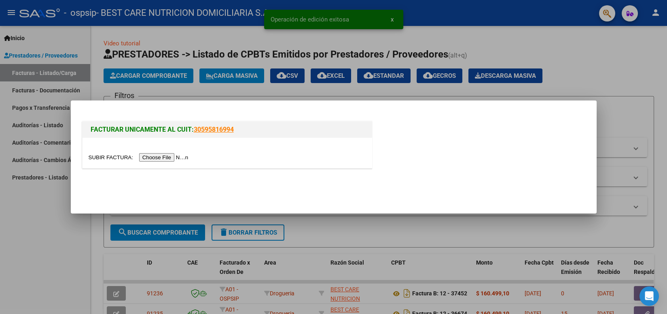
click at [164, 155] on input "file" at bounding box center [140, 157] width 102 height 8
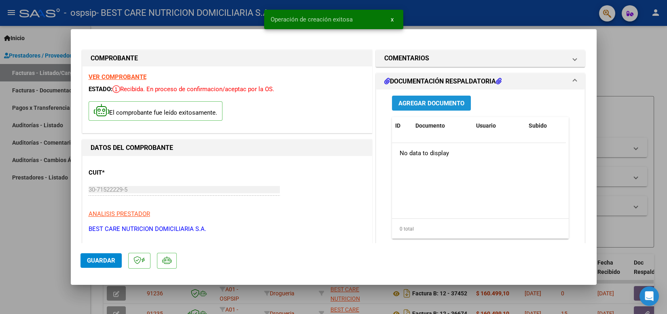
click at [443, 99] on span "Agregar Documento" at bounding box center [431, 102] width 66 height 7
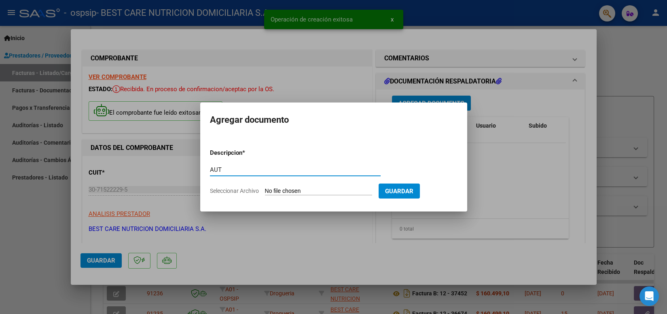
click at [278, 187] on input "Seleccionar Archivo" at bounding box center [318, 191] width 107 height 8
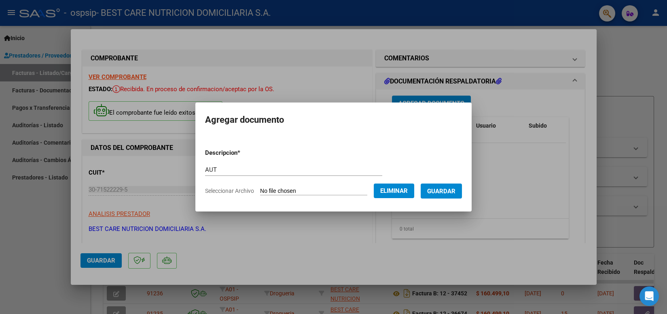
click at [438, 194] on span "Guardar" at bounding box center [441, 190] width 28 height 7
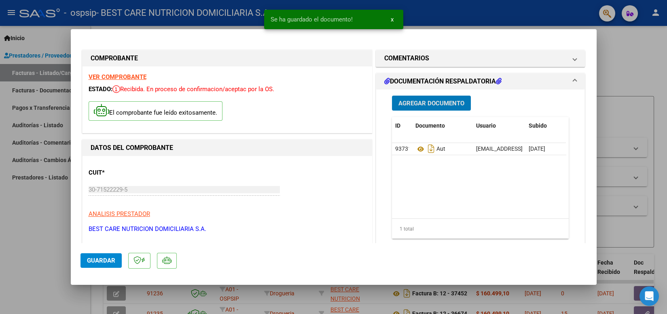
click at [430, 104] on span "Agregar Documento" at bounding box center [431, 103] width 66 height 7
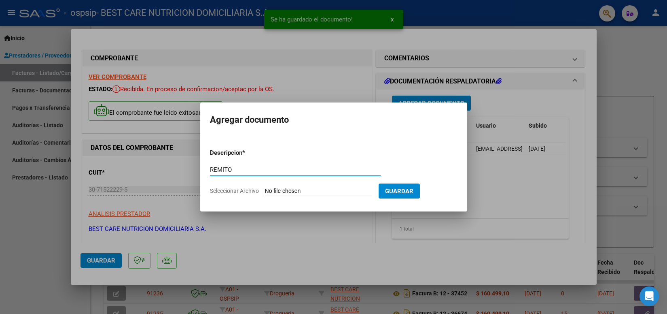
click at [297, 190] on input "Seleccionar Archivo" at bounding box center [318, 191] width 107 height 8
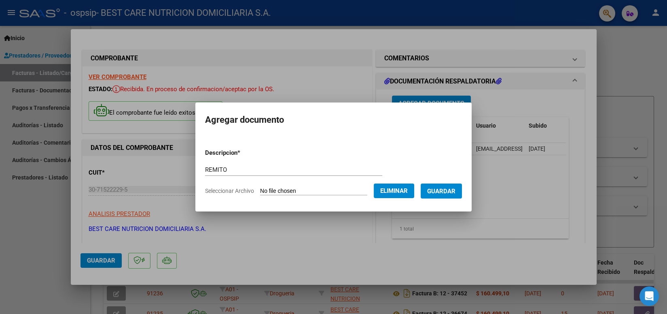
click at [441, 189] on span "Guardar" at bounding box center [441, 190] width 28 height 7
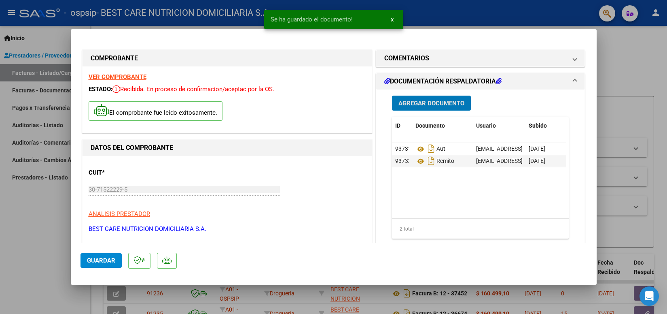
click at [97, 263] on span "Guardar" at bounding box center [101, 259] width 28 height 7
click at [464, 19] on div at bounding box center [333, 157] width 667 height 314
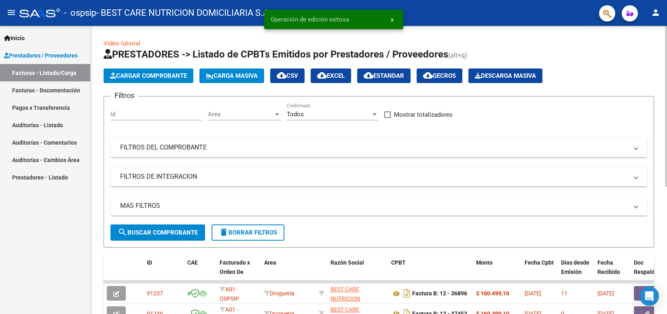
click at [138, 81] on button "Cargar Comprobante" at bounding box center [149, 75] width 90 height 15
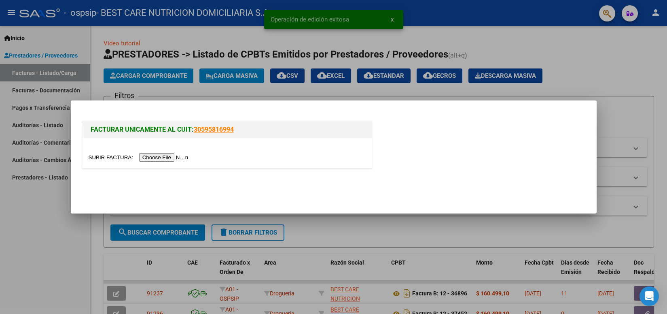
click at [158, 156] on input "file" at bounding box center [140, 157] width 102 height 8
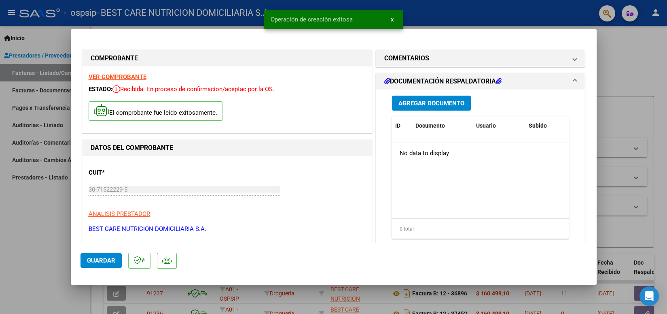
click at [442, 106] on span "Agregar Documento" at bounding box center [431, 103] width 66 height 7
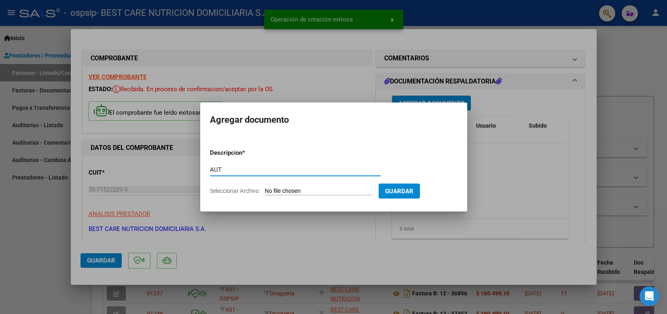
click at [305, 189] on input "Seleccionar Archivo" at bounding box center [318, 191] width 107 height 8
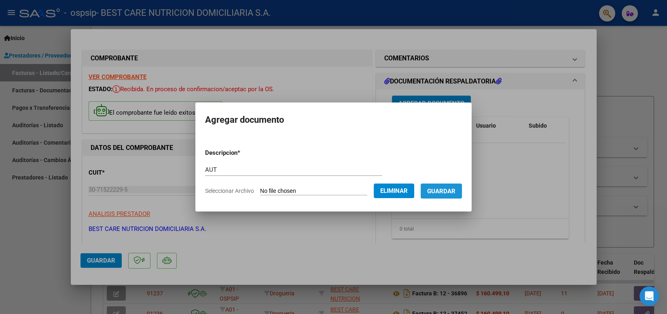
click at [441, 192] on span "Guardar" at bounding box center [441, 190] width 28 height 7
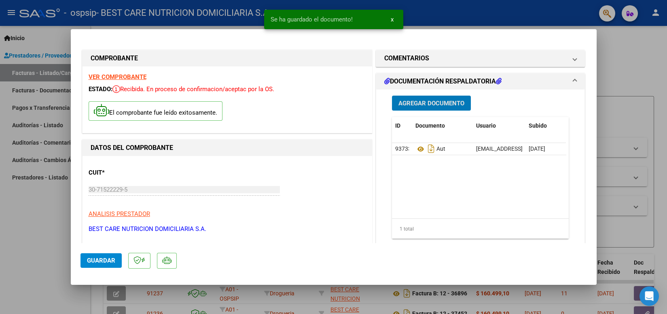
click at [439, 102] on span "Agregar Documento" at bounding box center [431, 103] width 66 height 7
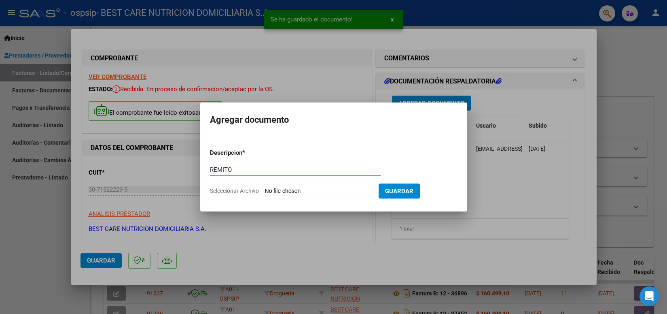
click at [340, 186] on form "Descripcion * REMITO Escriba aquí una descripcion Seleccionar Archivo Guardar" at bounding box center [334, 171] width 248 height 59
click at [322, 191] on input "Seleccionar Archivo" at bounding box center [318, 191] width 107 height 8
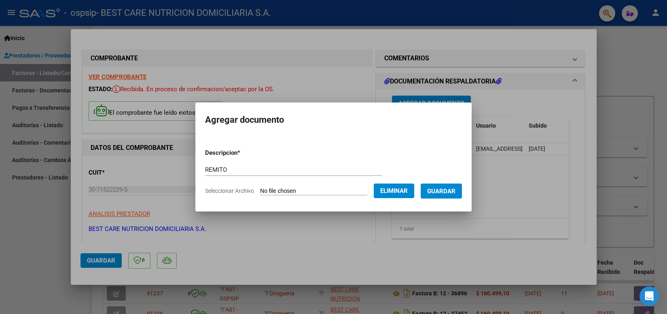
click at [439, 192] on span "Guardar" at bounding box center [441, 190] width 28 height 7
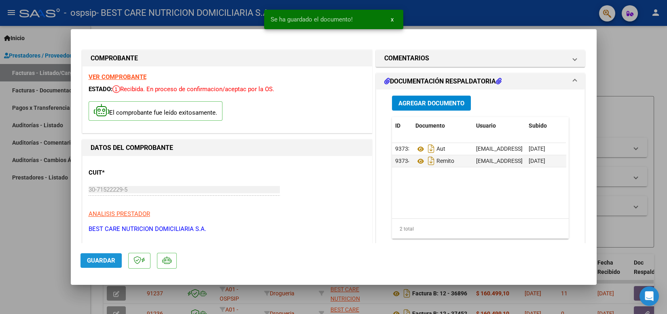
click at [92, 261] on span "Guardar" at bounding box center [101, 259] width 28 height 7
click at [460, 17] on div at bounding box center [333, 157] width 667 height 314
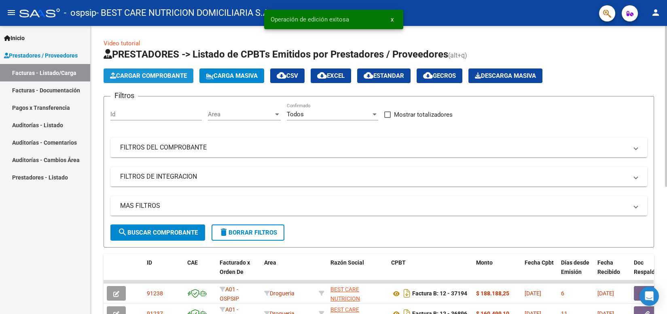
click at [159, 81] on button "Cargar Comprobante" at bounding box center [149, 75] width 90 height 15
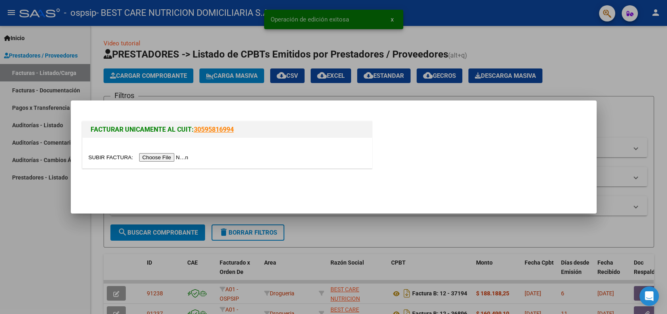
click at [163, 159] on input "file" at bounding box center [140, 157] width 102 height 8
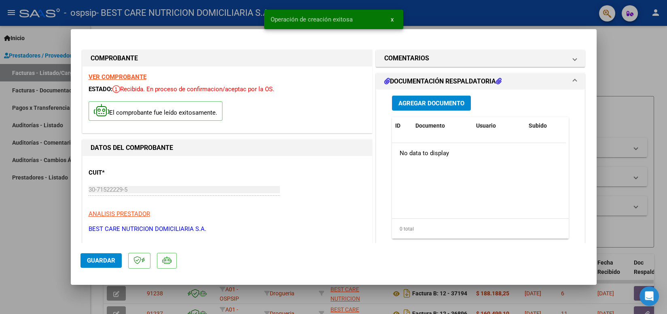
click at [403, 105] on span "Agregar Documento" at bounding box center [431, 103] width 66 height 7
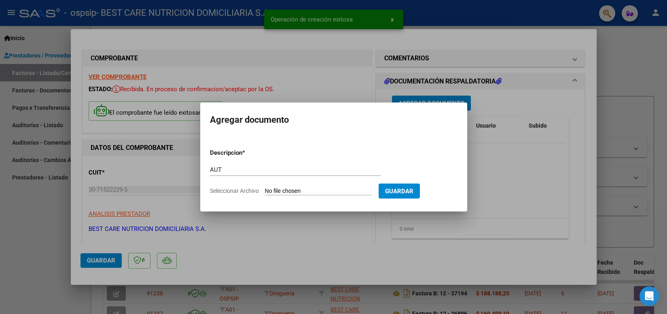
click at [288, 189] on input "Seleccionar Archivo" at bounding box center [318, 191] width 107 height 8
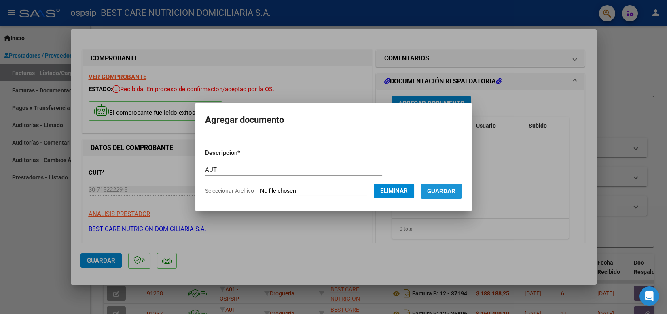
click at [445, 195] on button "Guardar" at bounding box center [441, 190] width 41 height 15
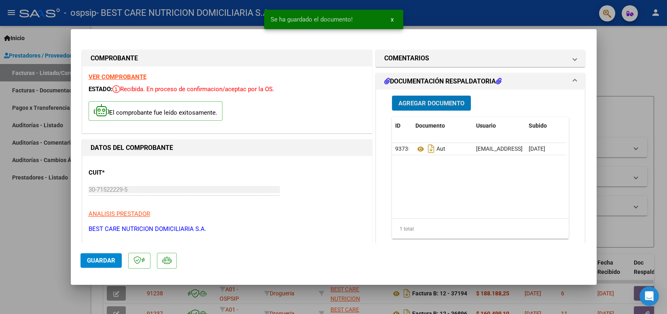
click at [441, 102] on span "Agregar Documento" at bounding box center [431, 103] width 66 height 7
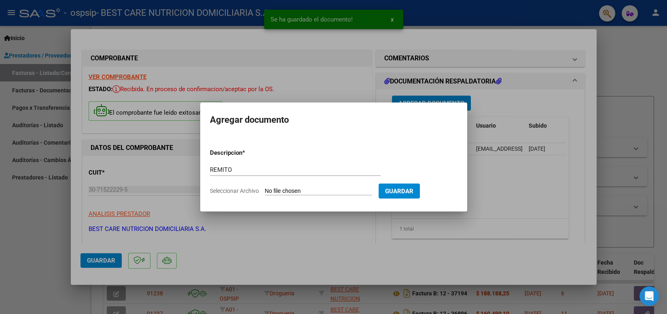
click at [272, 191] on input "Seleccionar Archivo" at bounding box center [318, 191] width 107 height 8
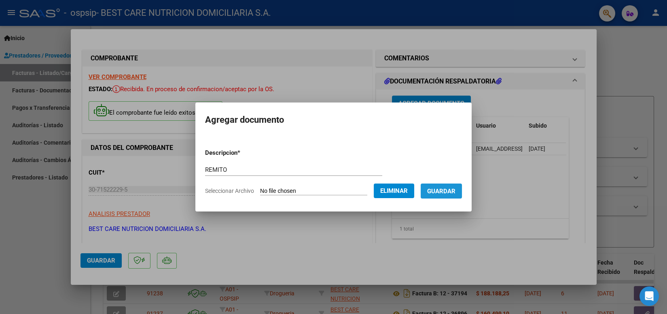
click at [437, 193] on span "Guardar" at bounding box center [441, 190] width 28 height 7
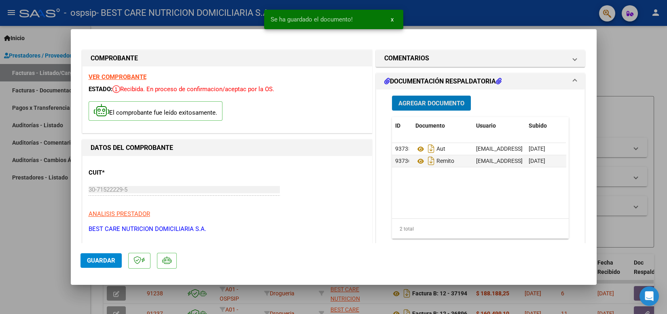
click at [436, 102] on span "Agregar Documento" at bounding box center [431, 103] width 66 height 7
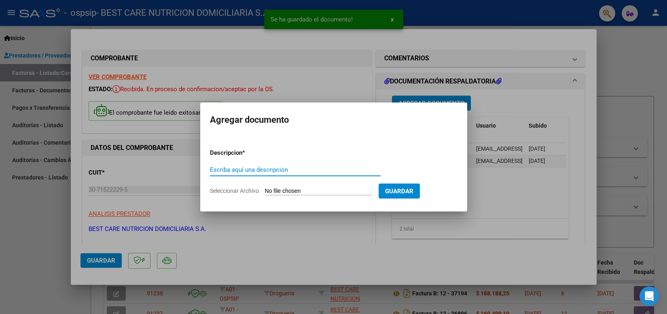
click at [502, 187] on div at bounding box center [333, 157] width 667 height 314
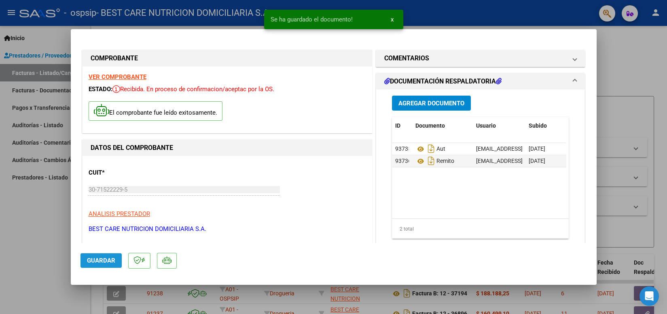
click at [113, 264] on button "Guardar" at bounding box center [101, 260] width 41 height 15
click at [496, 17] on div at bounding box center [333, 157] width 667 height 314
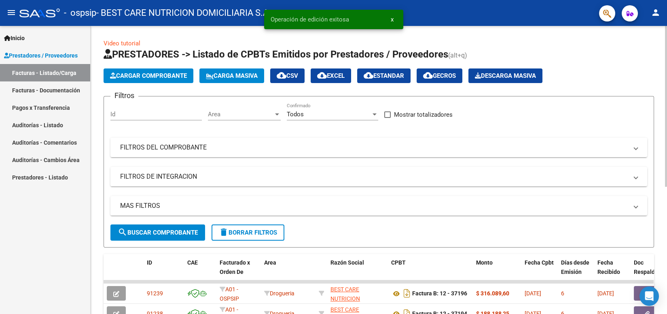
click at [138, 85] on app-list-header "PRESTADORES -> Listado de CPBTs Emitidos por Prestadores / Proveedores (alt+q) …" at bounding box center [379, 147] width 551 height 199
click at [144, 77] on span "Cargar Comprobante" at bounding box center [148, 75] width 77 height 7
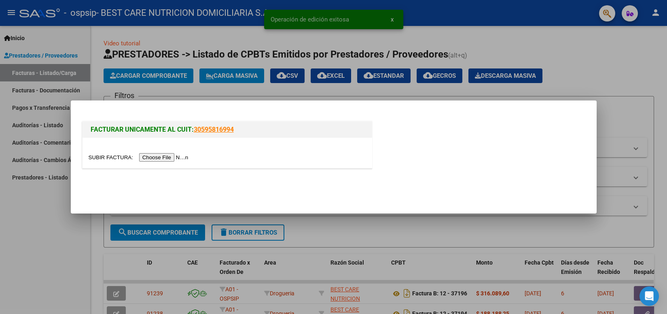
click at [168, 159] on input "file" at bounding box center [140, 157] width 102 height 8
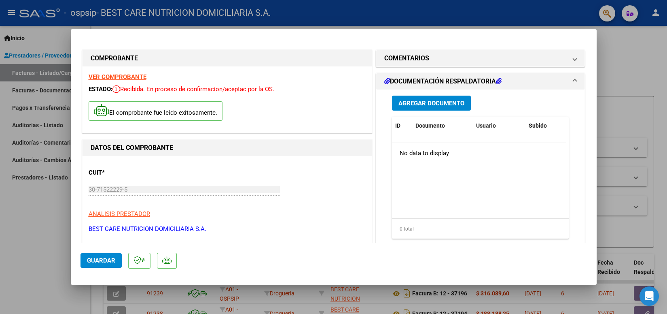
click at [434, 99] on span "Agregar Documento" at bounding box center [431, 102] width 66 height 7
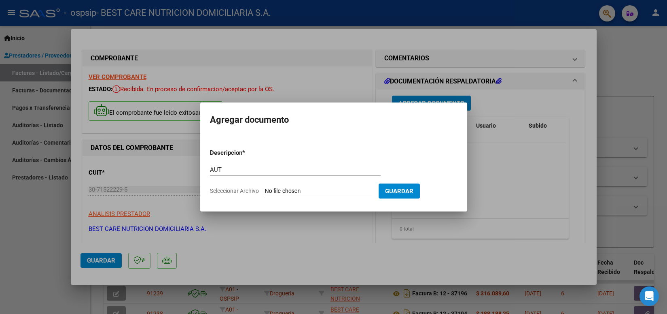
click at [287, 189] on input "Seleccionar Archivo" at bounding box center [318, 191] width 107 height 8
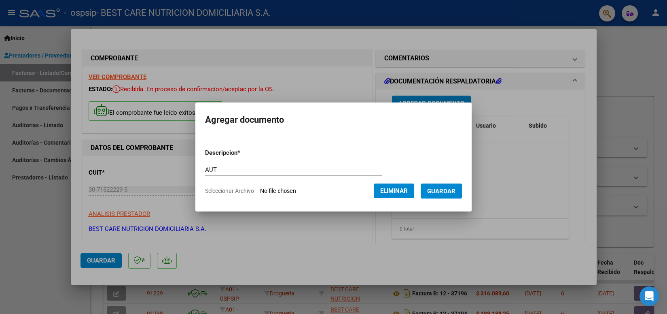
click at [443, 189] on span "Guardar" at bounding box center [441, 190] width 28 height 7
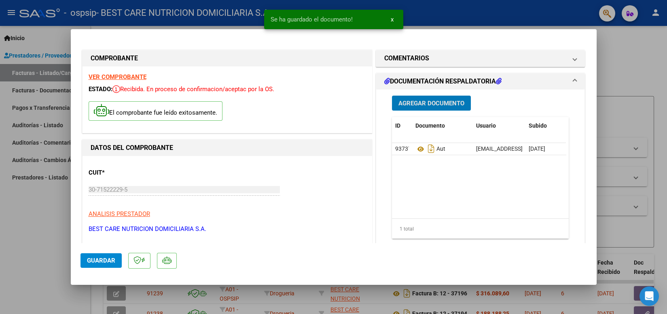
click at [442, 103] on span "Agregar Documento" at bounding box center [431, 103] width 66 height 7
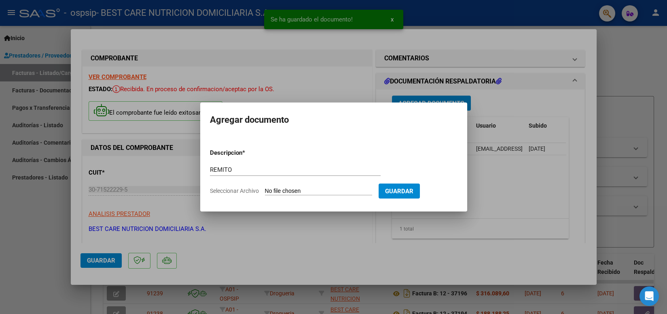
click at [324, 189] on input "Seleccionar Archivo" at bounding box center [318, 191] width 107 height 8
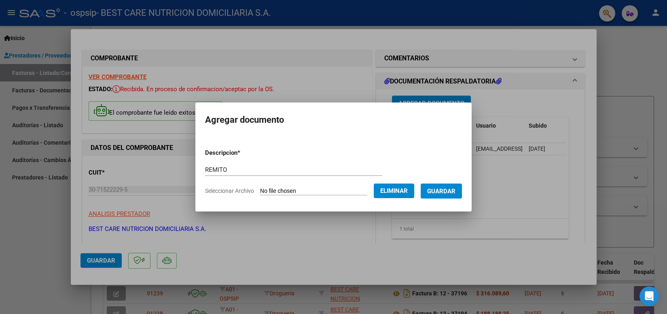
click at [444, 192] on span "Guardar" at bounding box center [441, 190] width 28 height 7
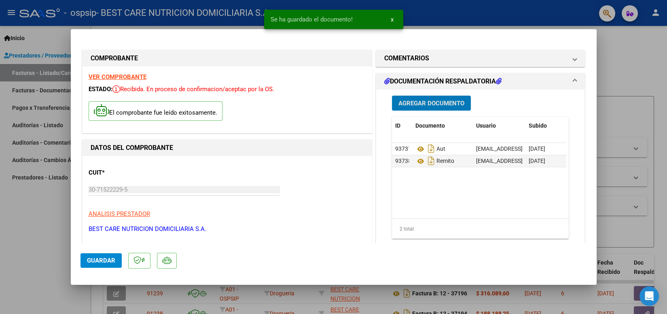
click at [105, 262] on span "Guardar" at bounding box center [101, 259] width 28 height 7
click at [478, 17] on div at bounding box center [333, 157] width 667 height 314
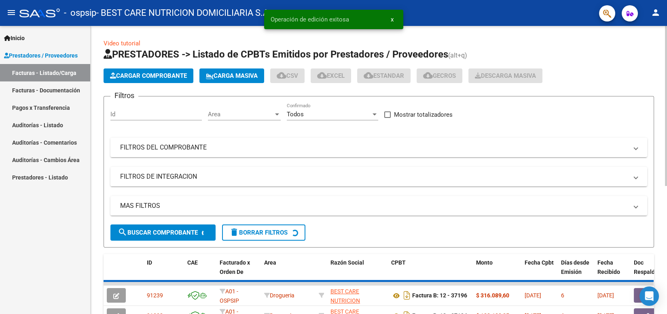
click at [136, 77] on span "Cargar Comprobante" at bounding box center [148, 75] width 77 height 7
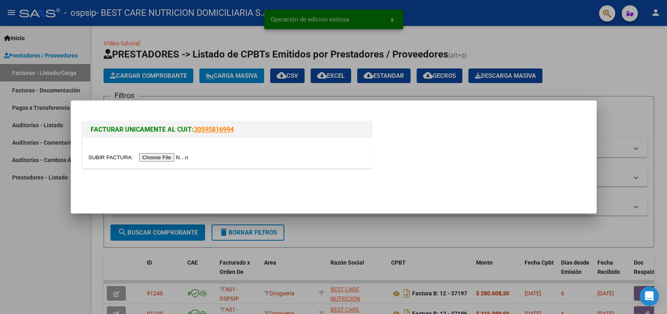
click at [164, 155] on input "file" at bounding box center [140, 157] width 102 height 8
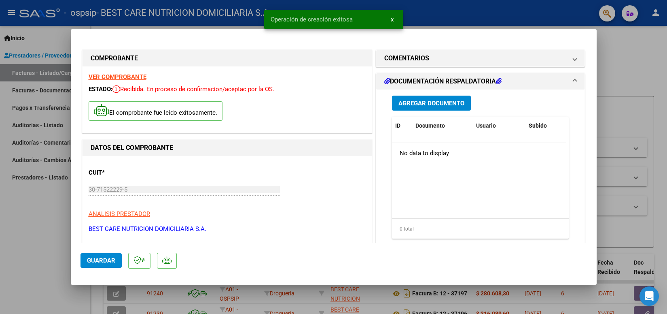
click at [424, 104] on span "Agregar Documento" at bounding box center [431, 103] width 66 height 7
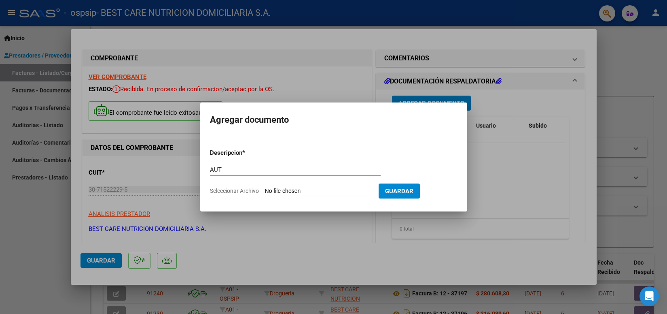
click at [278, 191] on input "Seleccionar Archivo" at bounding box center [318, 191] width 107 height 8
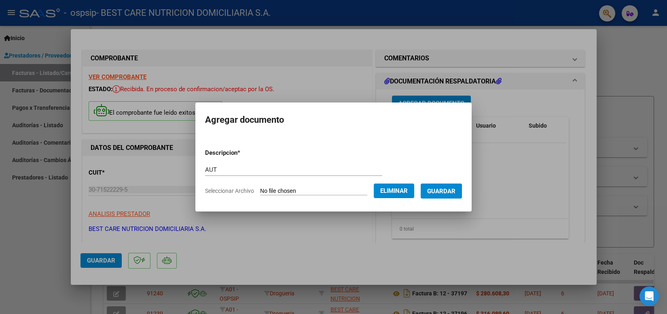
click at [440, 191] on span "Guardar" at bounding box center [441, 190] width 28 height 7
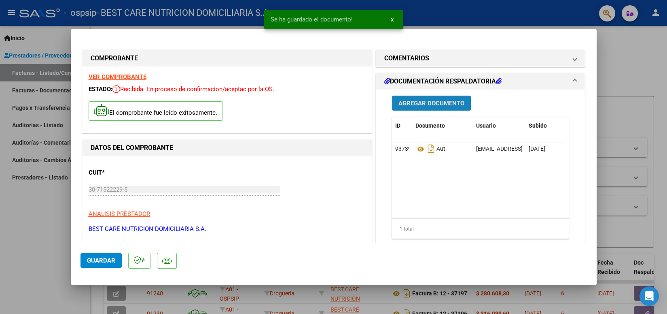
click at [439, 106] on span "Agregar Documento" at bounding box center [431, 103] width 66 height 7
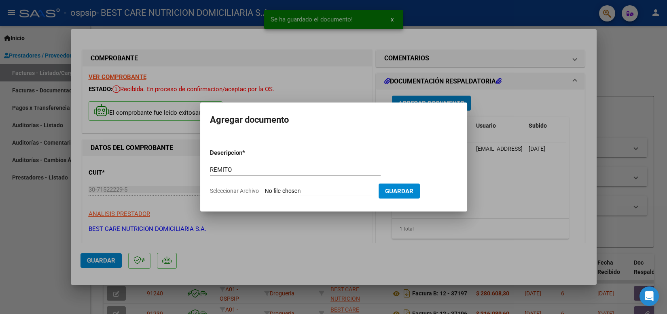
click at [326, 186] on form "Descripcion * REMITO Escriba aquí una descripcion Seleccionar Archivo Guardar" at bounding box center [334, 171] width 248 height 59
click at [316, 191] on input "Seleccionar Archivo" at bounding box center [318, 191] width 107 height 8
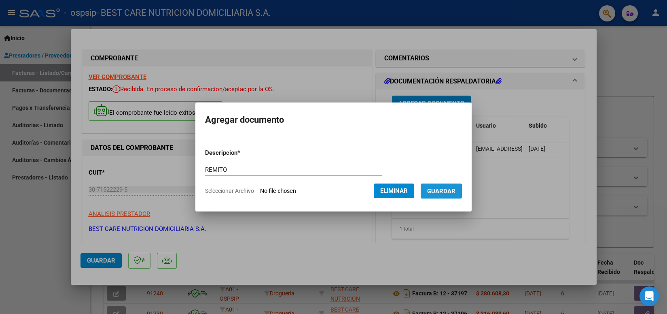
click at [443, 197] on button "Guardar" at bounding box center [441, 190] width 41 height 15
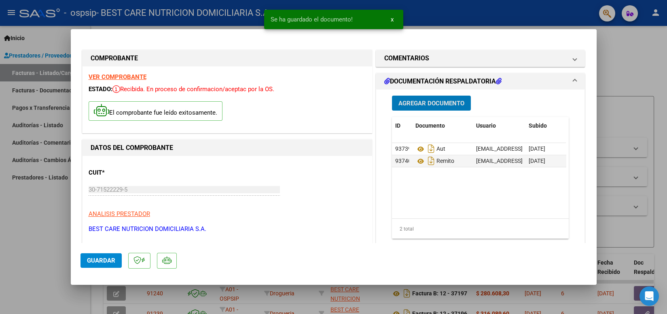
click at [103, 260] on span "Guardar" at bounding box center [101, 259] width 28 height 7
click at [418, 22] on div at bounding box center [333, 157] width 667 height 314
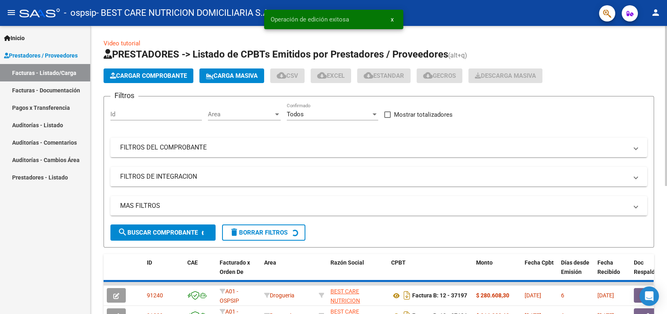
click at [166, 76] on span "Cargar Comprobante" at bounding box center [148, 75] width 77 height 7
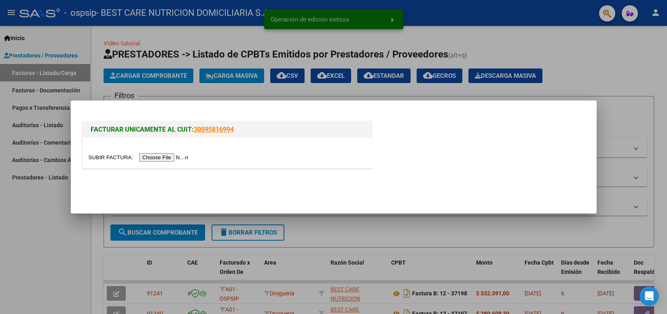
click at [165, 159] on input "file" at bounding box center [140, 157] width 102 height 8
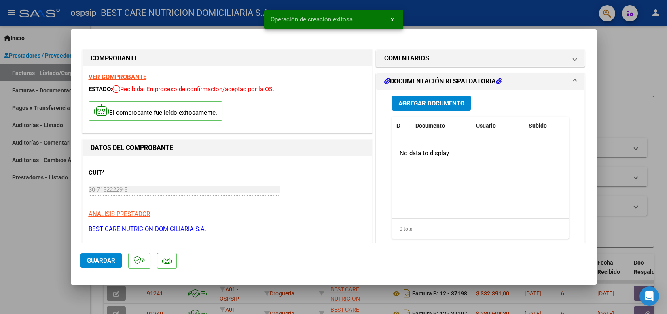
click at [416, 102] on span "Agregar Documento" at bounding box center [431, 103] width 66 height 7
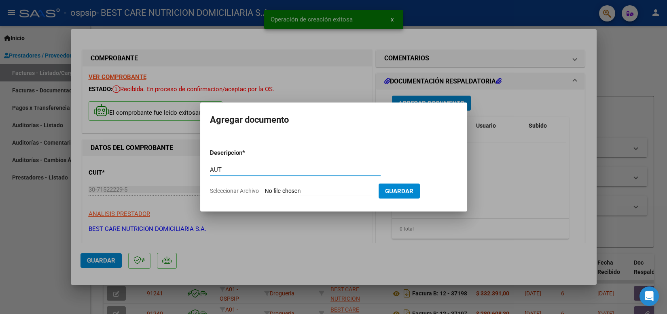
click at [322, 191] on input "Seleccionar Archivo" at bounding box center [318, 191] width 107 height 8
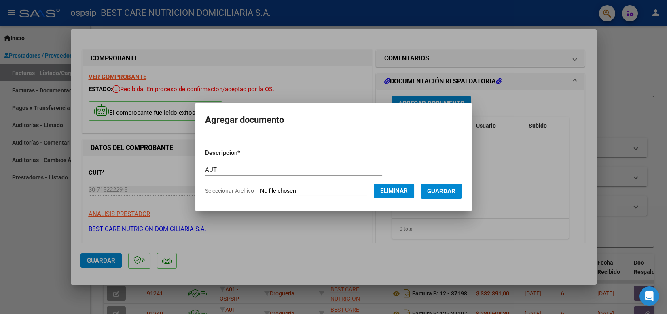
click at [432, 191] on span "Guardar" at bounding box center [441, 190] width 28 height 7
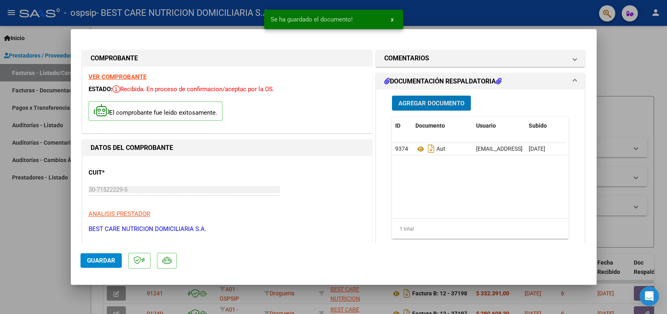
click at [430, 99] on span "Agregar Documento" at bounding box center [431, 102] width 66 height 7
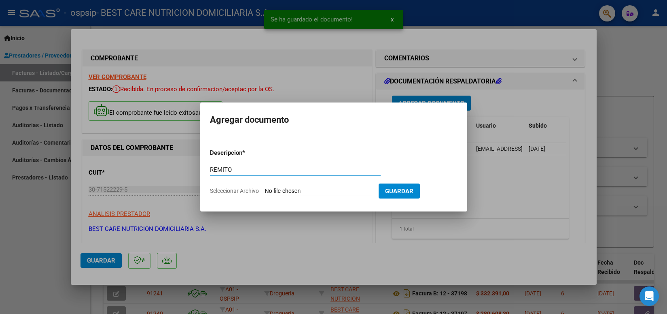
click at [320, 191] on input "Seleccionar Archivo" at bounding box center [318, 191] width 107 height 8
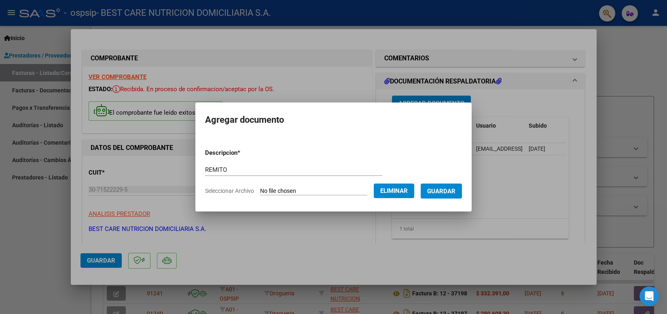
click at [432, 191] on span "Guardar" at bounding box center [441, 190] width 28 height 7
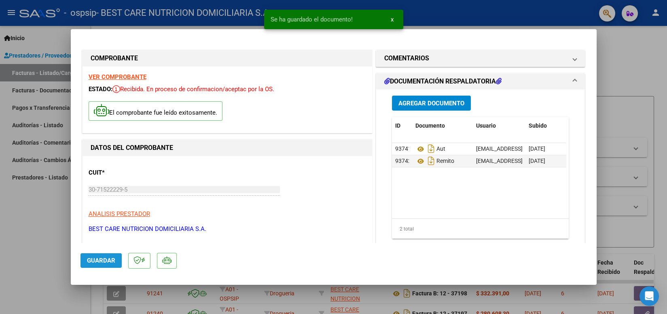
click at [99, 257] on span "Guardar" at bounding box center [101, 259] width 28 height 7
click at [464, 13] on div at bounding box center [333, 157] width 667 height 314
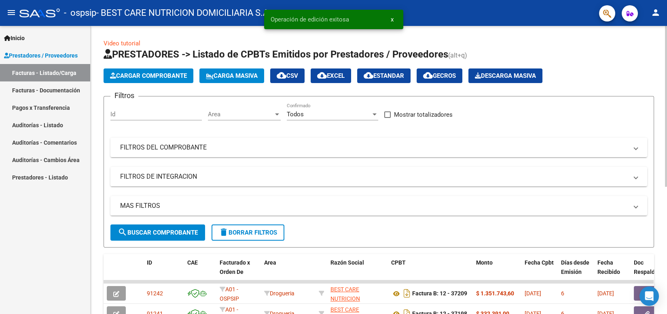
click at [167, 73] on span "Cargar Comprobante" at bounding box center [148, 75] width 77 height 7
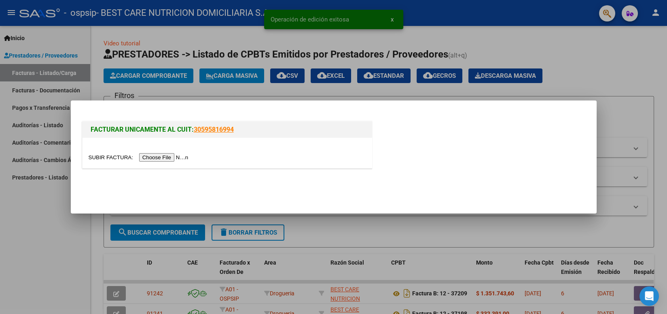
click at [159, 159] on input "file" at bounding box center [140, 157] width 102 height 8
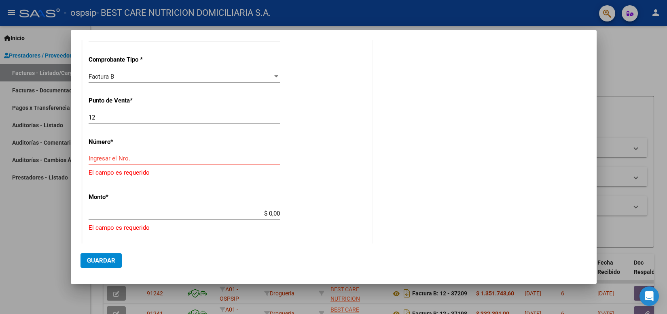
scroll to position [202, 0]
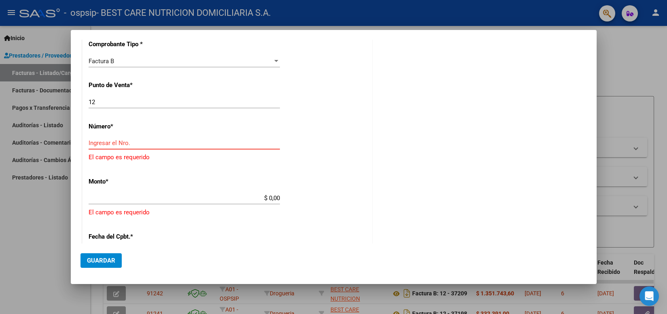
click at [123, 144] on input "Ingresar el Nro." at bounding box center [184, 142] width 191 height 7
click at [127, 140] on input "Ingresar el Nro." at bounding box center [184, 142] width 191 height 7
paste input "00030306"
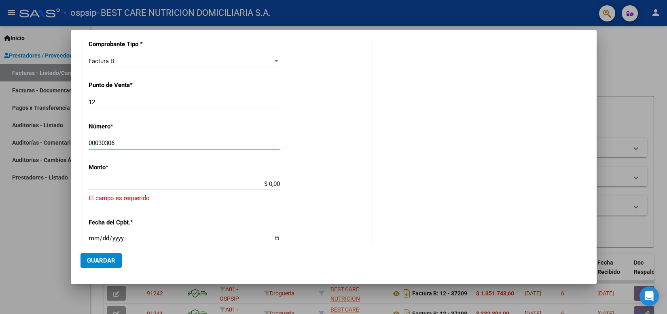
click at [156, 181] on input "$ 0,00" at bounding box center [184, 183] width 191 height 7
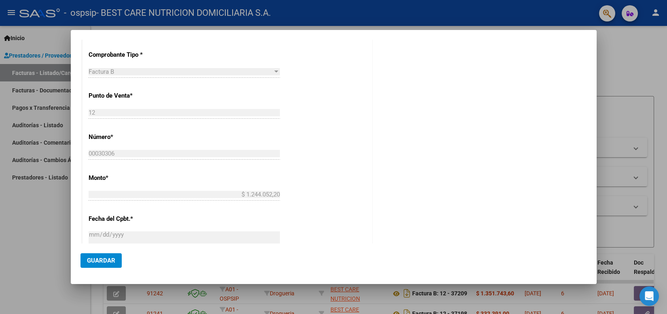
scroll to position [0, 0]
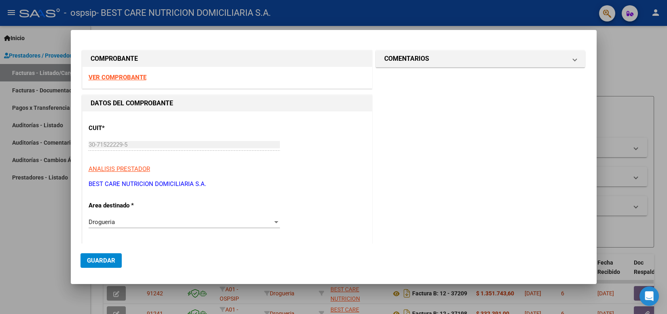
click at [107, 258] on span "Guardar" at bounding box center [101, 259] width 28 height 7
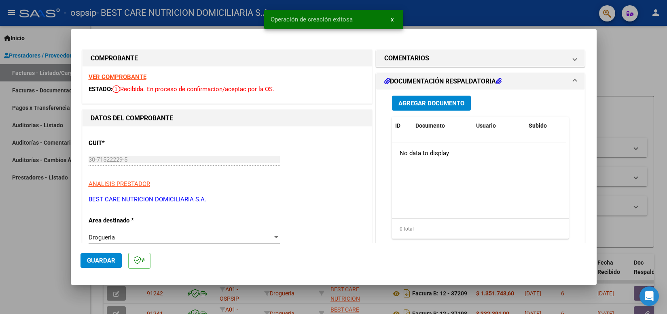
click at [445, 103] on span "Agregar Documento" at bounding box center [431, 103] width 66 height 7
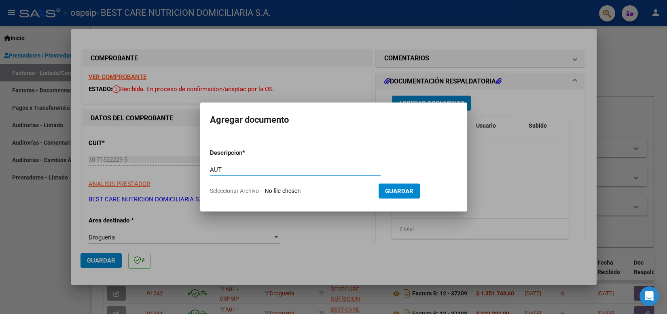
click at [313, 187] on app-file-uploader "Seleccionar Archivo" at bounding box center [294, 190] width 169 height 7
click at [309, 191] on input "Seleccionar Archivo" at bounding box center [318, 191] width 107 height 8
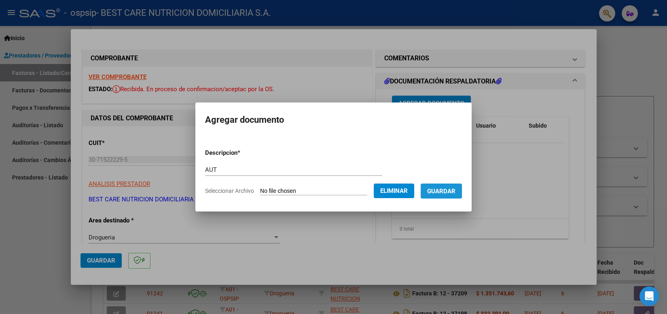
click at [432, 195] on button "Guardar" at bounding box center [441, 190] width 41 height 15
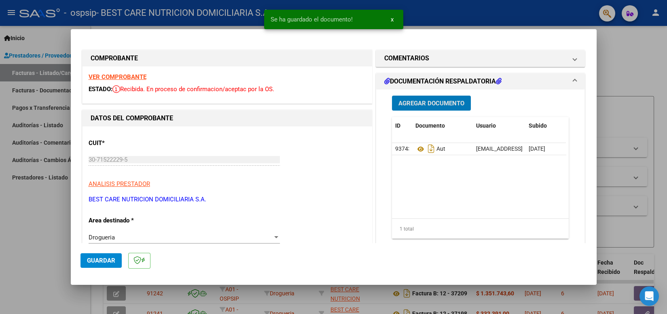
click at [418, 107] on span "Agregar Documento" at bounding box center [431, 103] width 66 height 7
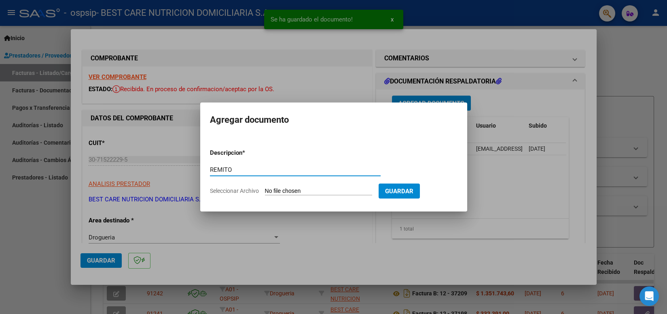
click at [310, 190] on input "Seleccionar Archivo" at bounding box center [318, 191] width 107 height 8
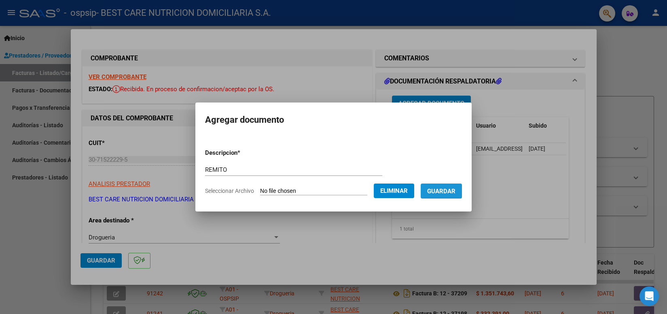
click at [434, 190] on span "Guardar" at bounding box center [441, 190] width 28 height 7
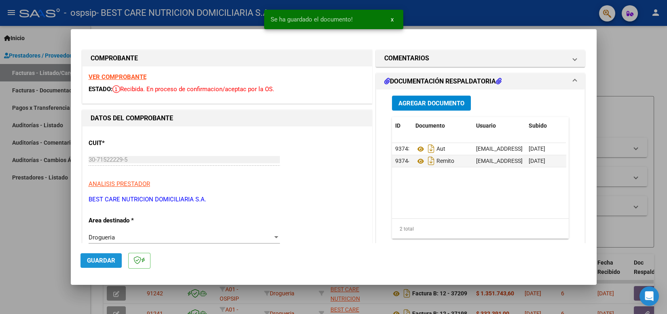
click at [93, 262] on span "Guardar" at bounding box center [101, 259] width 28 height 7
click at [481, 21] on div at bounding box center [333, 157] width 667 height 314
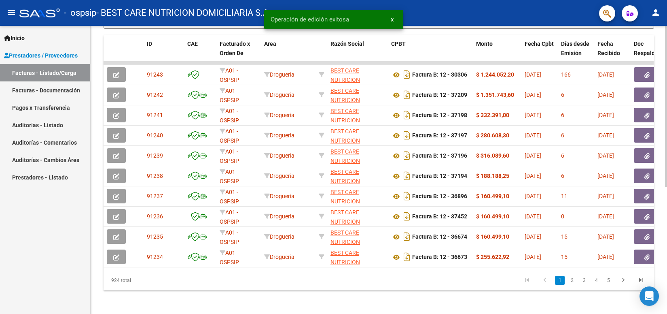
scroll to position [227, 0]
